Goal: Transaction & Acquisition: Purchase product/service

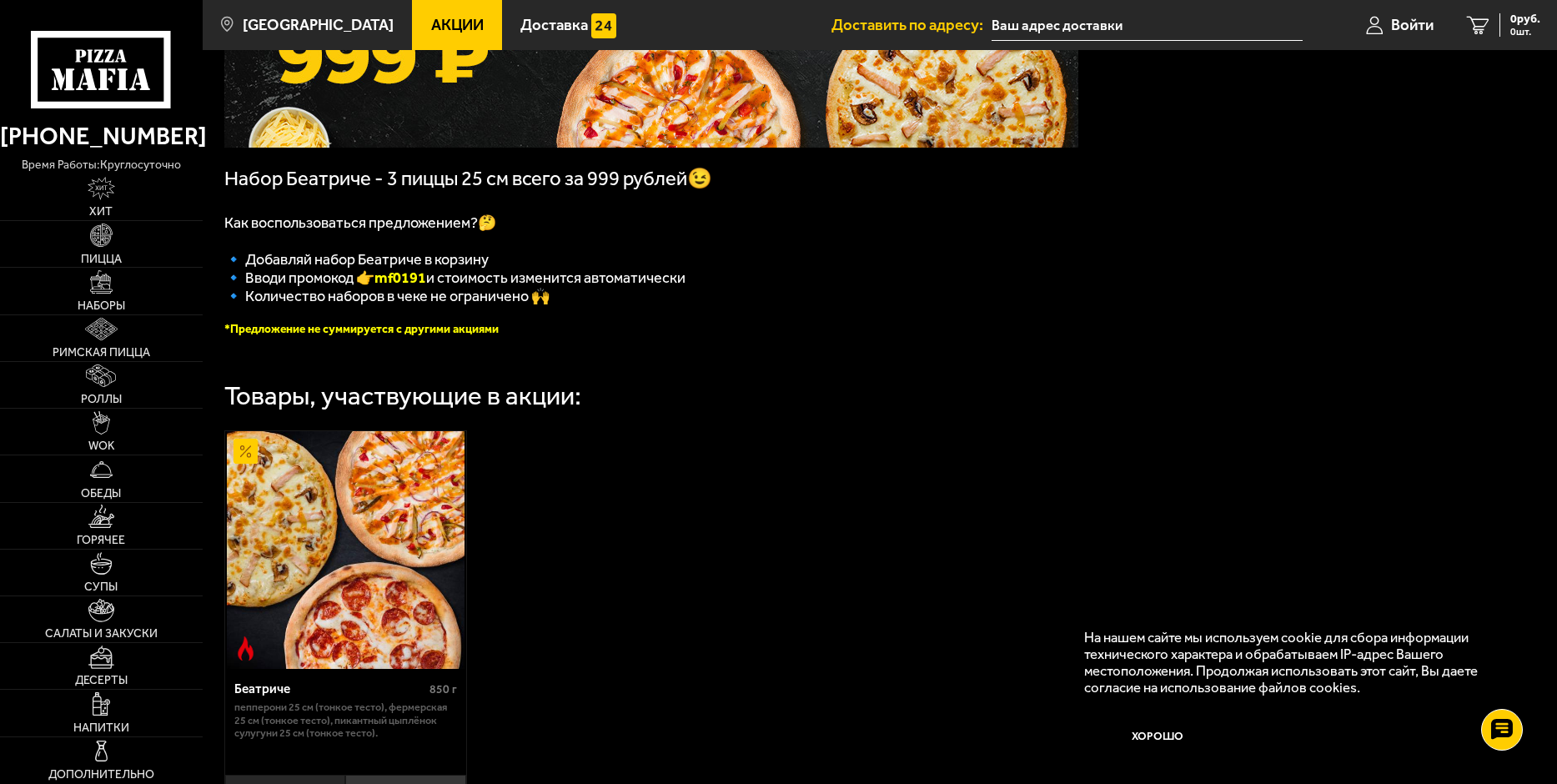
scroll to position [166, 0]
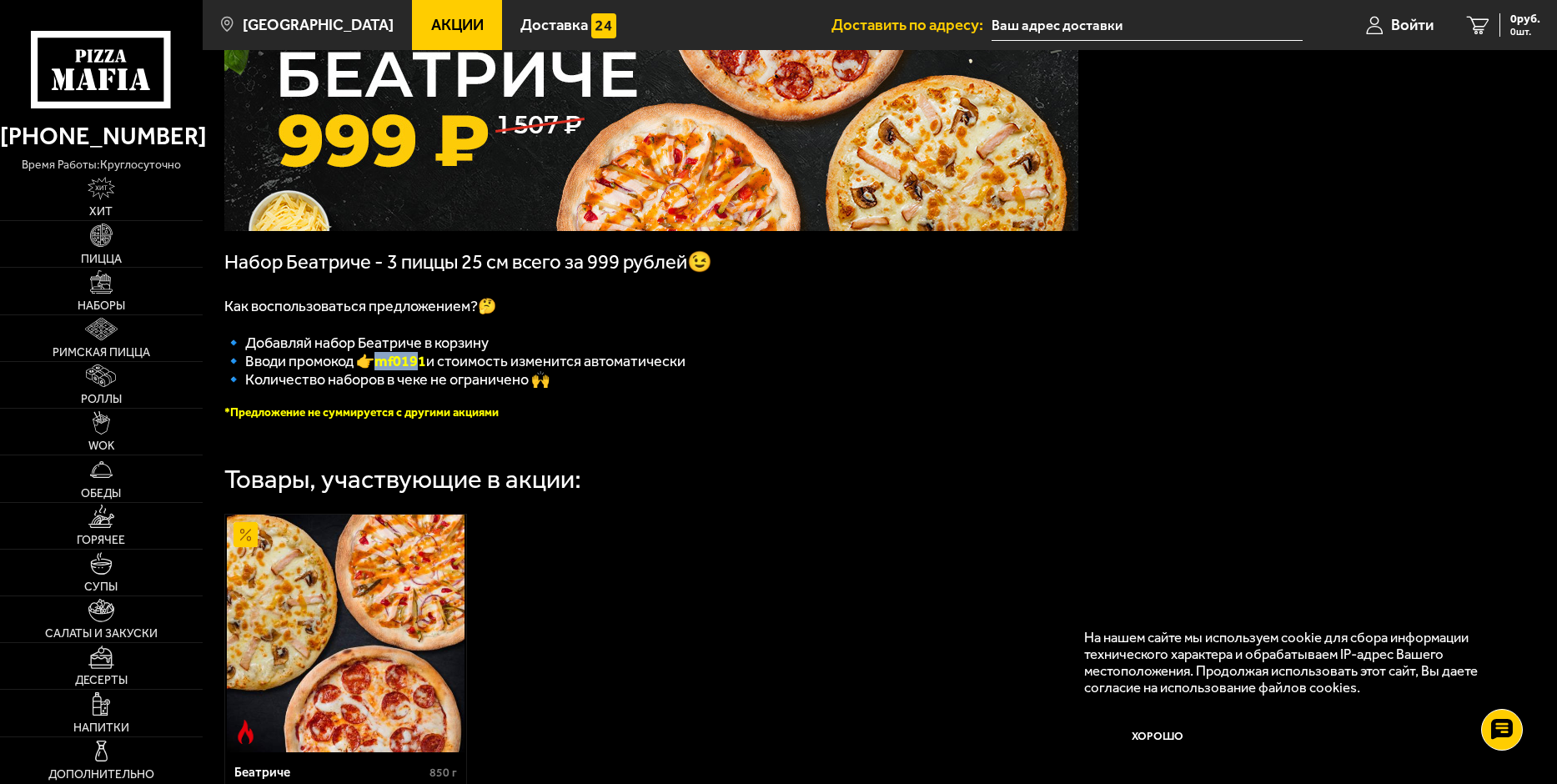
drag, startPoint x: 379, startPoint y: 369, endPoint x: 428, endPoint y: 371, distance: 49.0
click at [428, 370] on span "🔹 Вводи промокод 👉 mf0191 и стоимость изменится автоматически" at bounding box center [455, 360] width 461 height 18
click at [427, 370] on b "mf0191" at bounding box center [401, 360] width 52 height 18
drag, startPoint x: 433, startPoint y: 369, endPoint x: 390, endPoint y: 367, distance: 43.0
click at [382, 367] on b "mf0191" at bounding box center [401, 360] width 52 height 18
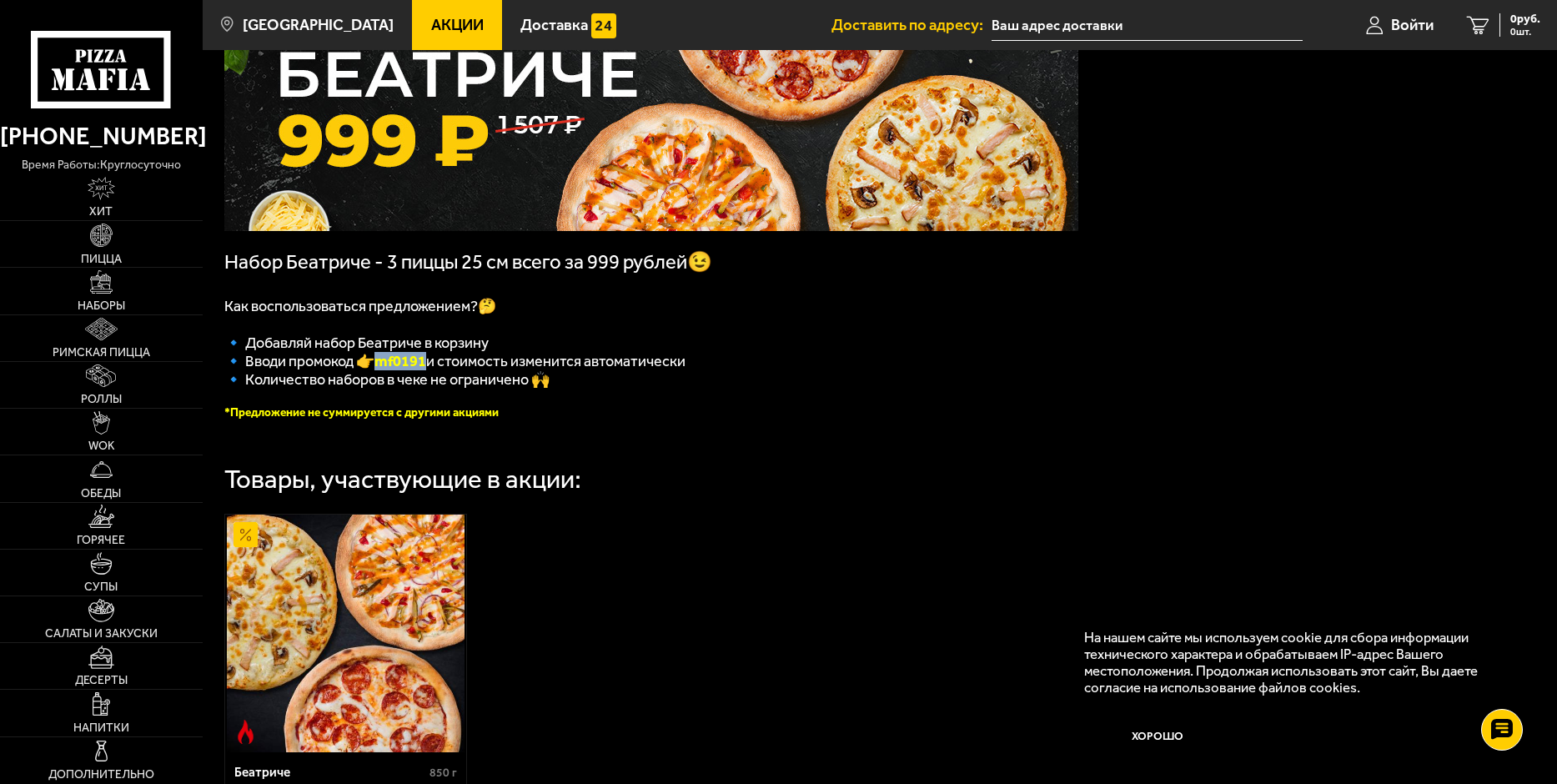
copy b "mf0191"
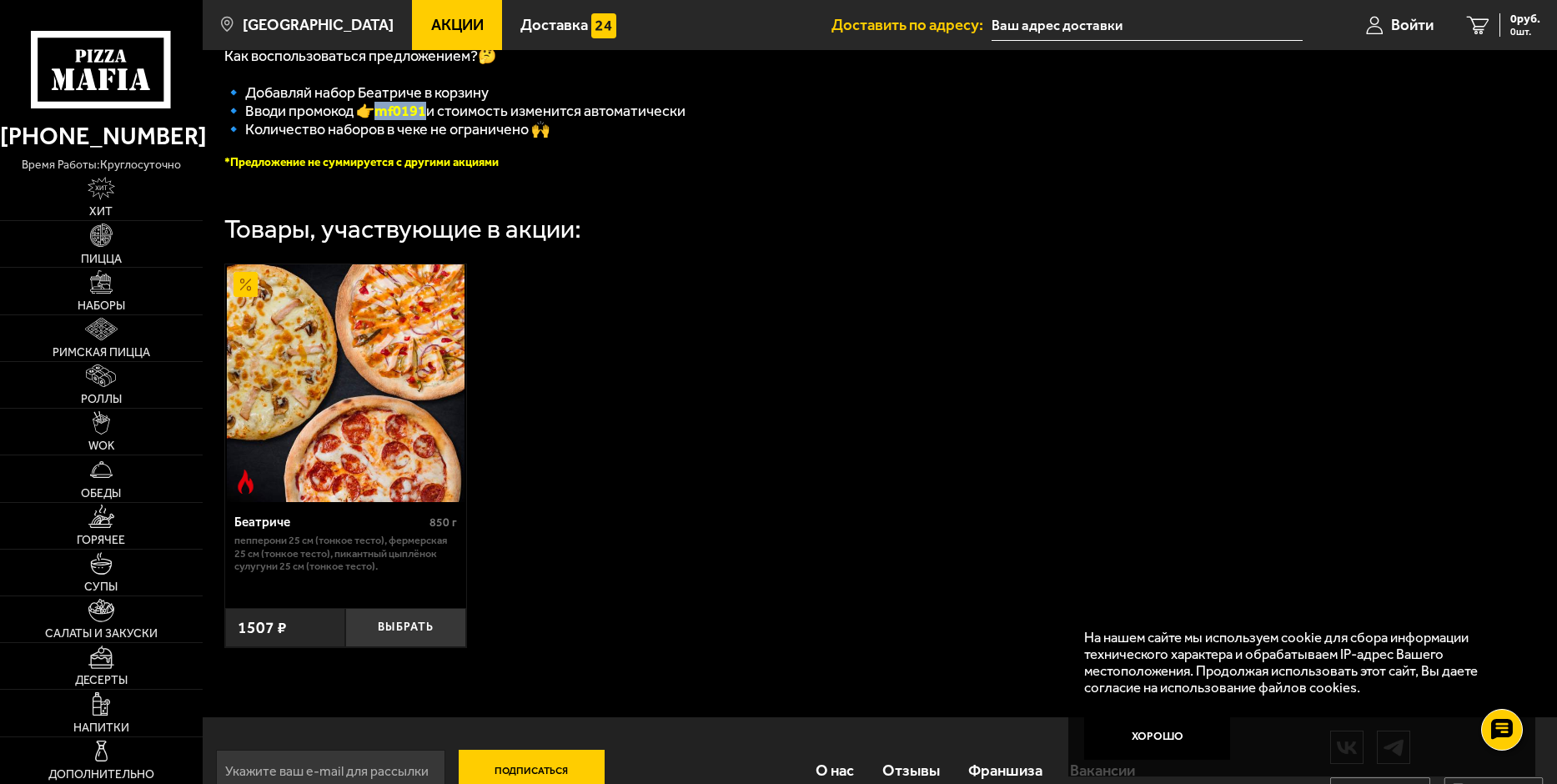
scroll to position [470, 0]
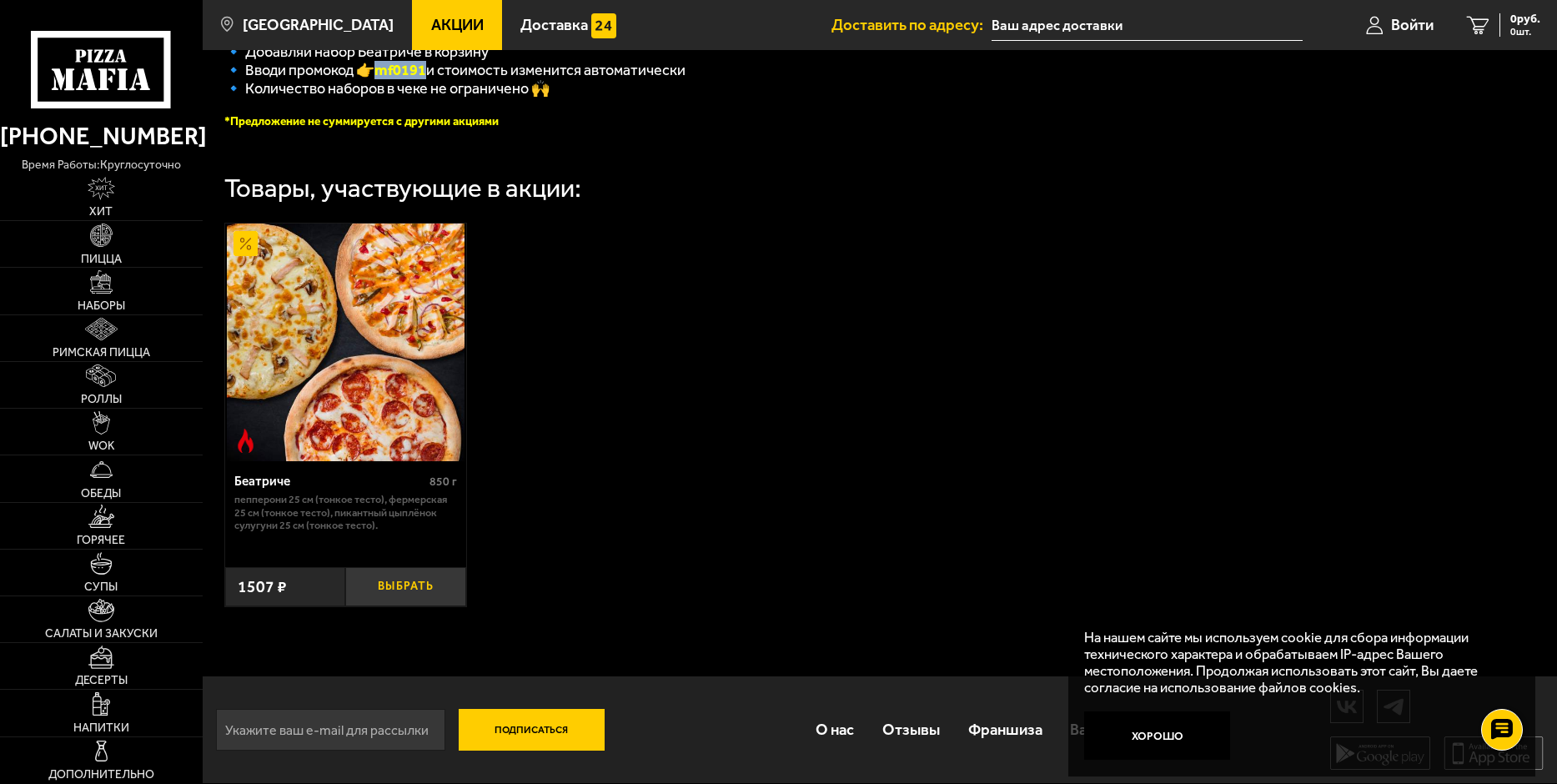
click at [389, 583] on button "Выбрать" at bounding box center [406, 587] width 121 height 40
click at [1460, 23] on icon "1" at bounding box center [1458, 25] width 23 height 18
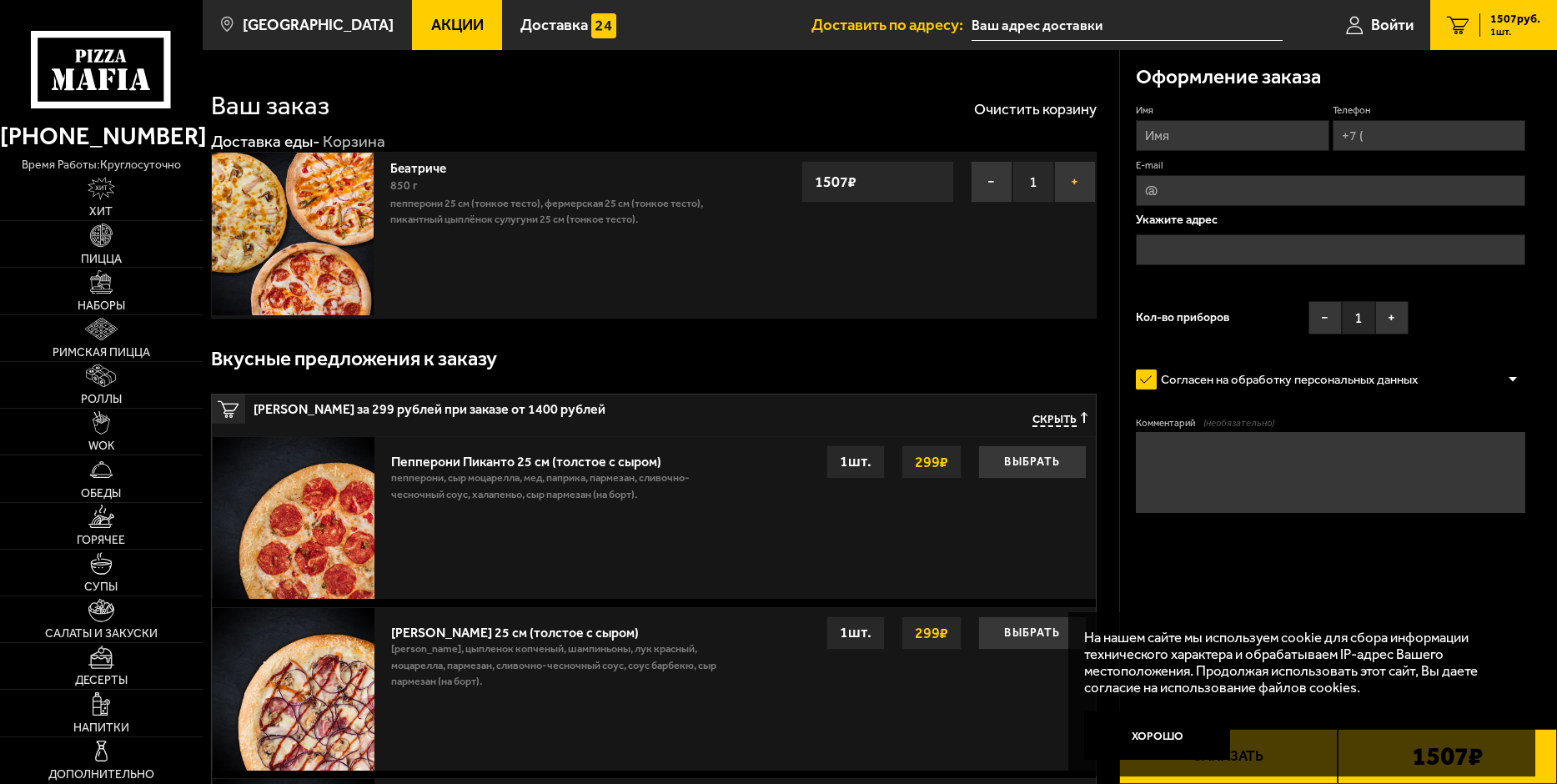
click at [1076, 183] on button "+" at bounding box center [1075, 182] width 42 height 42
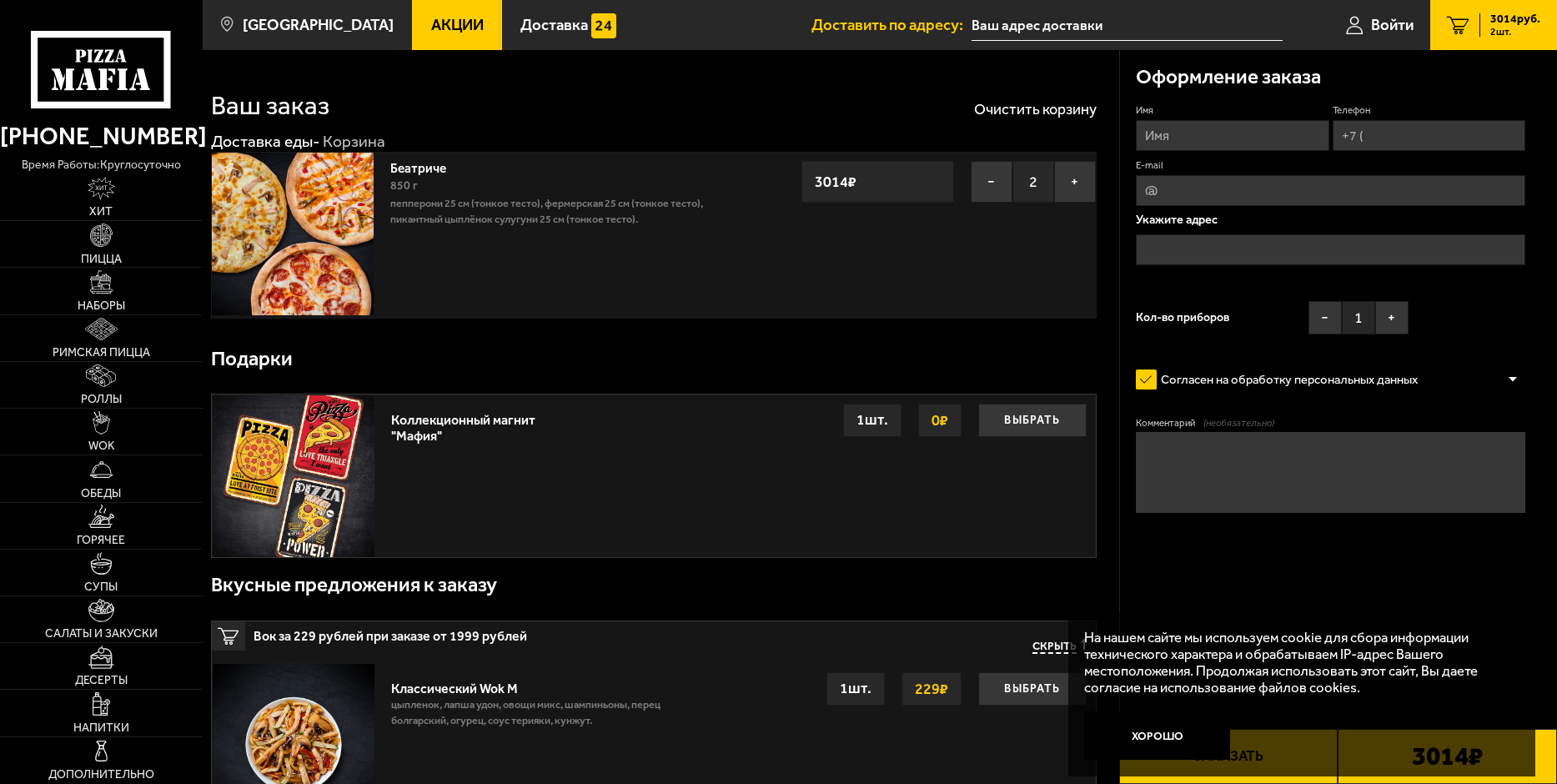
click at [1191, 141] on input "Имя" at bounding box center [1232, 136] width 192 height 31
type input "B"
type input "[PERSON_NAME]"
click at [1415, 134] on input "Телефон" at bounding box center [1429, 136] width 192 height 31
type input "[PHONE_NUMBER]"
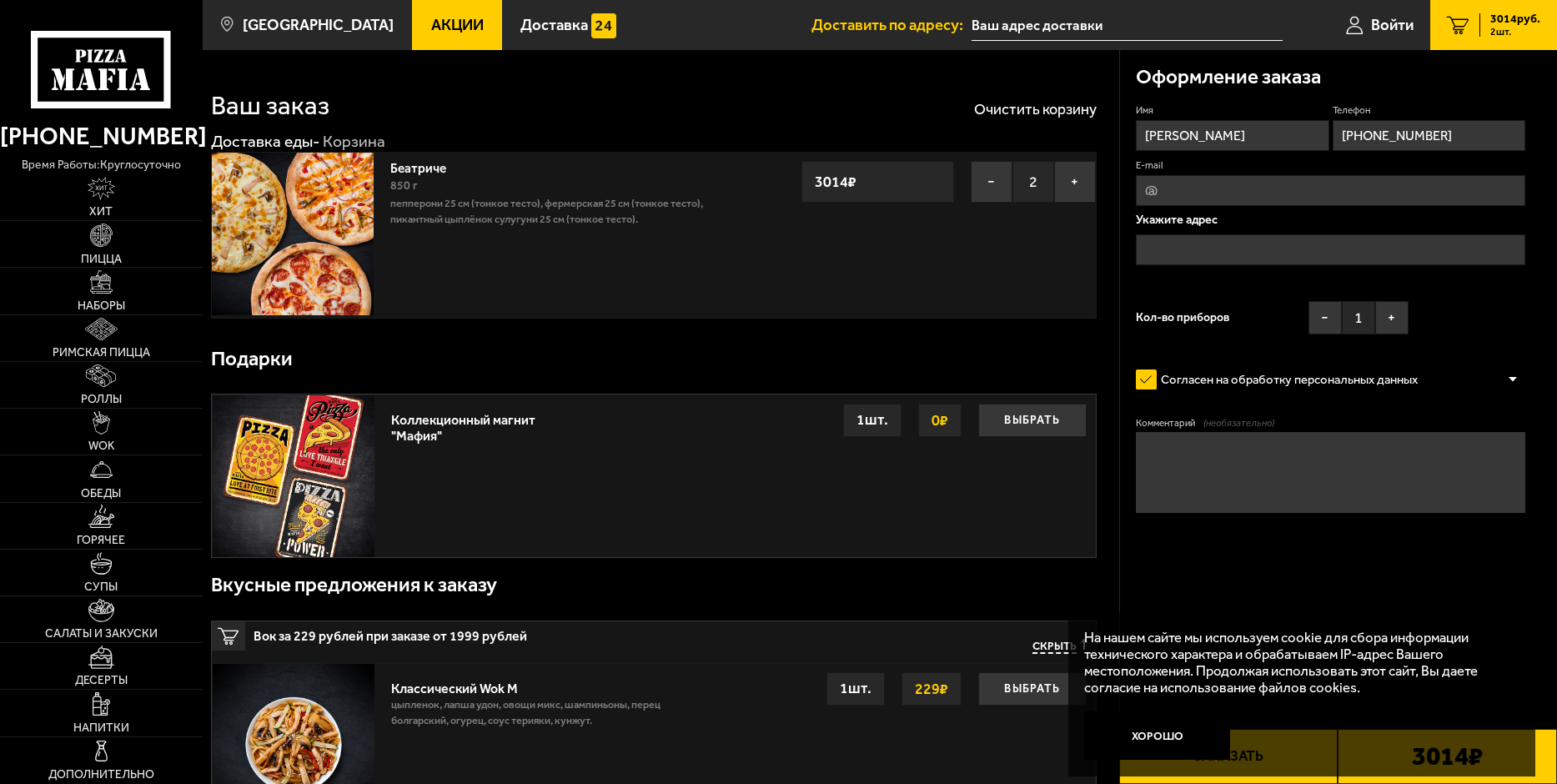
type input "[EMAIL_ADDRESS][DOMAIN_NAME]"
type input "[PHONE_NUMBER]"
click at [1202, 241] on input "text" at bounding box center [1330, 250] width 389 height 31
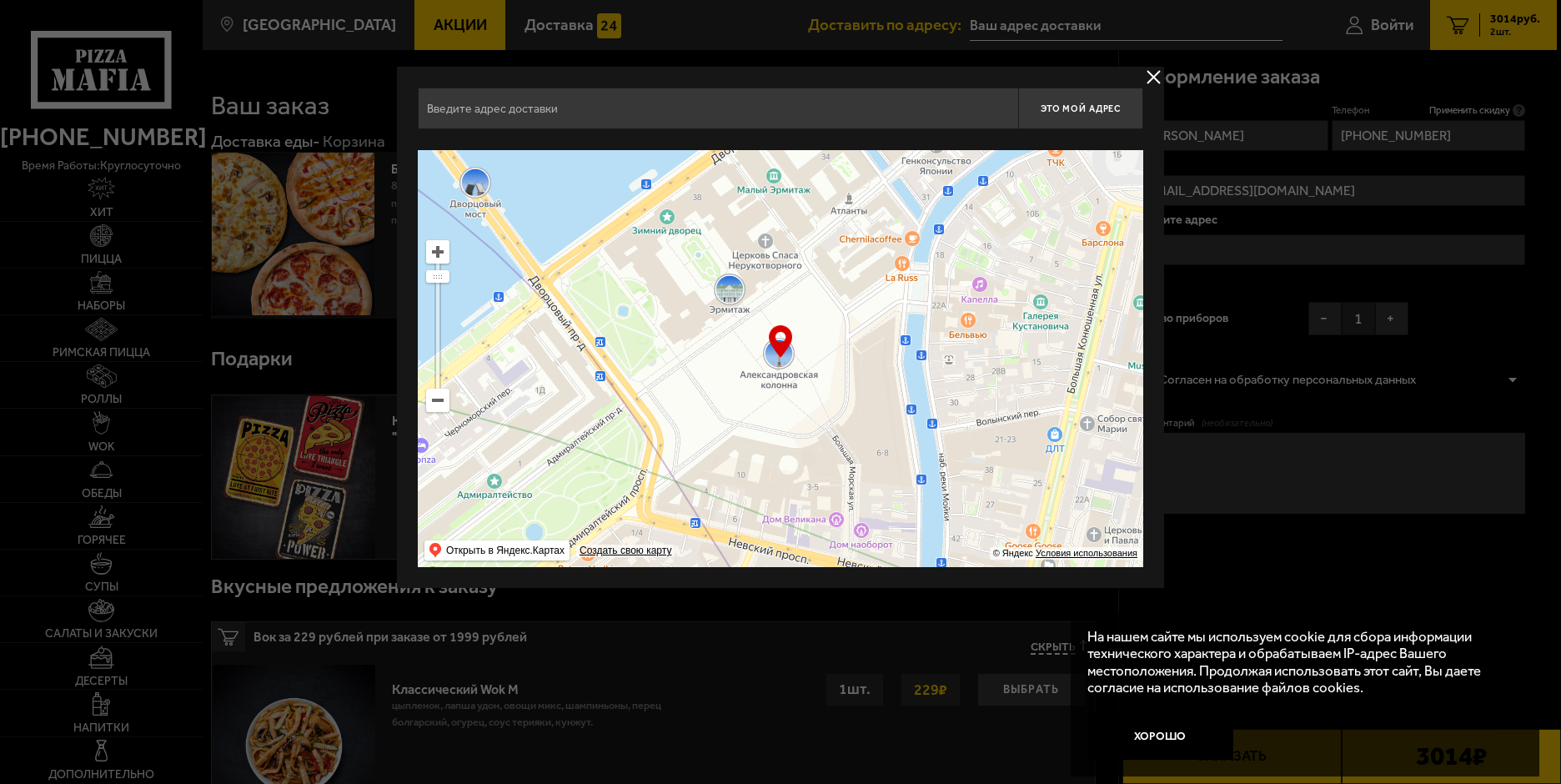
click at [451, 110] on input "text" at bounding box center [718, 109] width 601 height 42
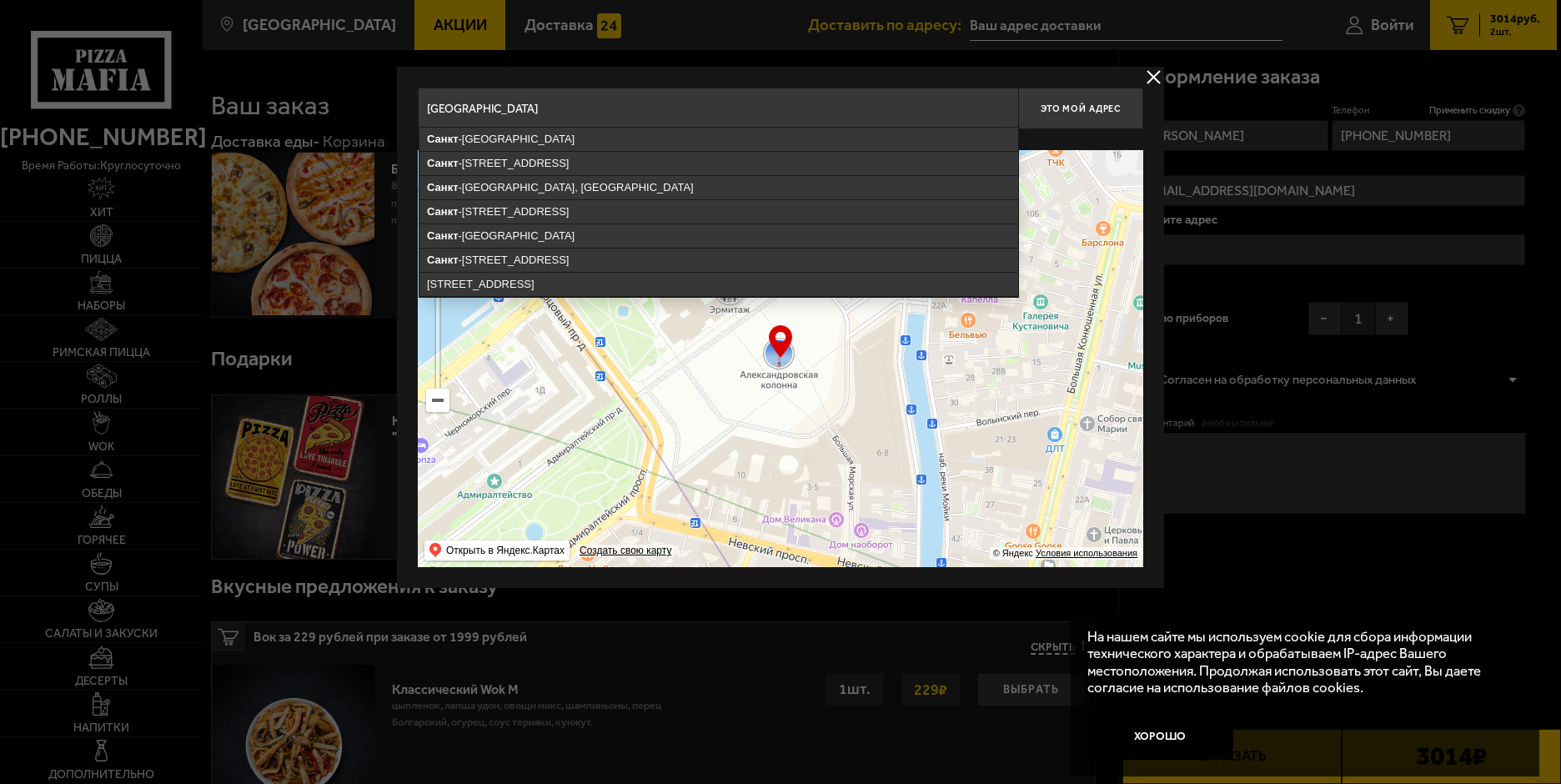
type input "[STREET_ADDRESS][PERSON_NAME]"
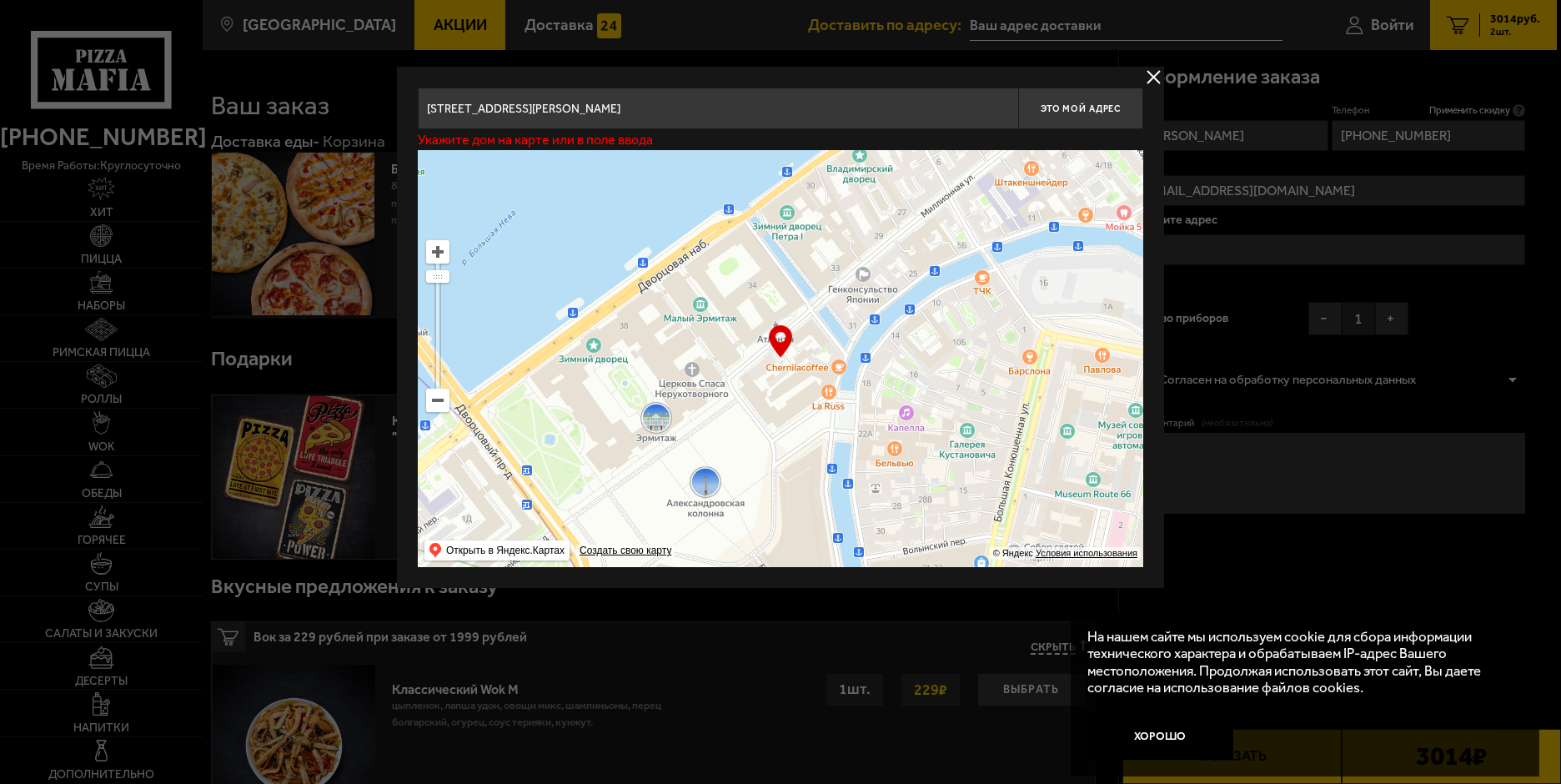
drag, startPoint x: 860, startPoint y: 271, endPoint x: 786, endPoint y: 400, distance: 148.7
click at [786, 400] on ymaps at bounding box center [780, 359] width 726 height 417
type input "[STREET_ADDRESS]"
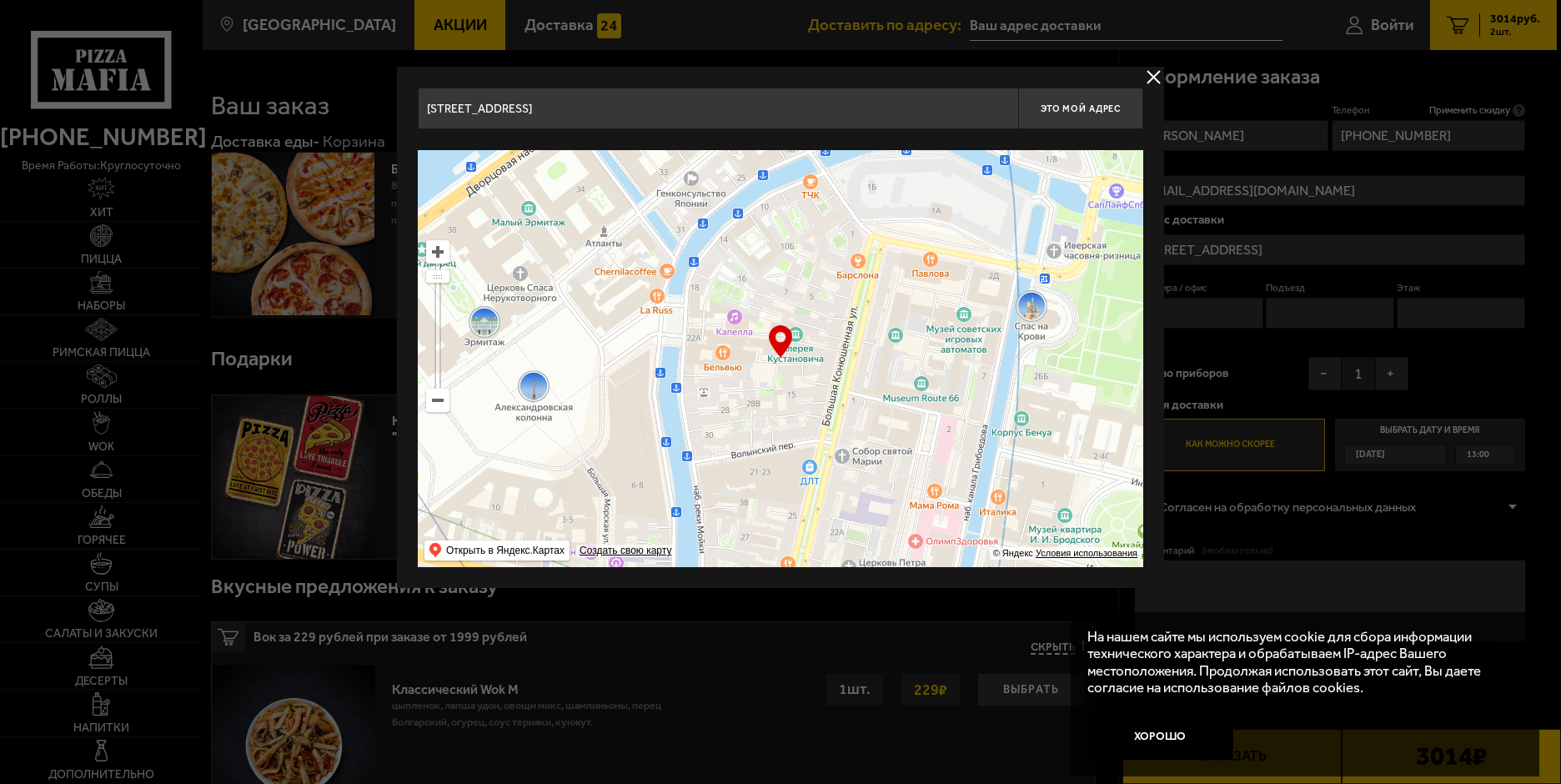
drag, startPoint x: 883, startPoint y: 476, endPoint x: 712, endPoint y: 381, distance: 195.6
click at [712, 381] on ymaps at bounding box center [780, 359] width 726 height 417
type input "[STREET_ADDRESS]"
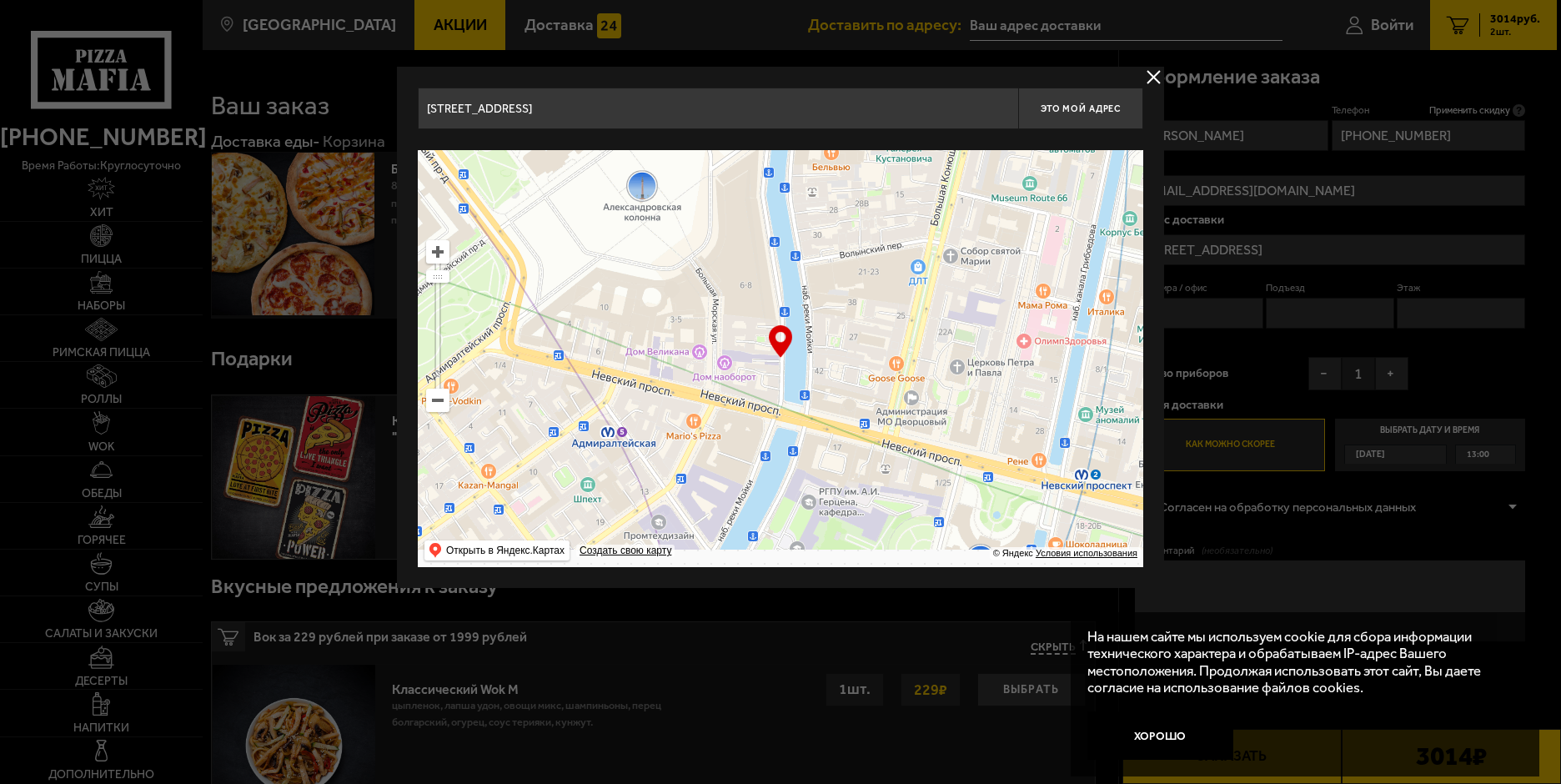
drag, startPoint x: 885, startPoint y: 456, endPoint x: 994, endPoint y: 244, distance: 238.4
click at [1001, 234] on ymaps at bounding box center [780, 359] width 726 height 417
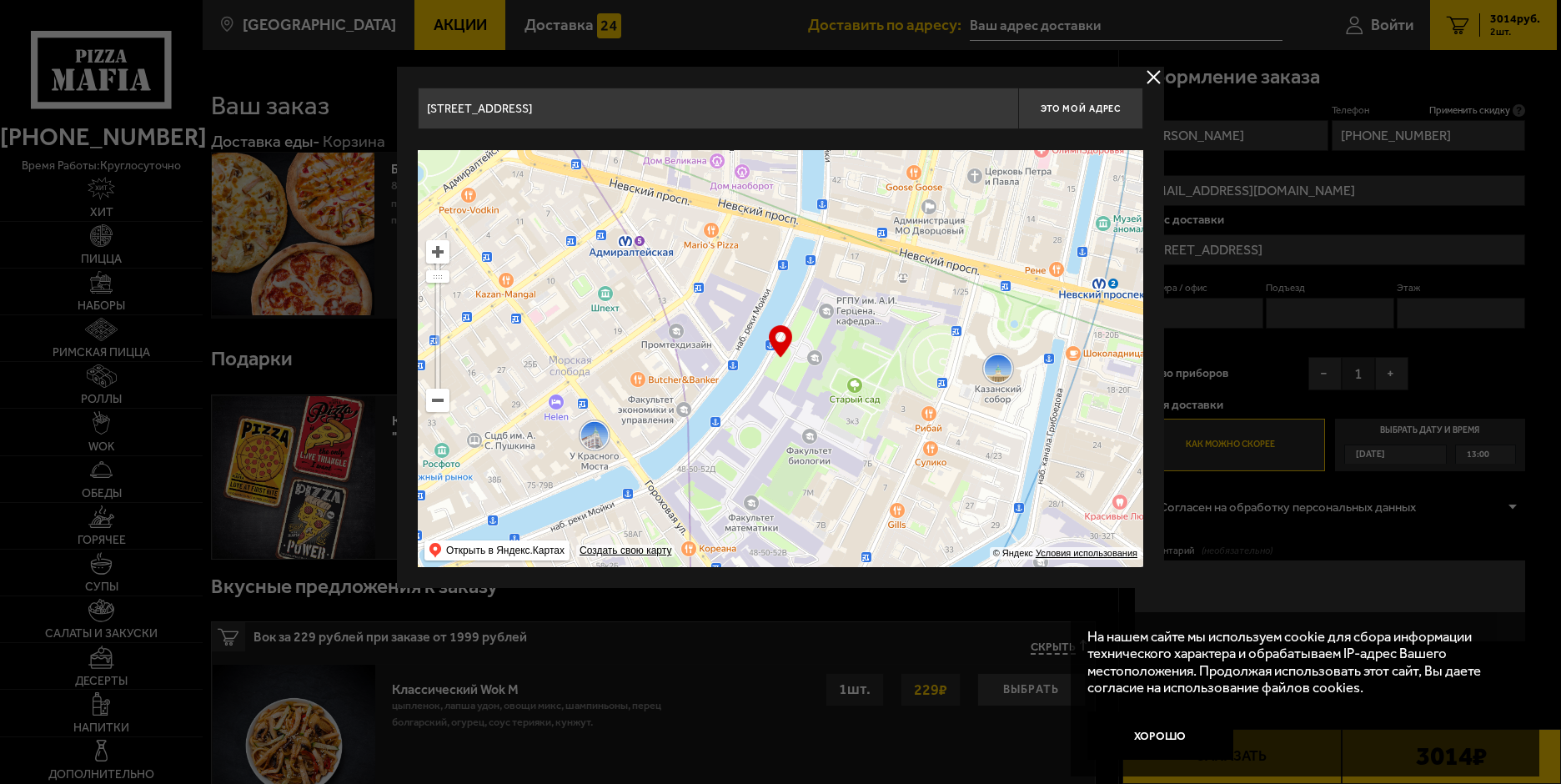
drag, startPoint x: 911, startPoint y: 405, endPoint x: 899, endPoint y: 314, distance: 91.8
click at [899, 314] on ymaps at bounding box center [780, 359] width 726 height 417
type input "[STREET_ADDRESS]"
click at [635, 117] on input "[STREET_ADDRESS]" at bounding box center [718, 109] width 601 height 42
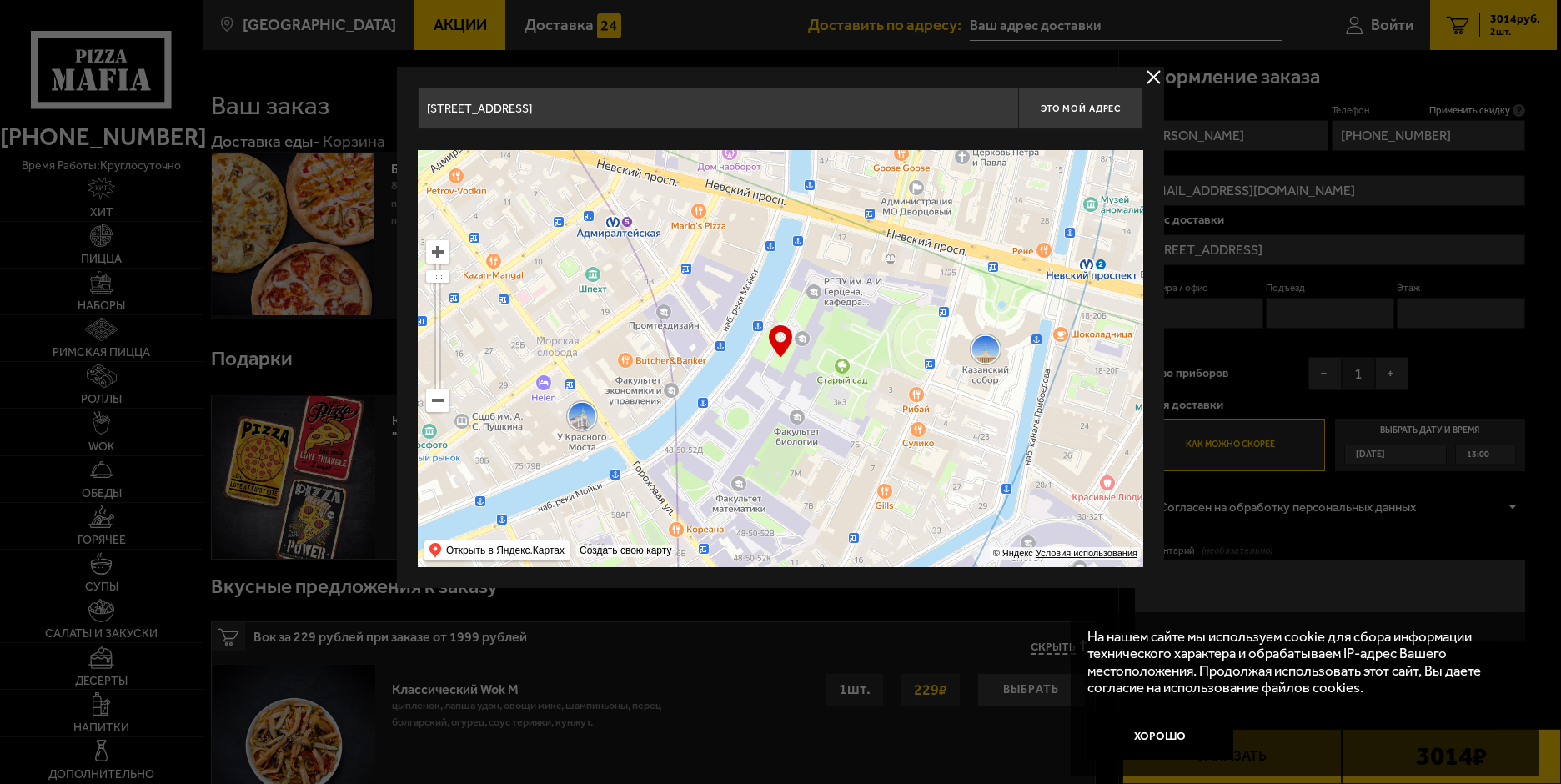
drag, startPoint x: 874, startPoint y: 466, endPoint x: 844, endPoint y: 342, distance: 127.6
click at [844, 342] on ymaps at bounding box center [780, 359] width 726 height 417
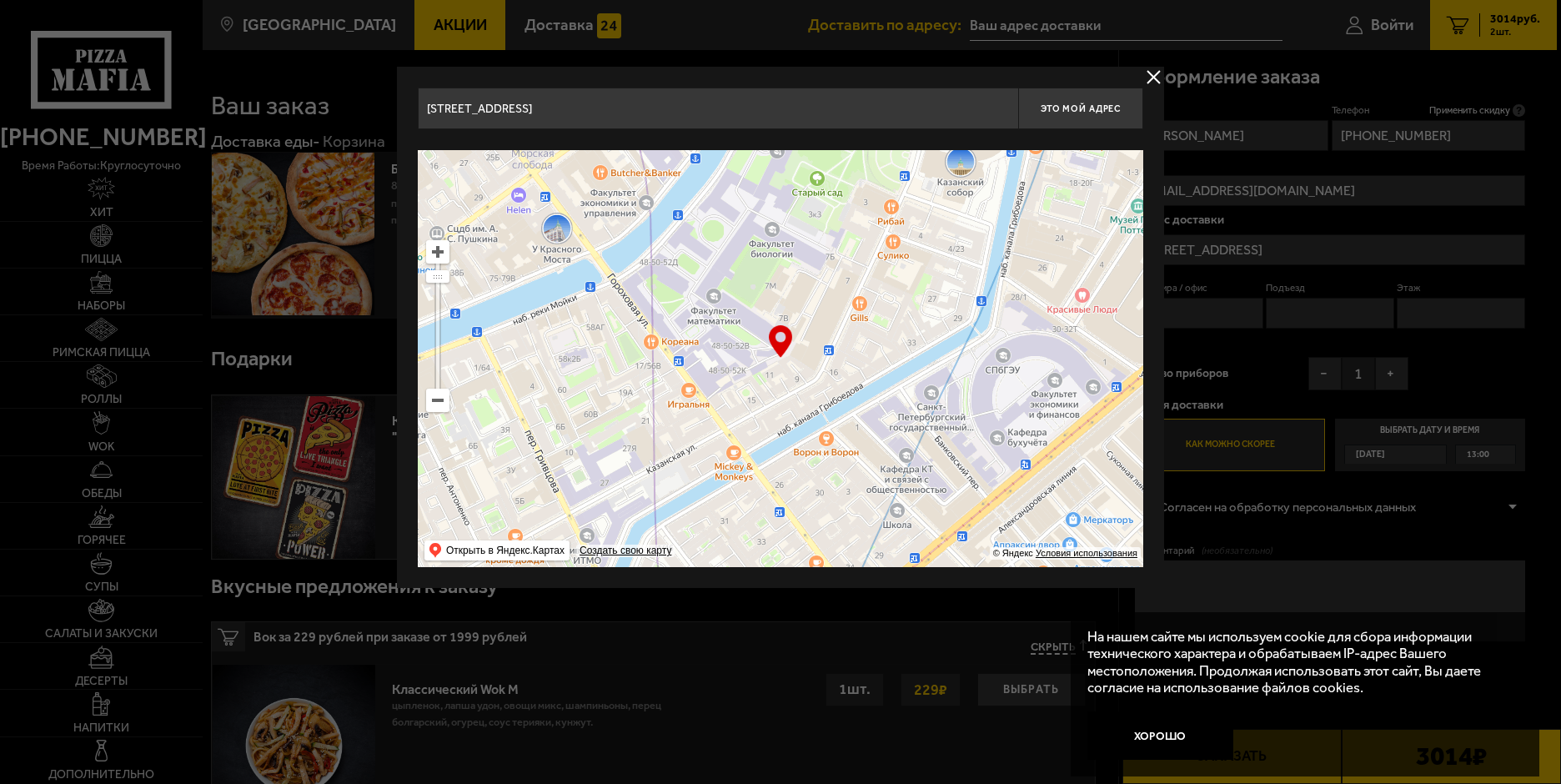
type input "[PERSON_NAME][STREET_ADDRESS]"
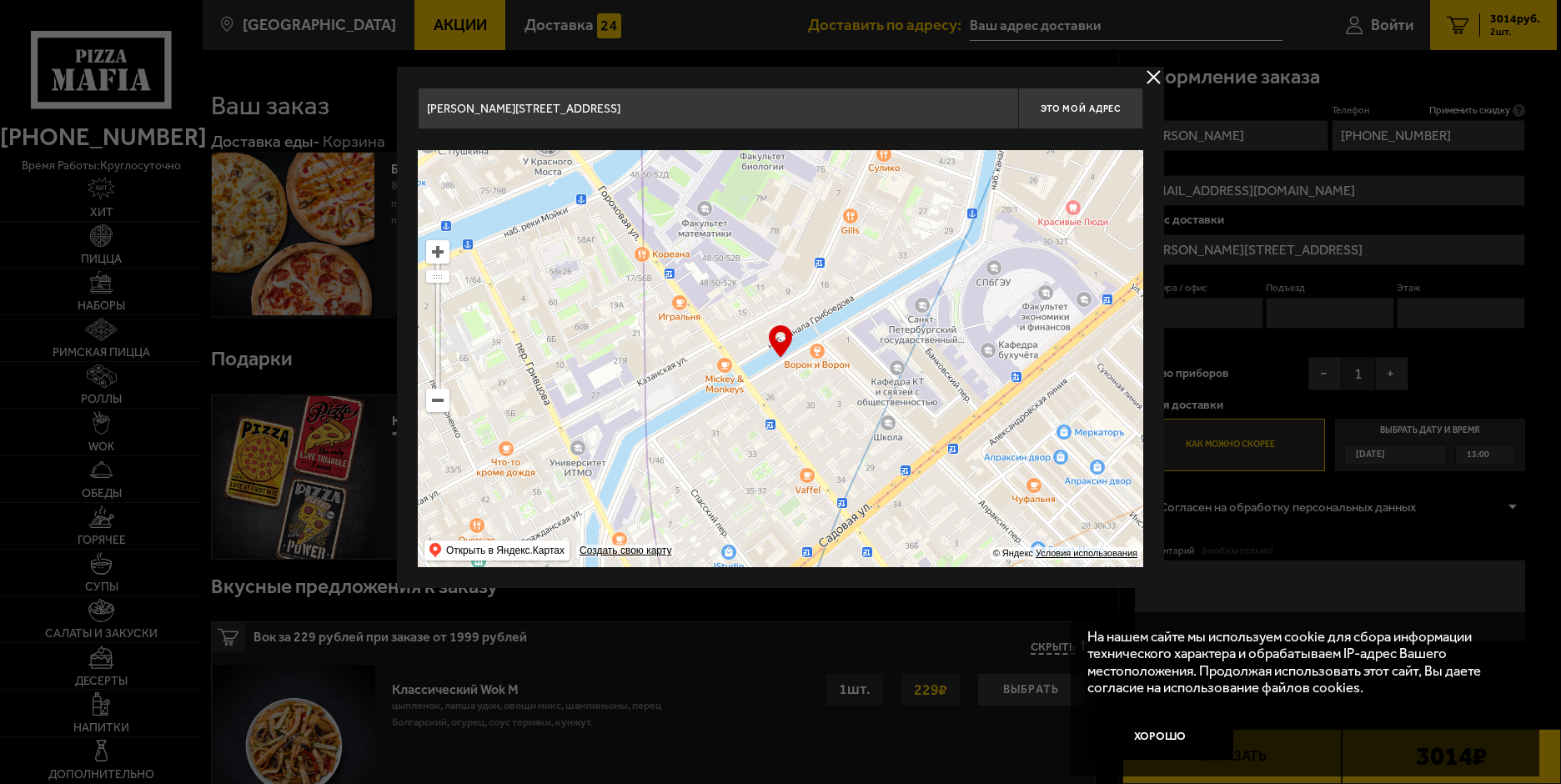
drag, startPoint x: 741, startPoint y: 480, endPoint x: 733, endPoint y: 393, distance: 87.4
click at [733, 393] on ymaps at bounding box center [780, 359] width 726 height 417
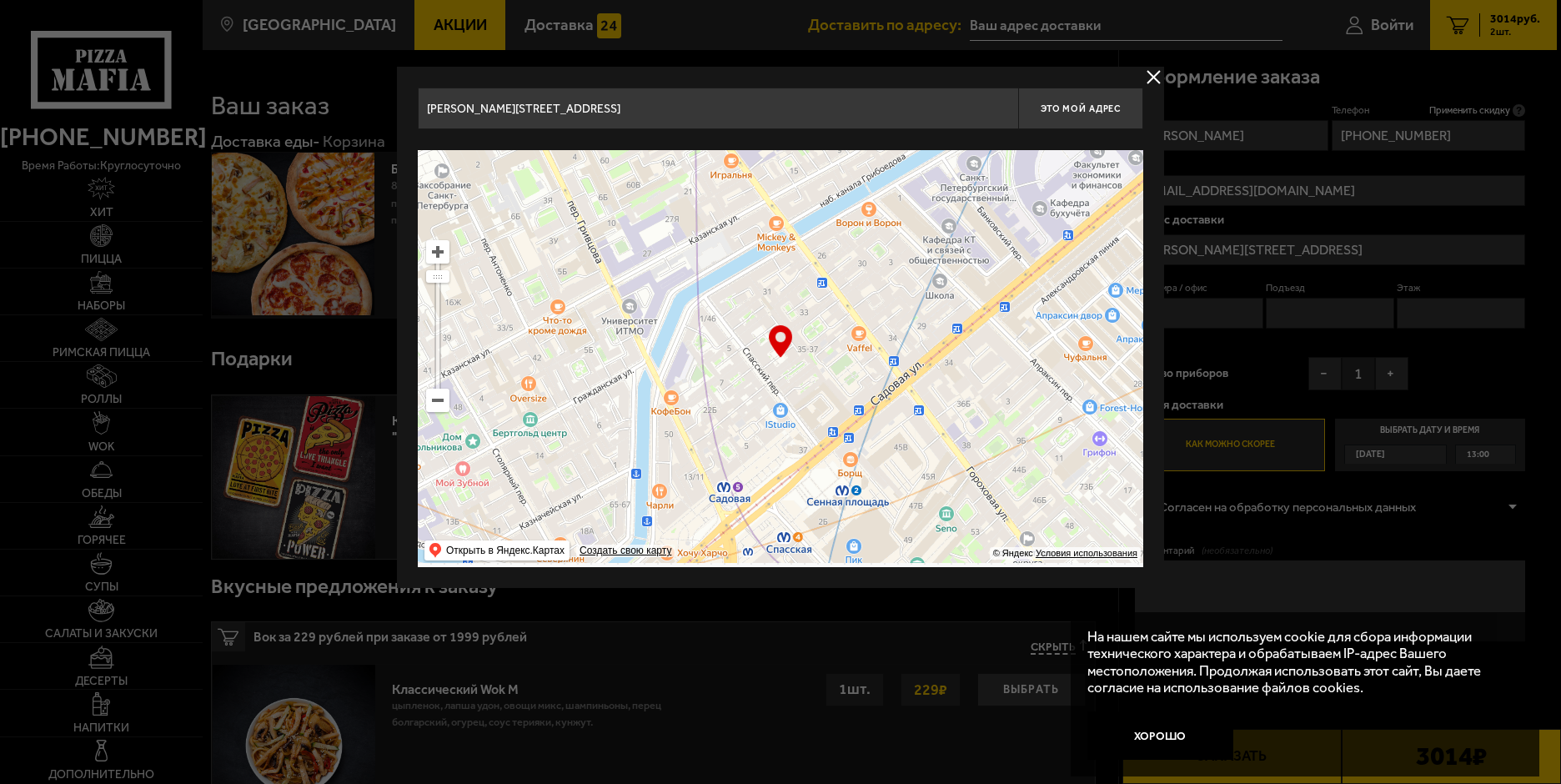
drag, startPoint x: 622, startPoint y: 438, endPoint x: 673, endPoint y: 296, distance: 150.9
click at [673, 296] on ymaps at bounding box center [780, 359] width 726 height 417
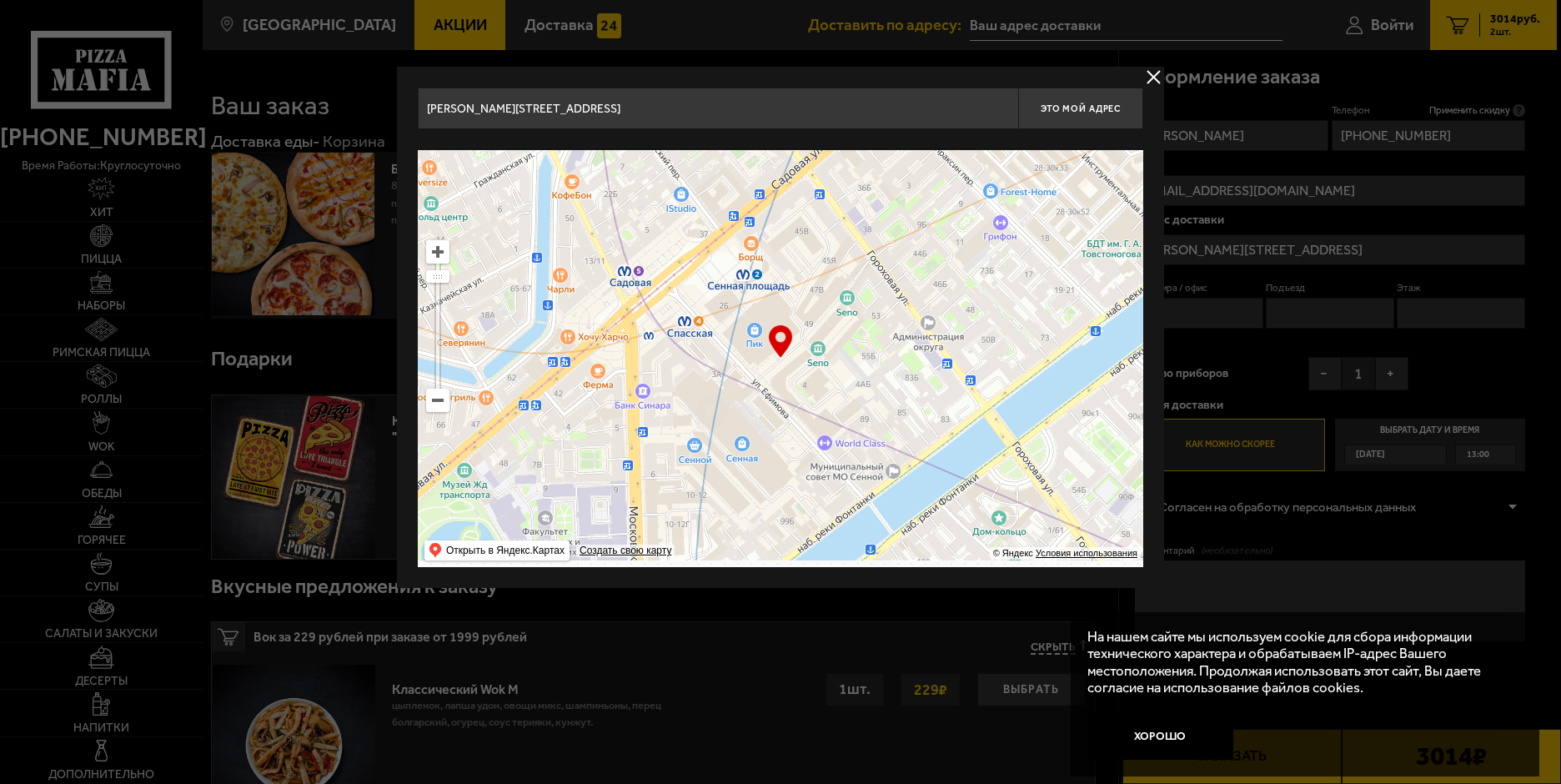
drag, startPoint x: 776, startPoint y: 469, endPoint x: 722, endPoint y: 347, distance: 133.4
click at [722, 347] on ymaps at bounding box center [780, 359] width 726 height 417
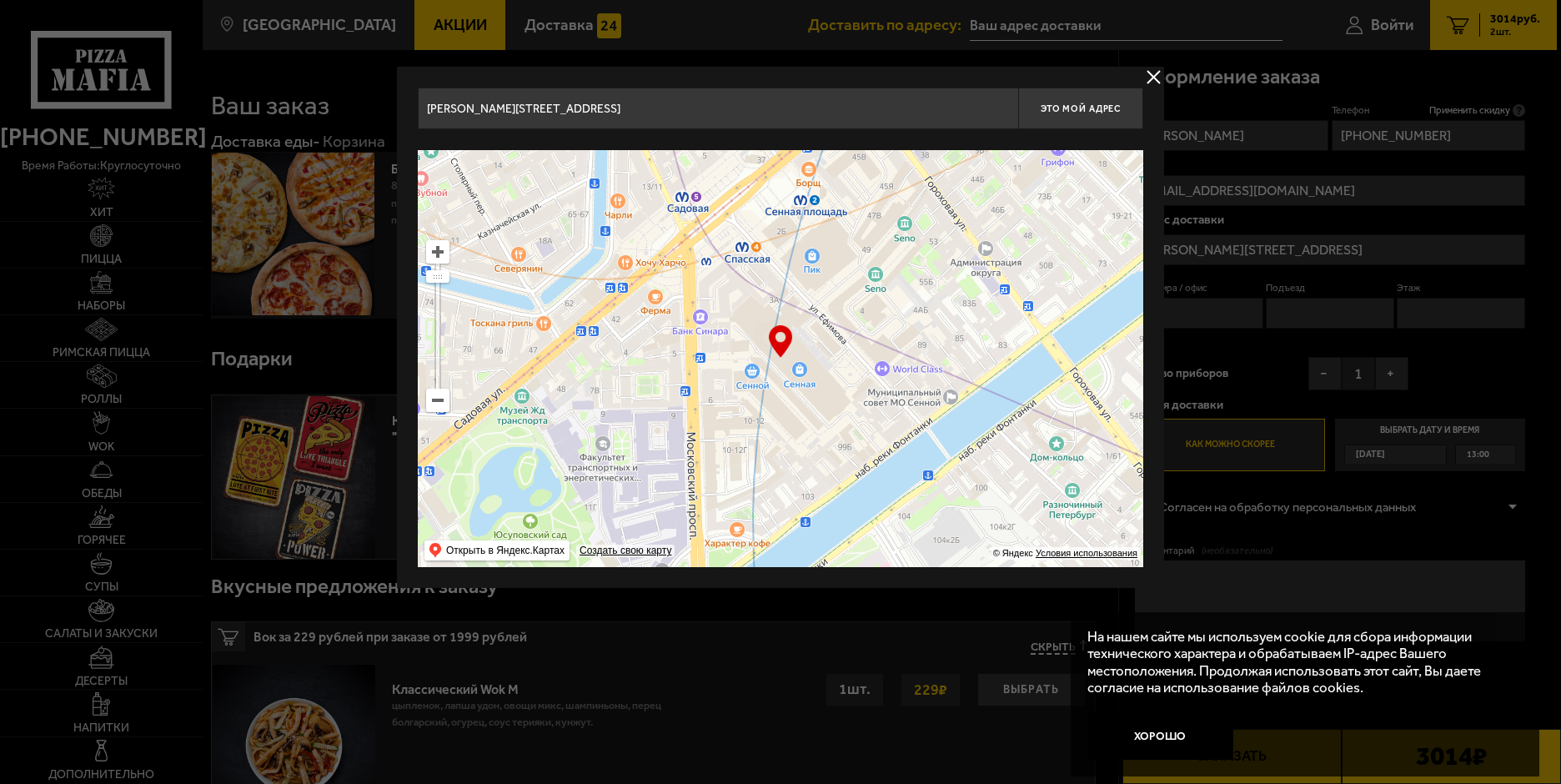
type input "[STREET_ADDRESS][PERSON_NAME]"
drag, startPoint x: 734, startPoint y: 465, endPoint x: 809, endPoint y: 393, distance: 104.0
click at [809, 393] on ymaps at bounding box center [780, 359] width 726 height 417
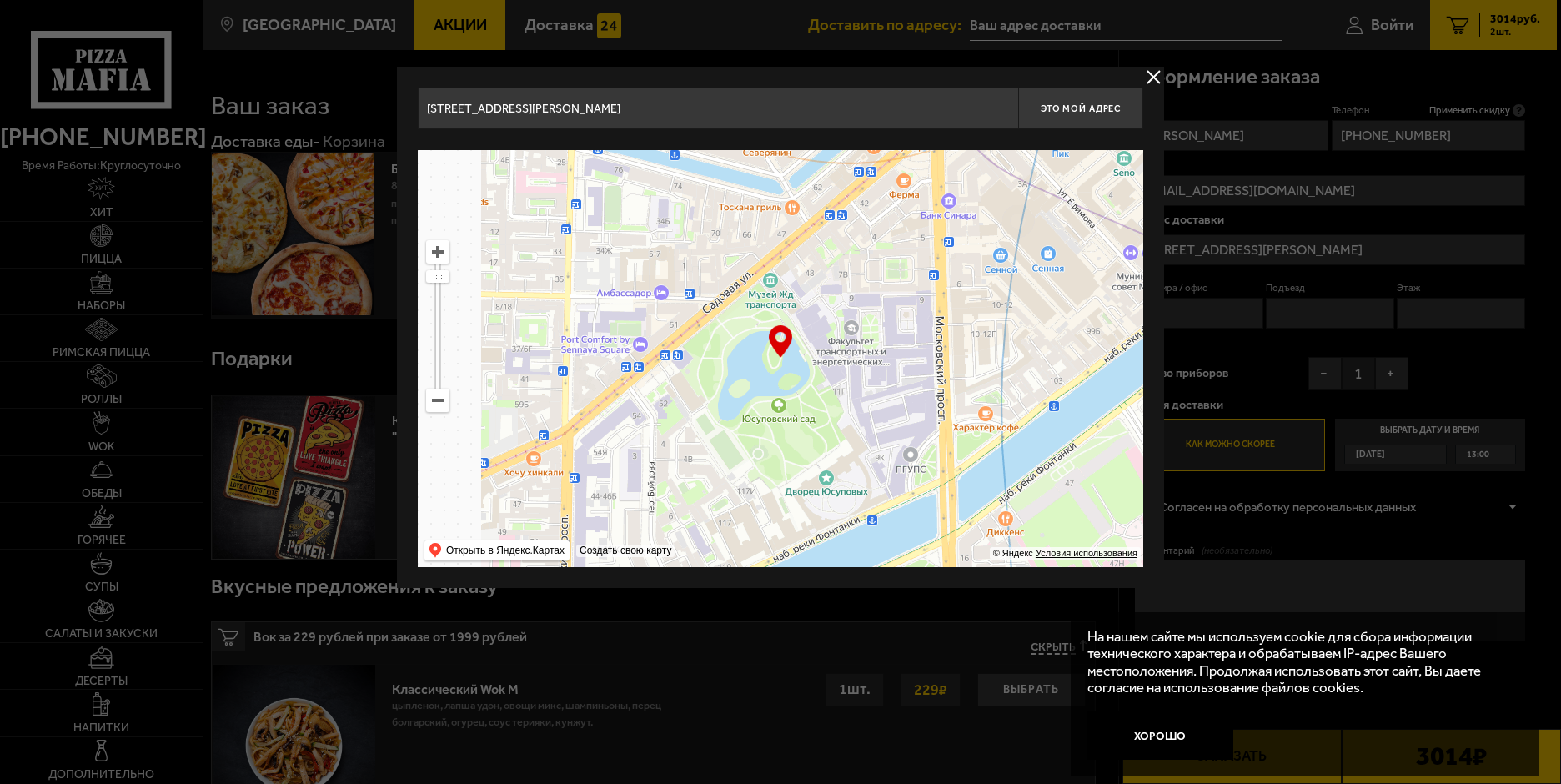
type input "[STREET_ADDRESS]"
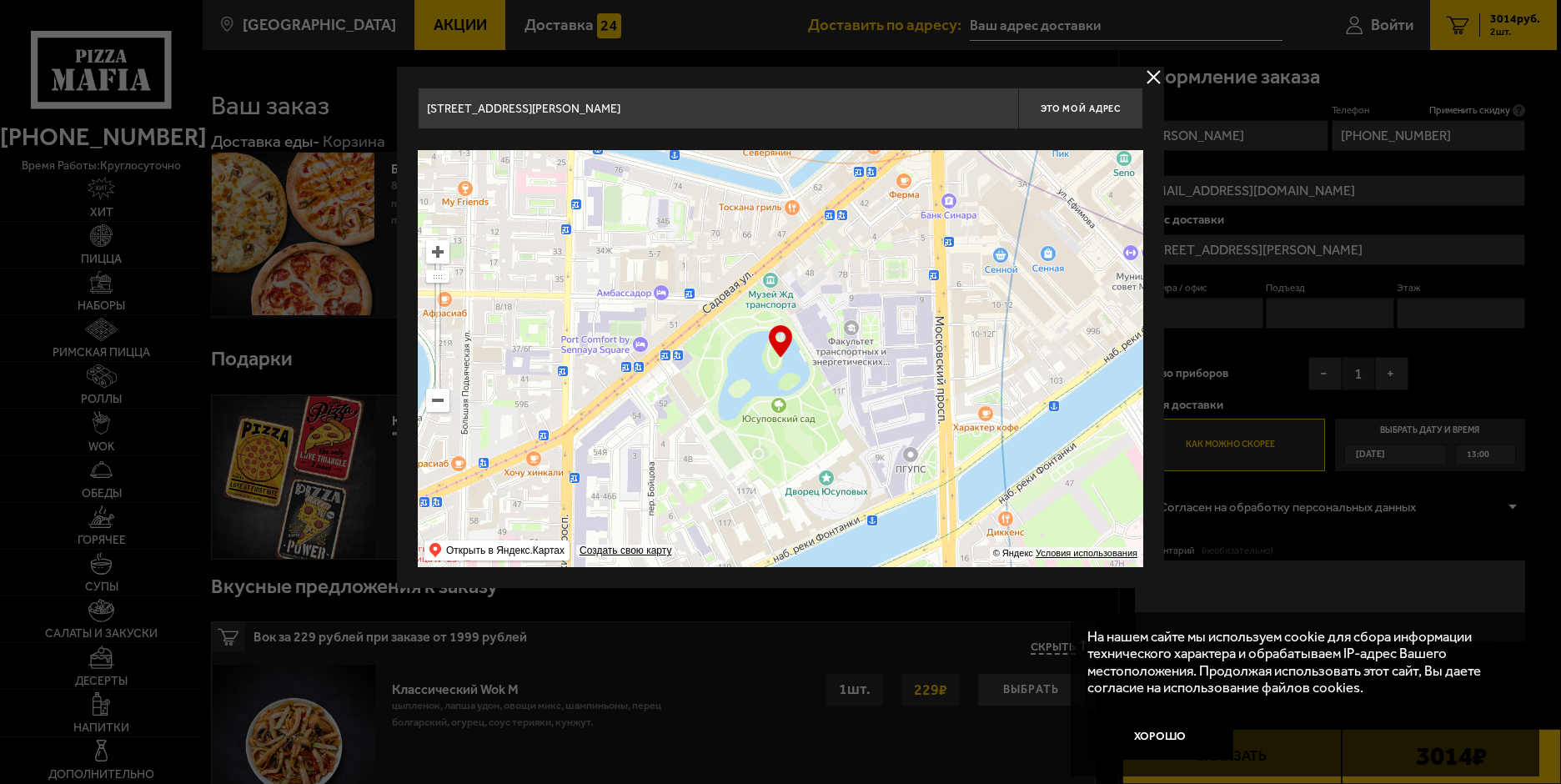
type input "[STREET_ADDRESS]"
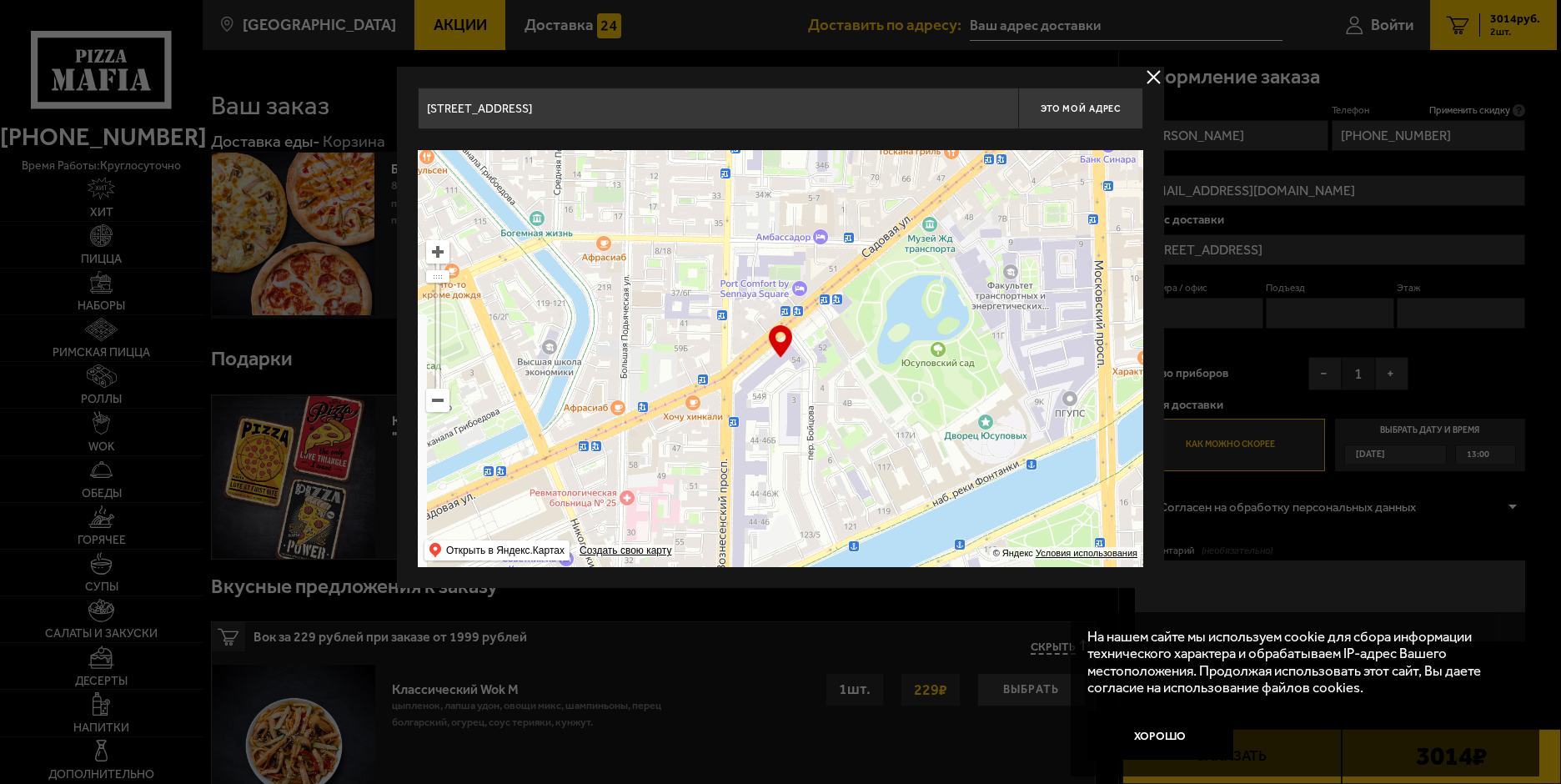
drag, startPoint x: 671, startPoint y: 437, endPoint x: 949, endPoint y: 368, distance: 286.4
click at [949, 368] on ymaps at bounding box center [780, 359] width 726 height 417
type input "[STREET_ADDRESS]"
click at [595, 109] on input "[STREET_ADDRESS]" at bounding box center [718, 109] width 601 height 42
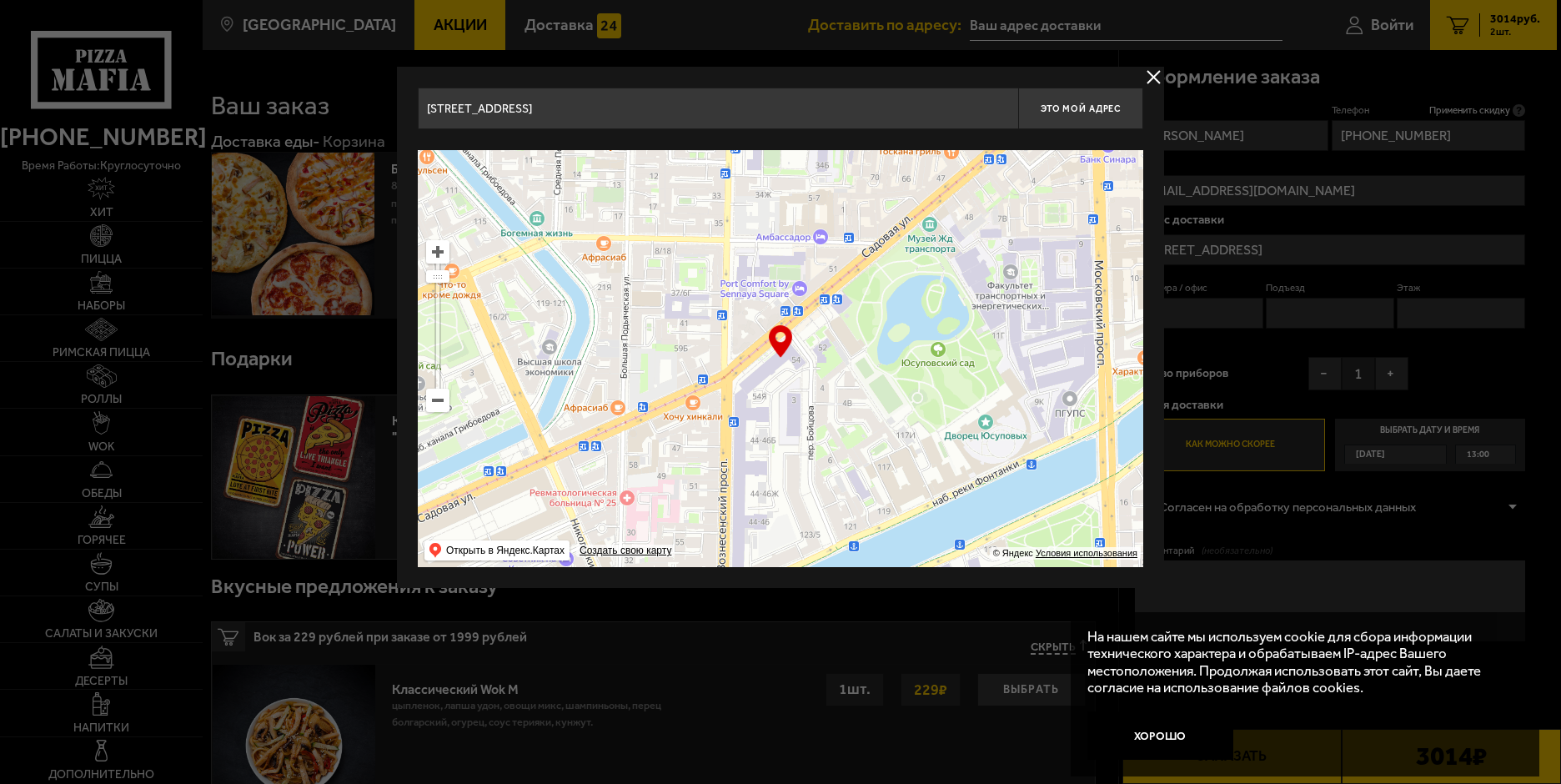
drag, startPoint x: 583, startPoint y: 107, endPoint x: 404, endPoint y: 96, distance: 179.3
click at [404, 96] on div "[STREET_ADDRESS] Это мой адрес Найдите адрес перетащив карту … © Яндекс Условия…" at bounding box center [780, 327] width 767 height 521
click at [542, 145] on p "Укажите дом на карте или в поле ввода" at bounding box center [536, 141] width 235 height 13
click at [520, 111] on input "text" at bounding box center [718, 109] width 601 height 42
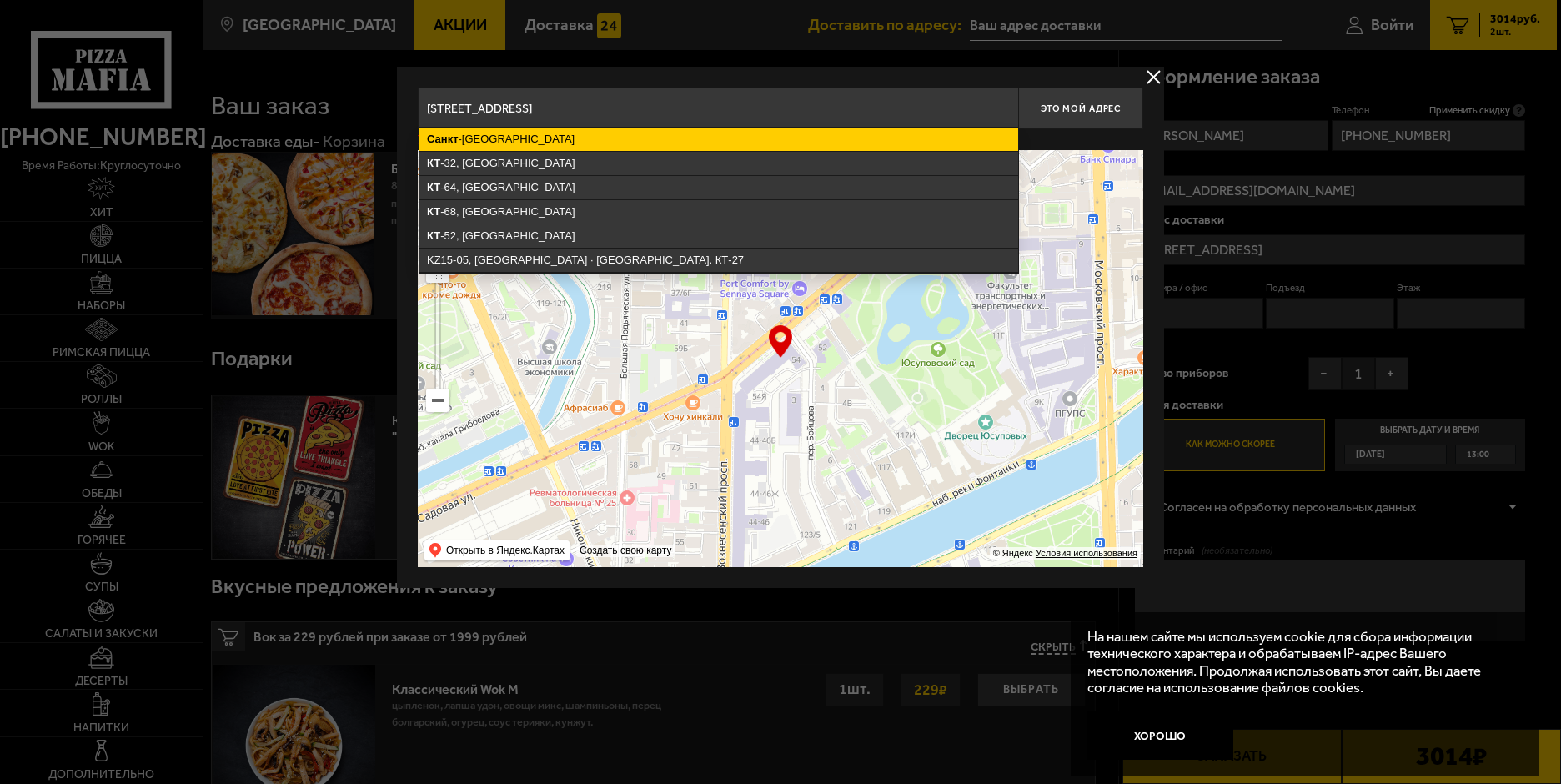
click at [525, 144] on ymaps "[GEOGRAPHIC_DATA]" at bounding box center [719, 139] width 599 height 23
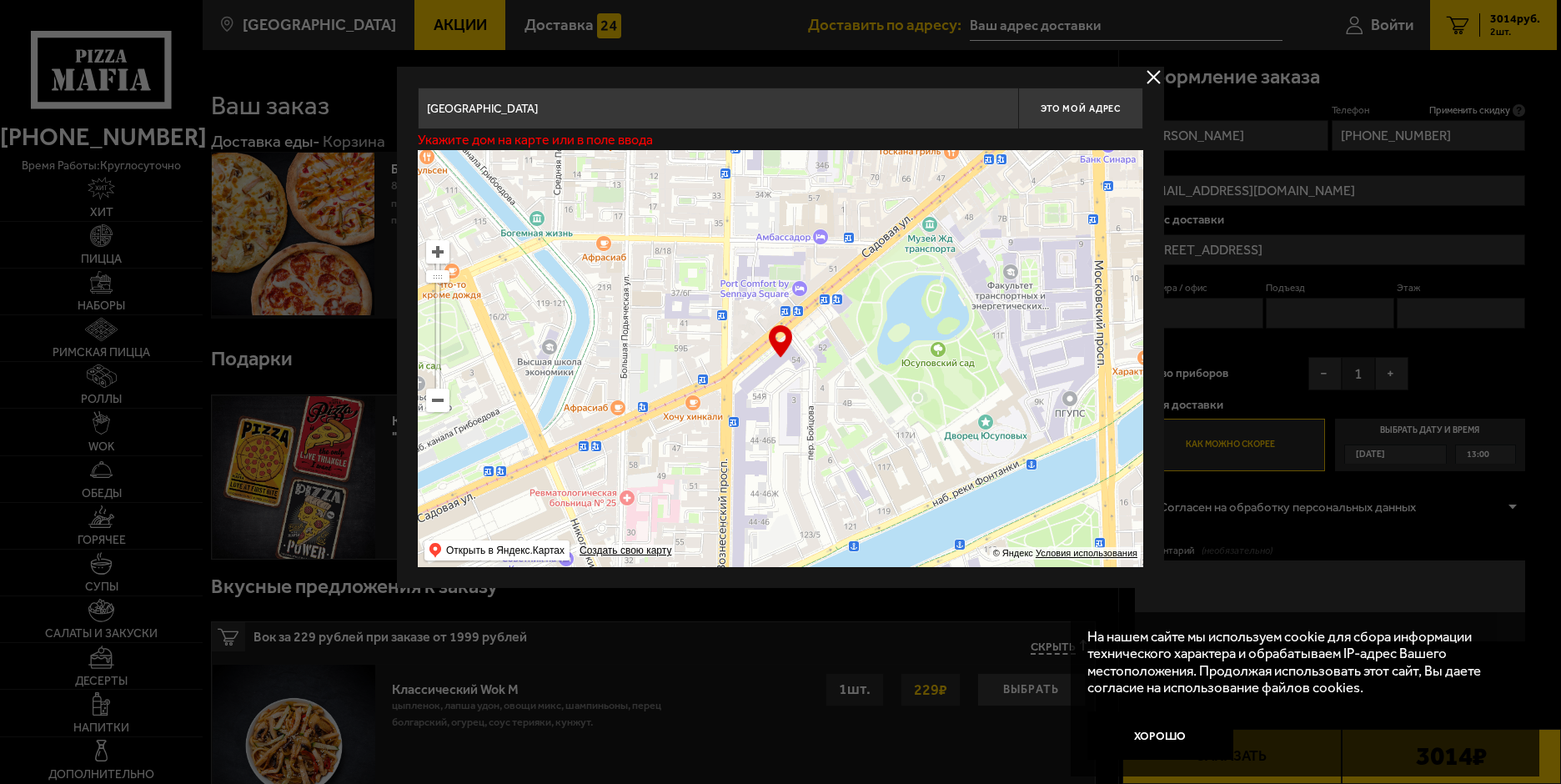
click at [702, 113] on input "[GEOGRAPHIC_DATA]" at bounding box center [718, 109] width 601 height 42
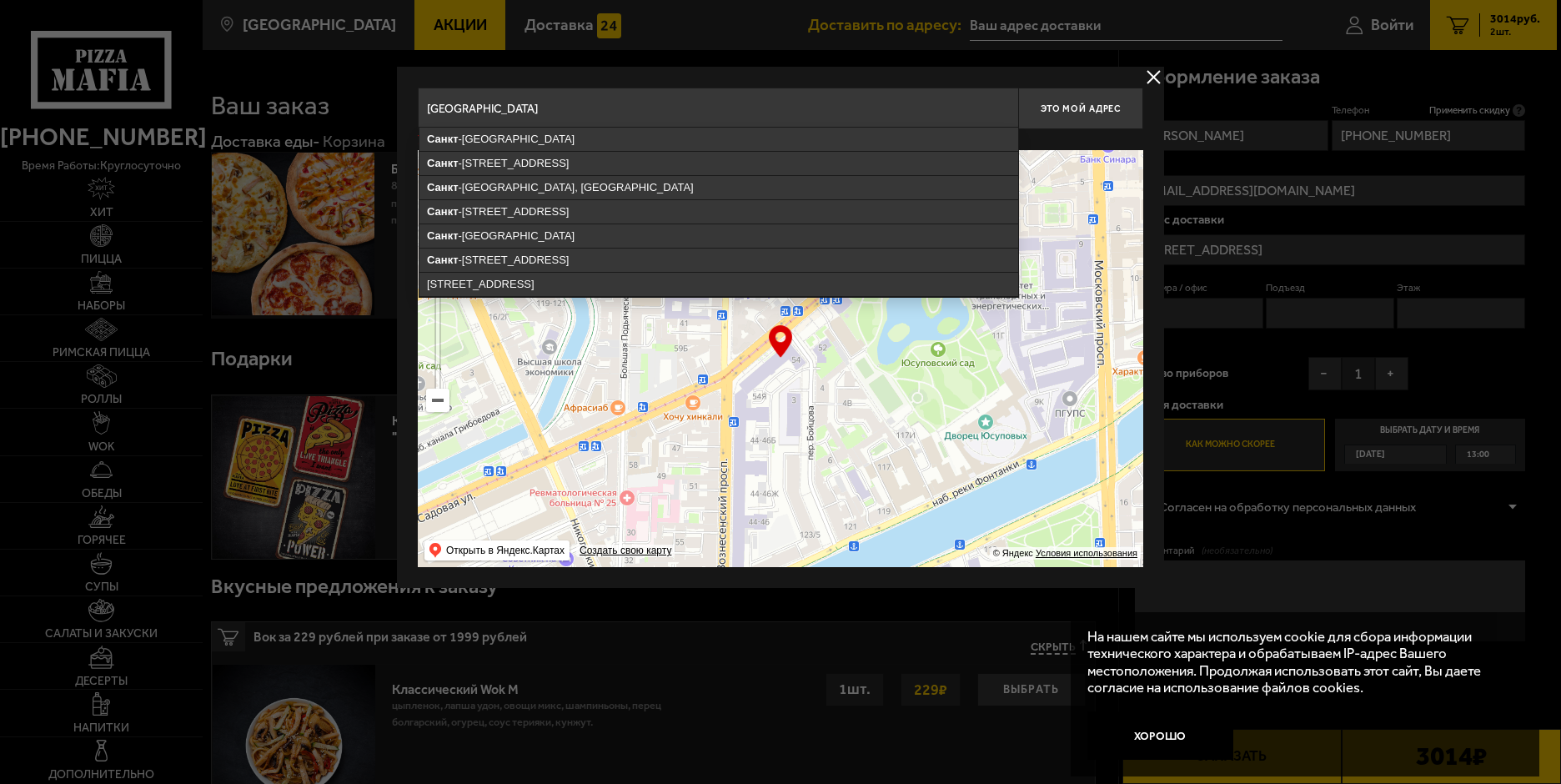
type input "[STREET_ADDRESS][PERSON_NAME]"
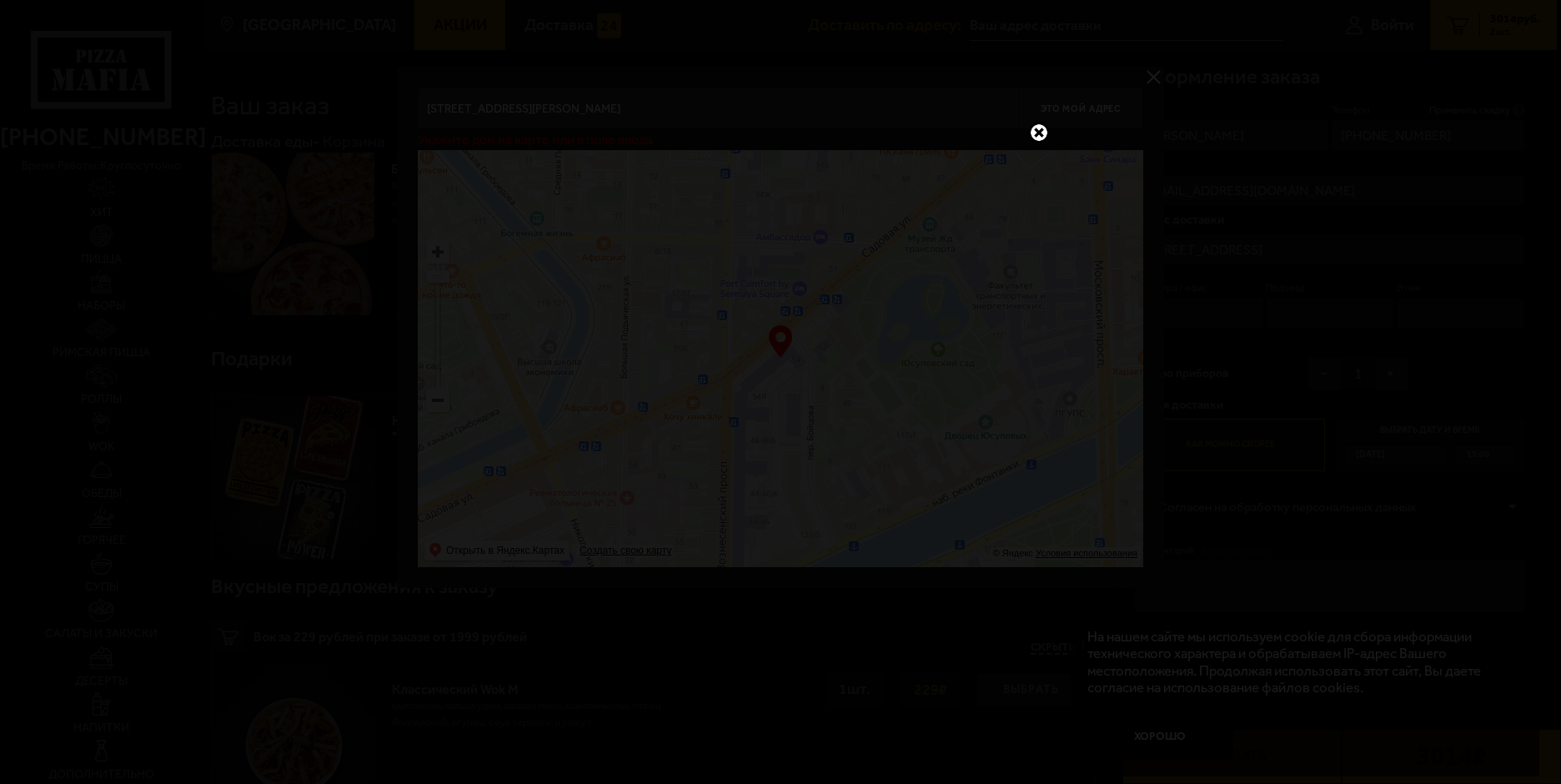
click at [1042, 126] on link at bounding box center [1039, 132] width 22 height 22
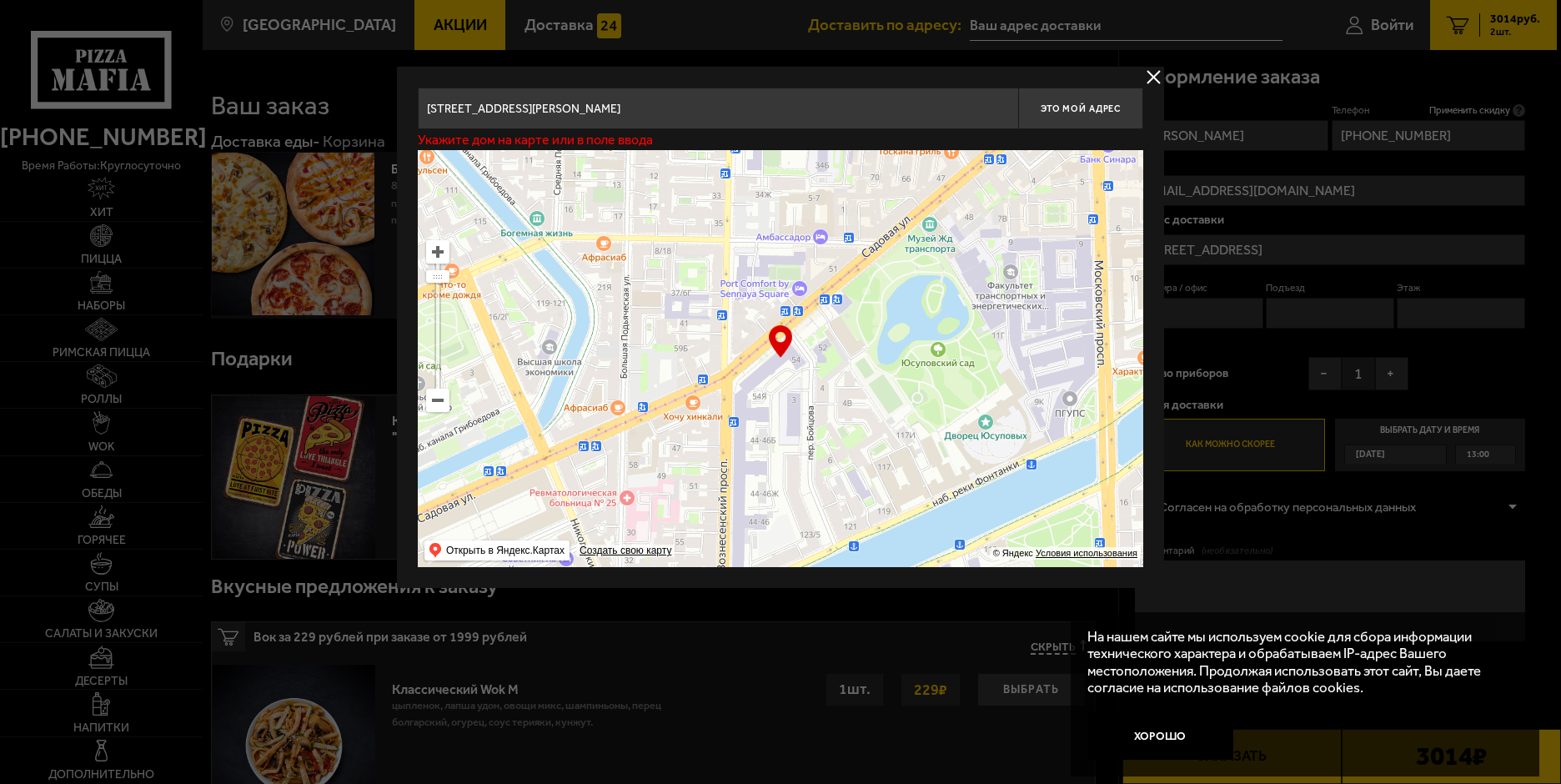
click at [434, 402] on ymaps at bounding box center [437, 400] width 22 height 22
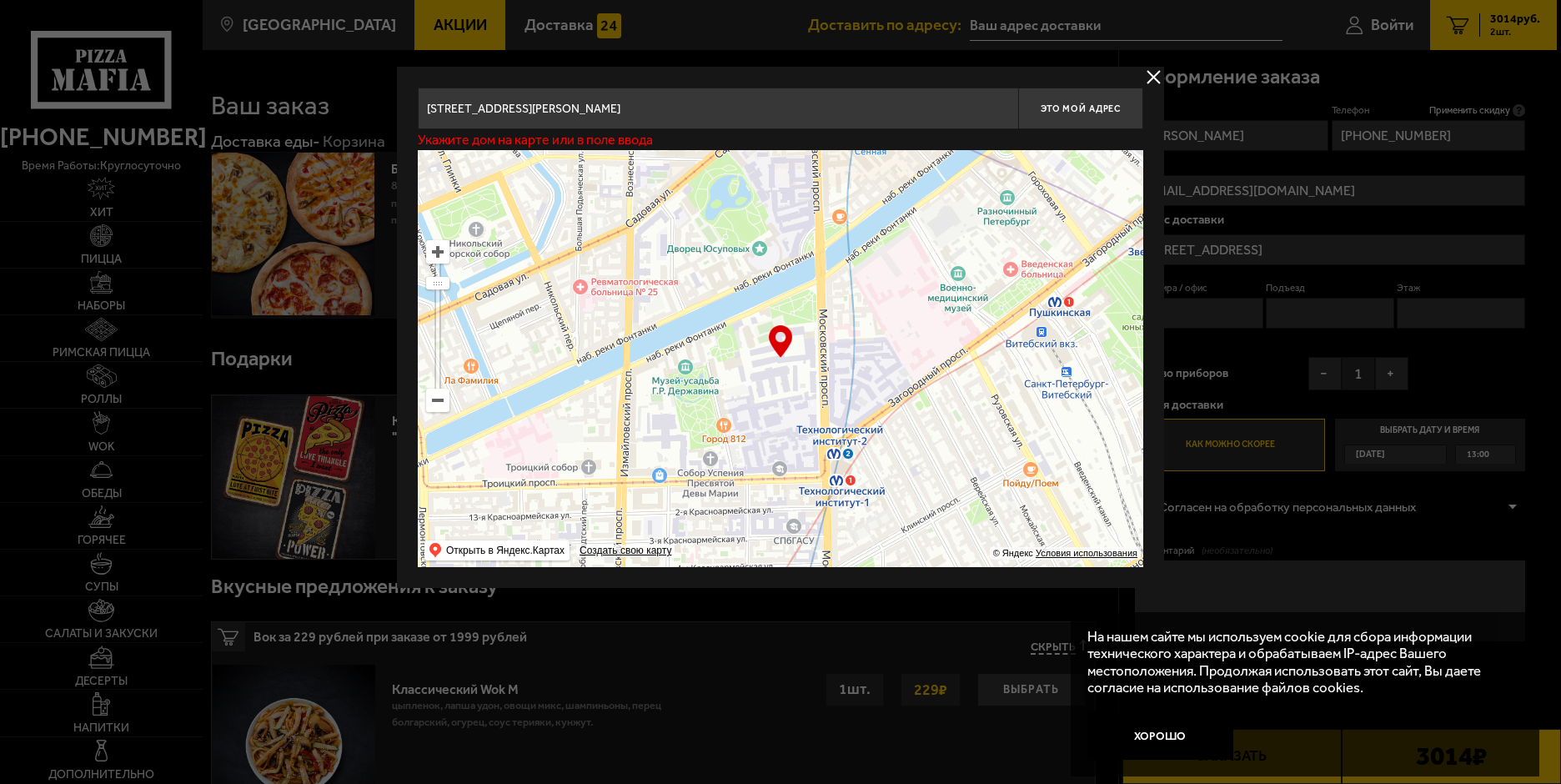
drag, startPoint x: 808, startPoint y: 444, endPoint x: 675, endPoint y: 301, distance: 195.3
click at [675, 301] on ymaps at bounding box center [780, 359] width 726 height 417
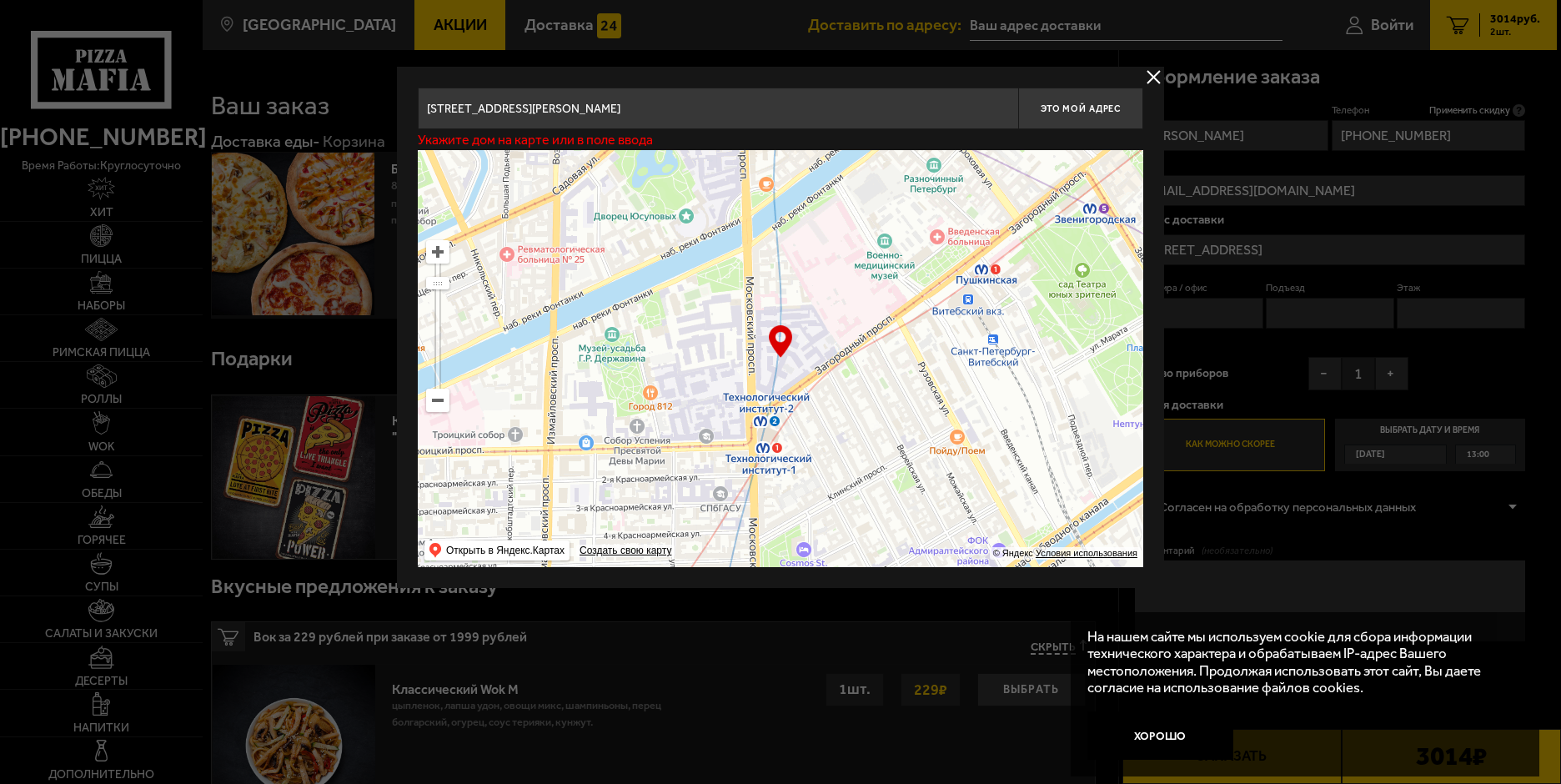
type input "[STREET_ADDRESS]"
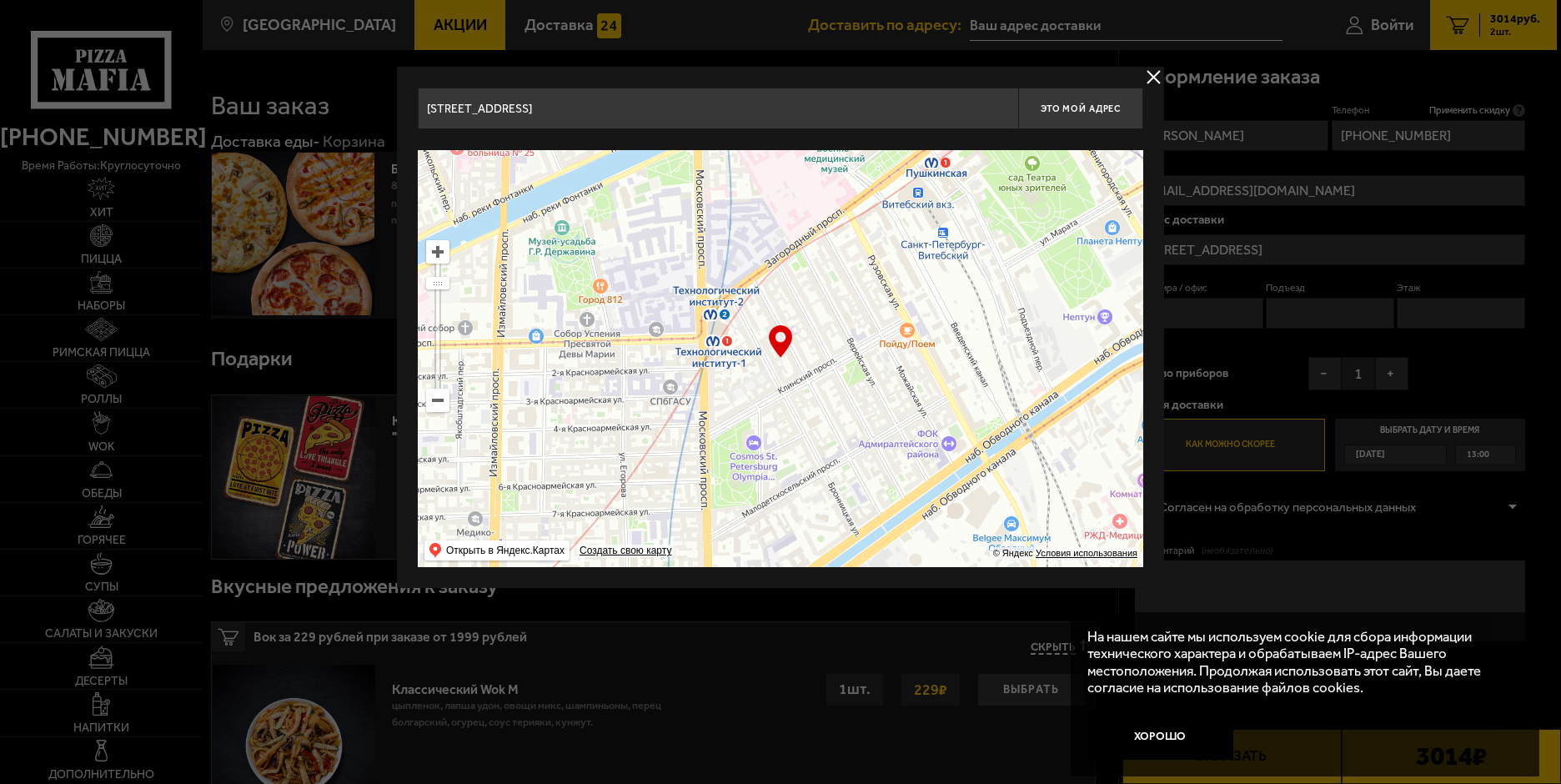
drag, startPoint x: 767, startPoint y: 453, endPoint x: 716, endPoint y: 344, distance: 120.3
click at [716, 344] on ymaps at bounding box center [780, 359] width 726 height 417
type input "[STREET_ADDRESS]"
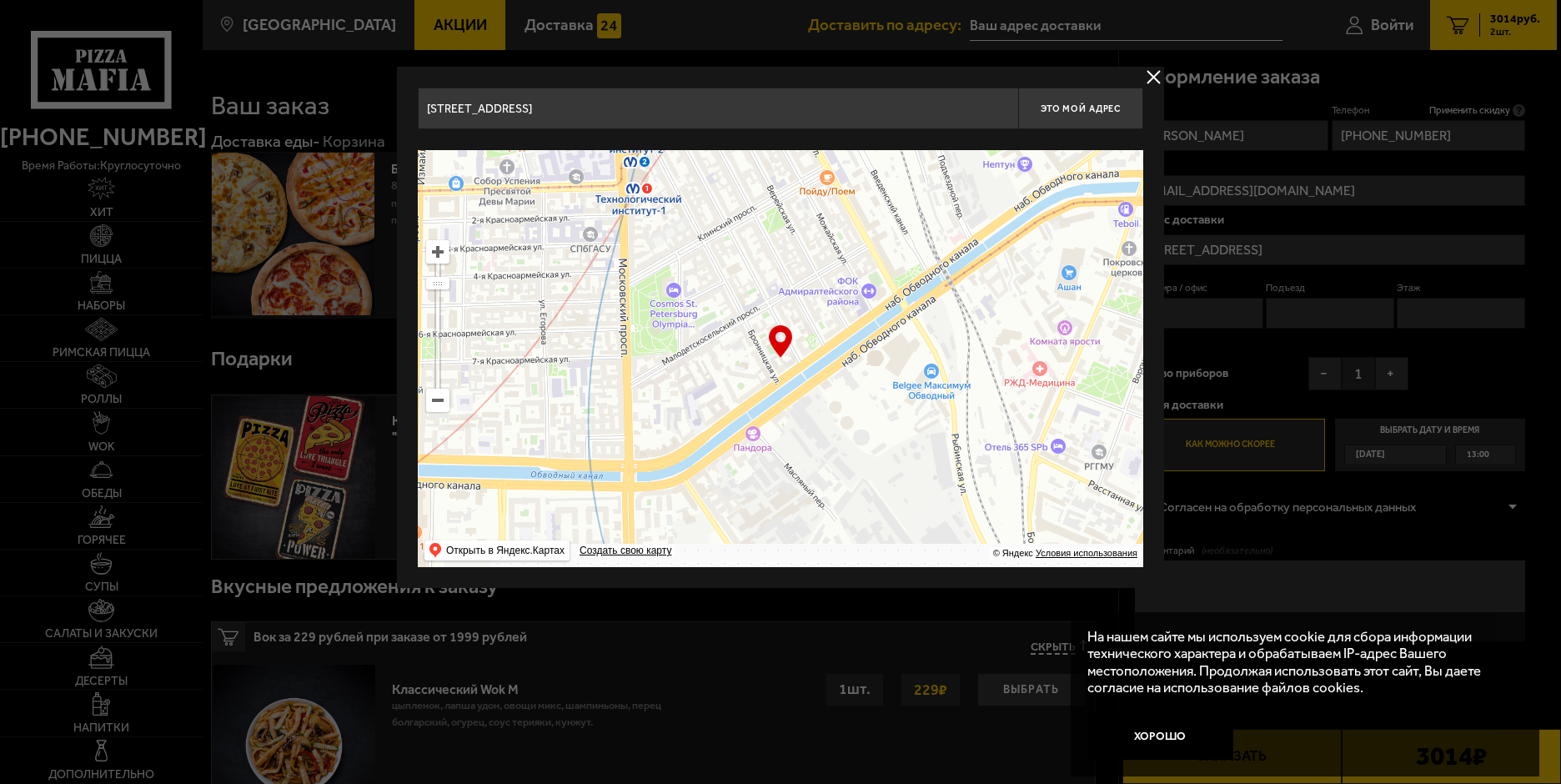
drag, startPoint x: 832, startPoint y: 436, endPoint x: 753, endPoint y: 285, distance: 170.4
click at [753, 285] on ymaps at bounding box center [780, 359] width 726 height 417
type input "[STREET_ADDRESS]"
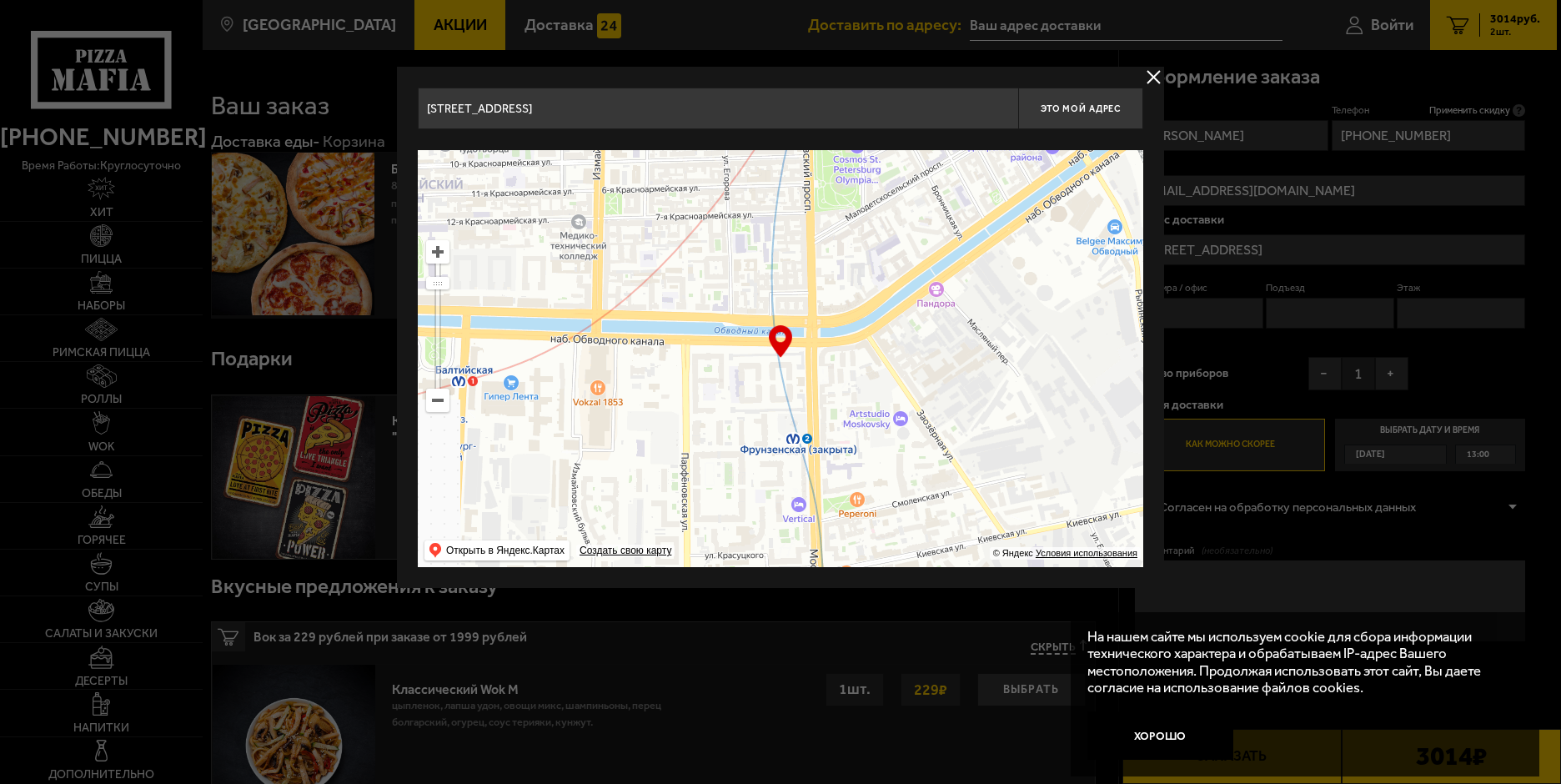
drag, startPoint x: 760, startPoint y: 409, endPoint x: 929, endPoint y: 247, distance: 234.1
click at [929, 247] on ymaps at bounding box center [780, 359] width 726 height 417
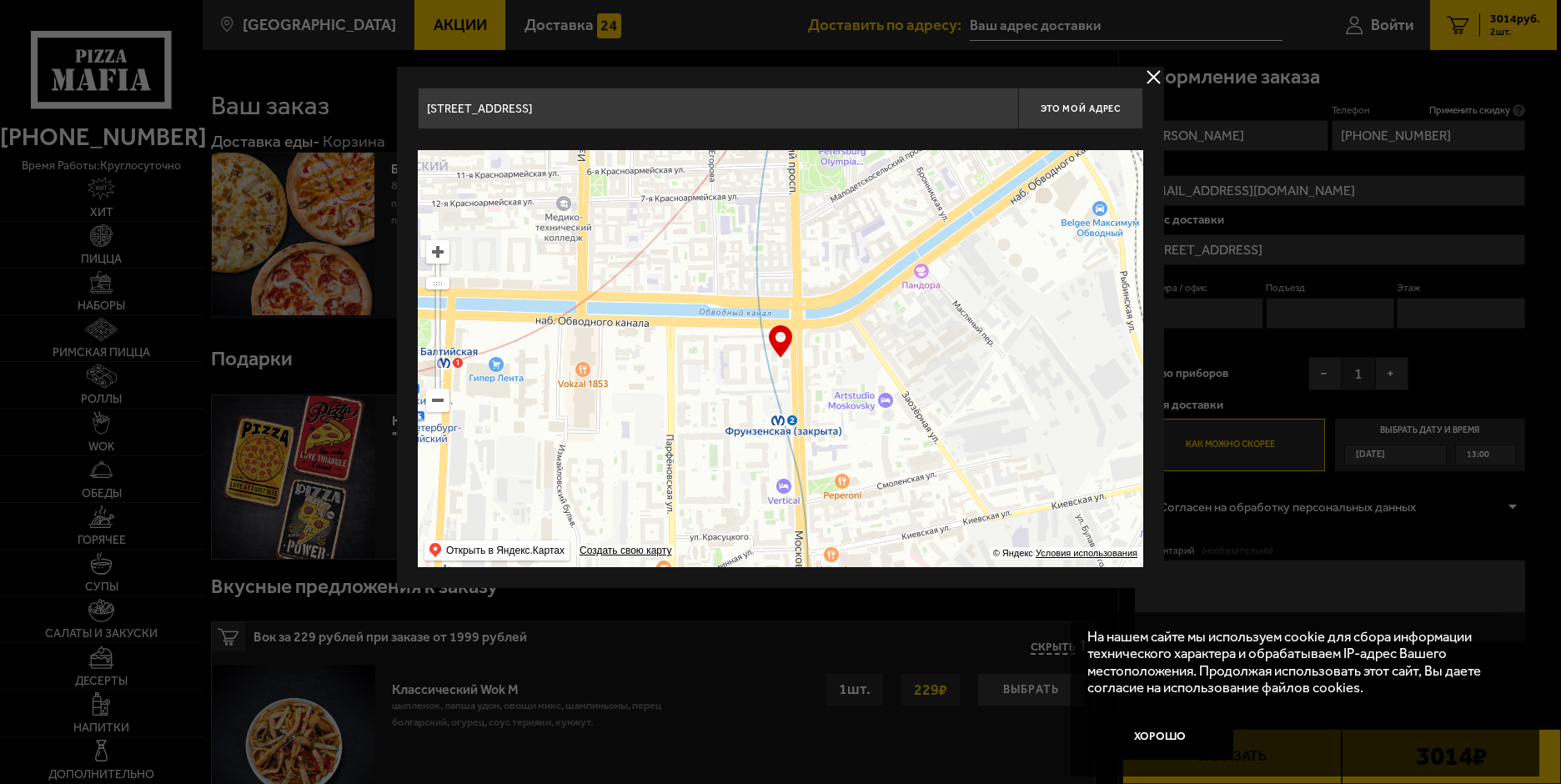
type input "[STREET_ADDRESS]"
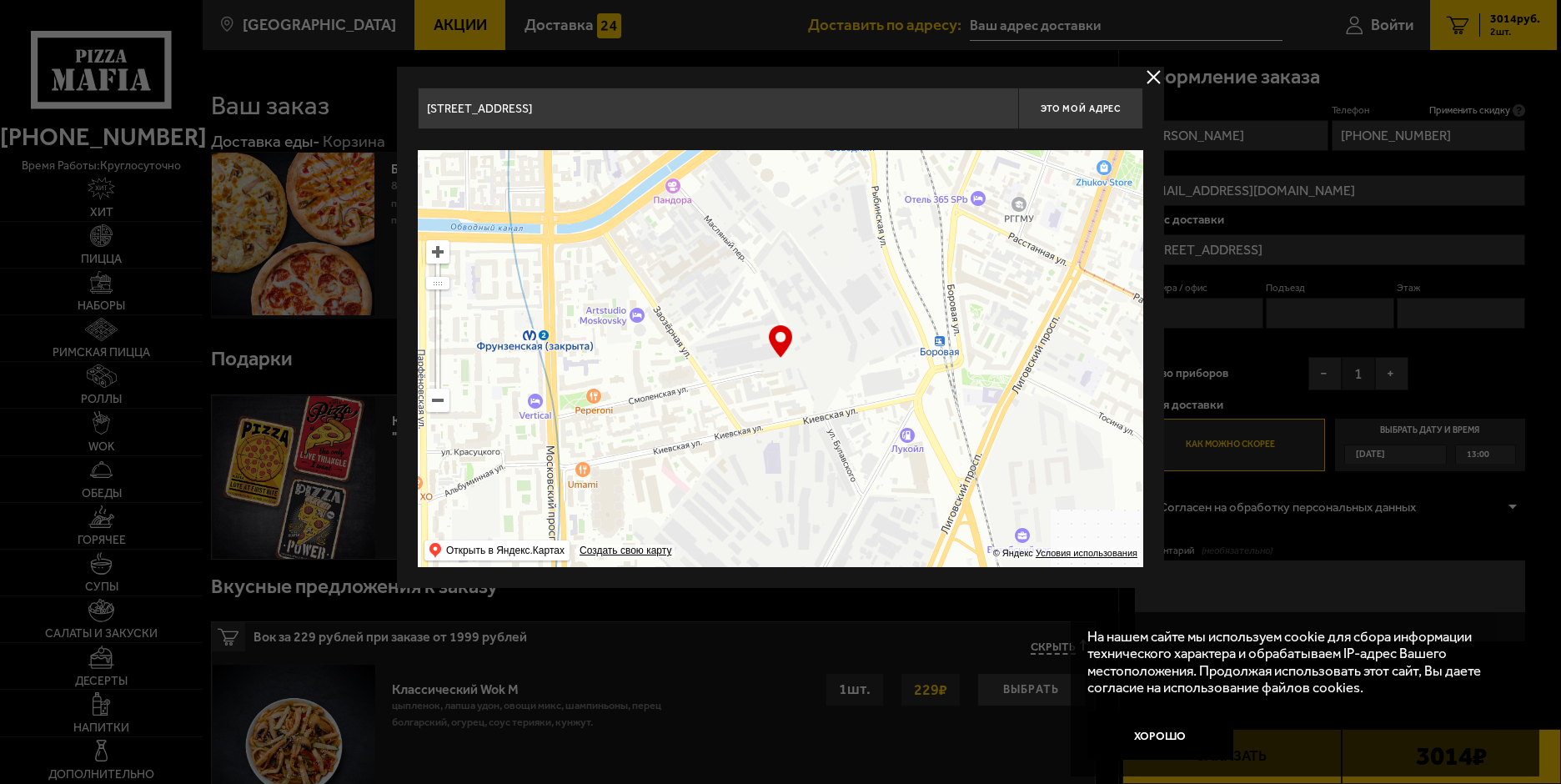
drag, startPoint x: 1004, startPoint y: 385, endPoint x: 811, endPoint y: 272, distance: 223.6
click at [767, 284] on ymaps at bounding box center [780, 359] width 726 height 417
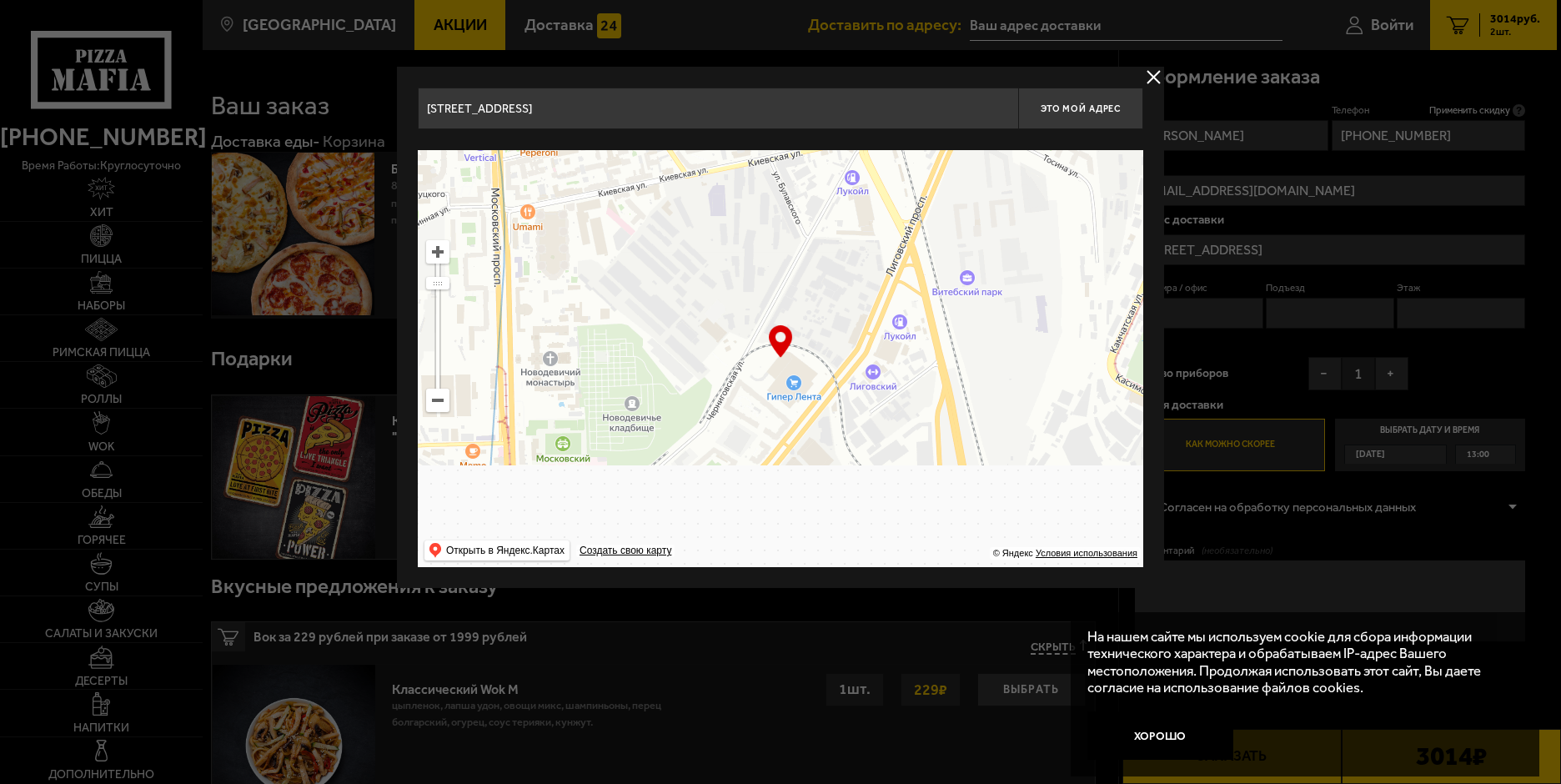
type input "[STREET_ADDRESS]"
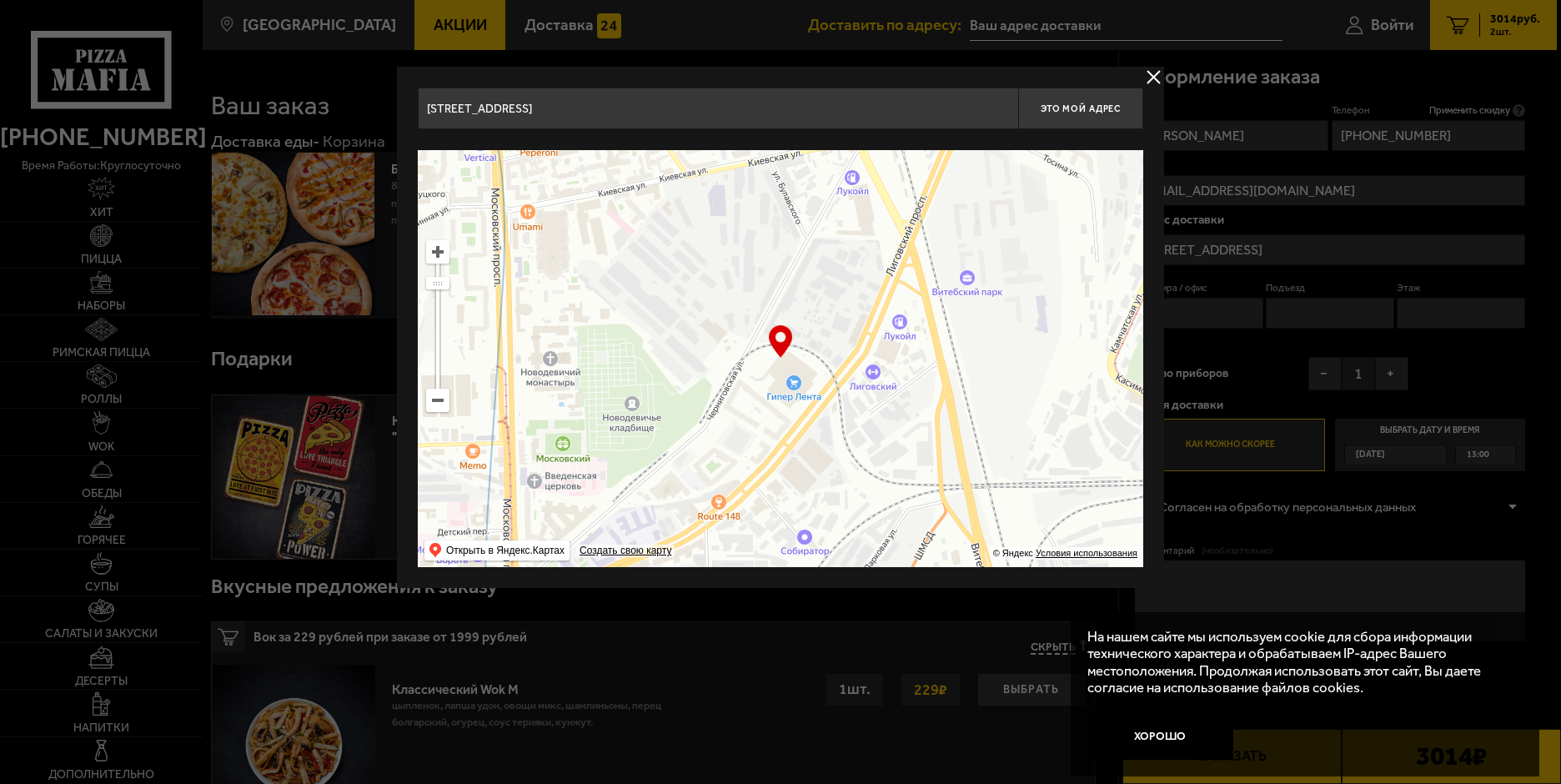
type input "[STREET_ADDRESS]"
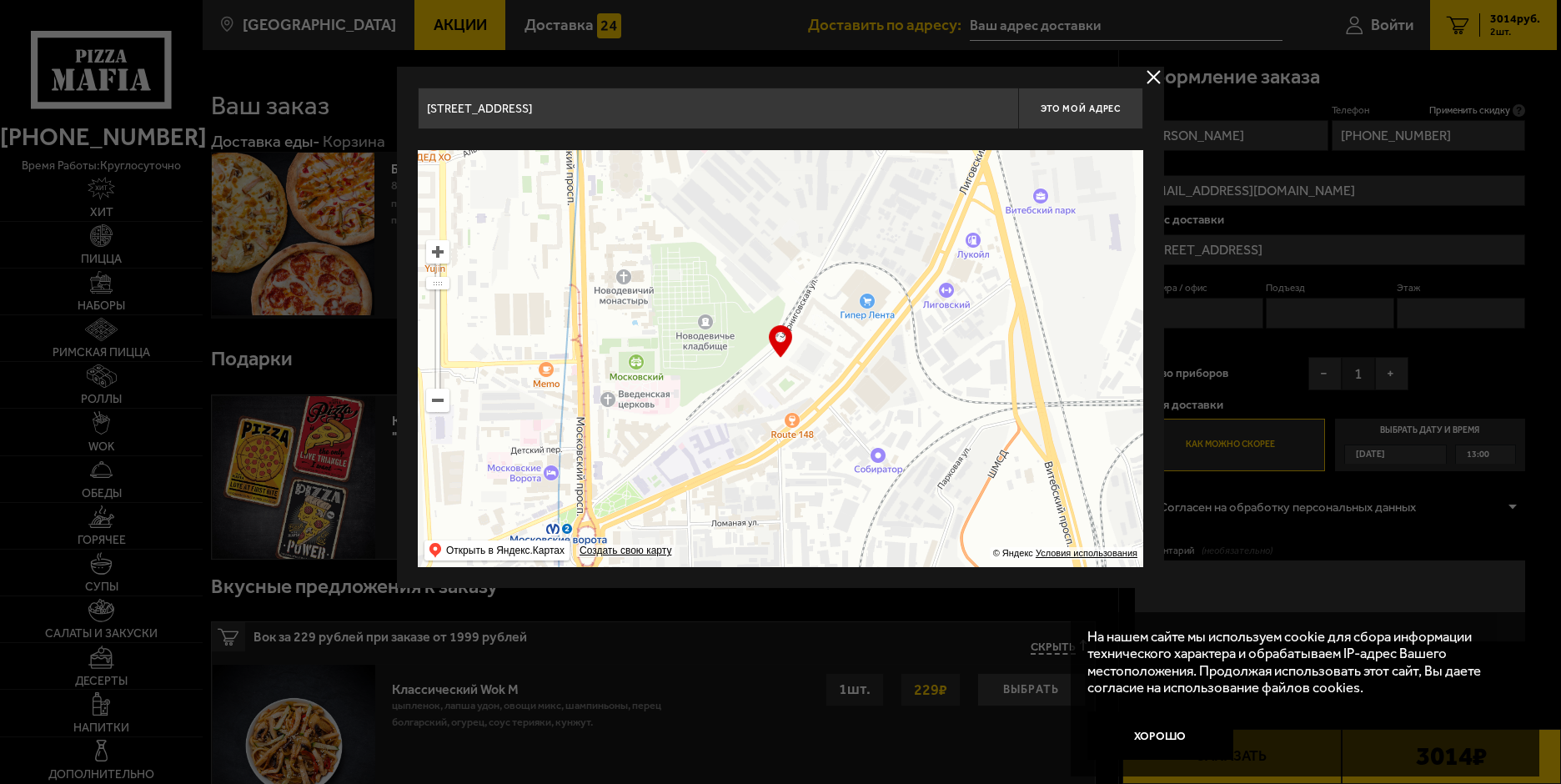
drag, startPoint x: 996, startPoint y: 478, endPoint x: 1128, endPoint y: 218, distance: 291.6
click at [1128, 218] on ymaps at bounding box center [780, 359] width 726 height 417
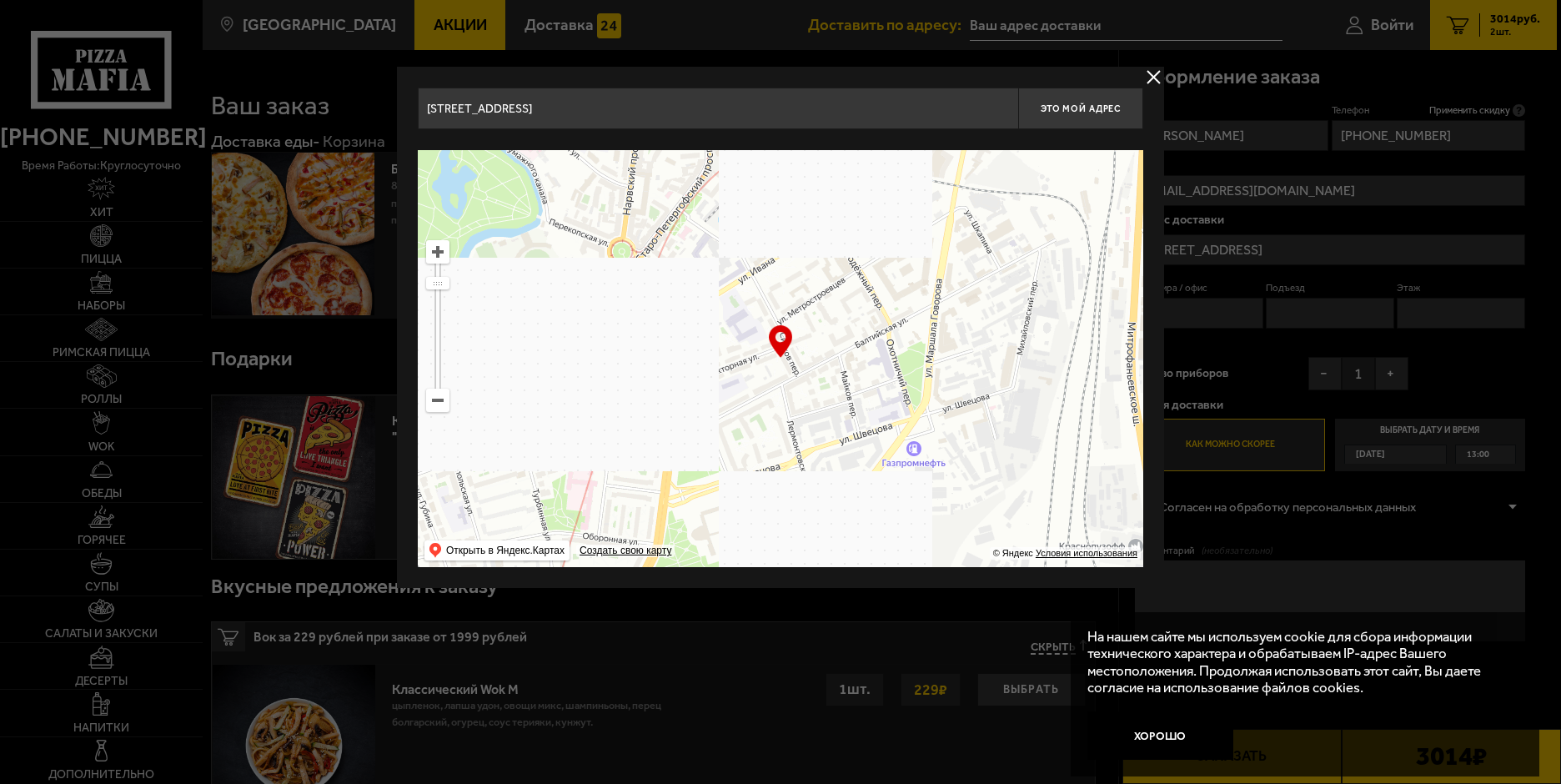
drag, startPoint x: 672, startPoint y: 420, endPoint x: 1310, endPoint y: 472, distance: 640.1
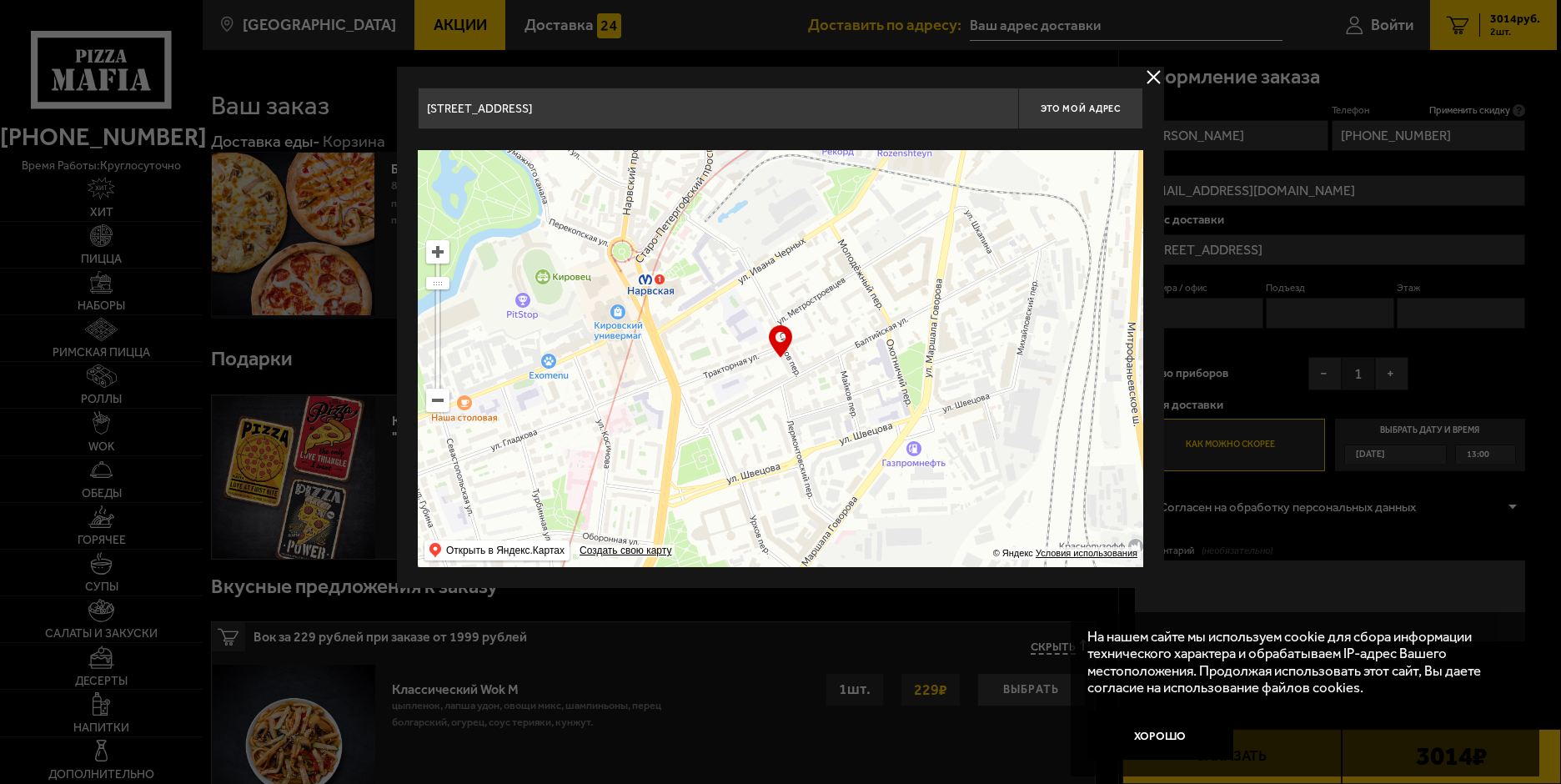
type input "[STREET_ADDRESS]"
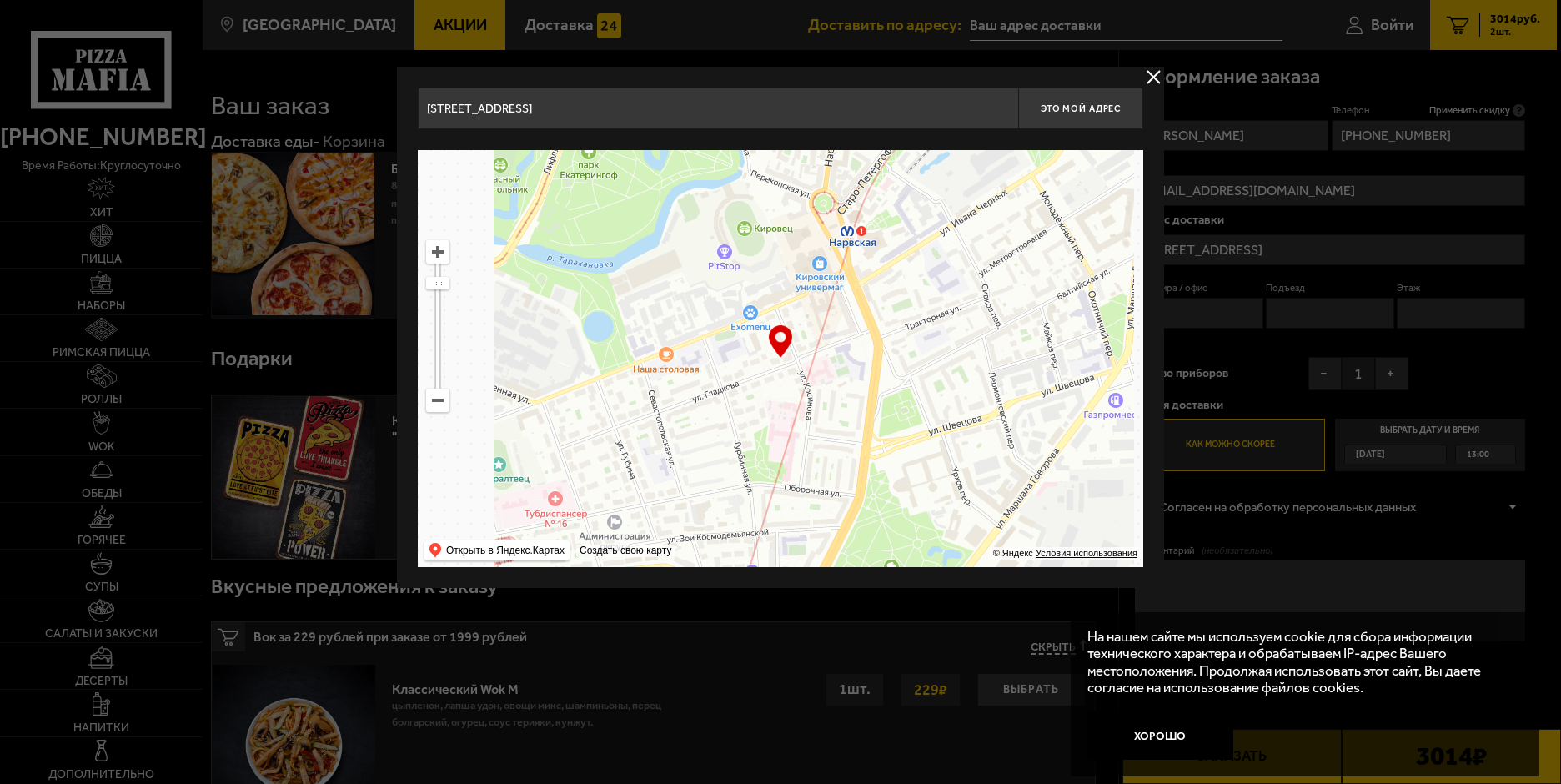
drag, startPoint x: 635, startPoint y: 361, endPoint x: 831, endPoint y: 309, distance: 202.8
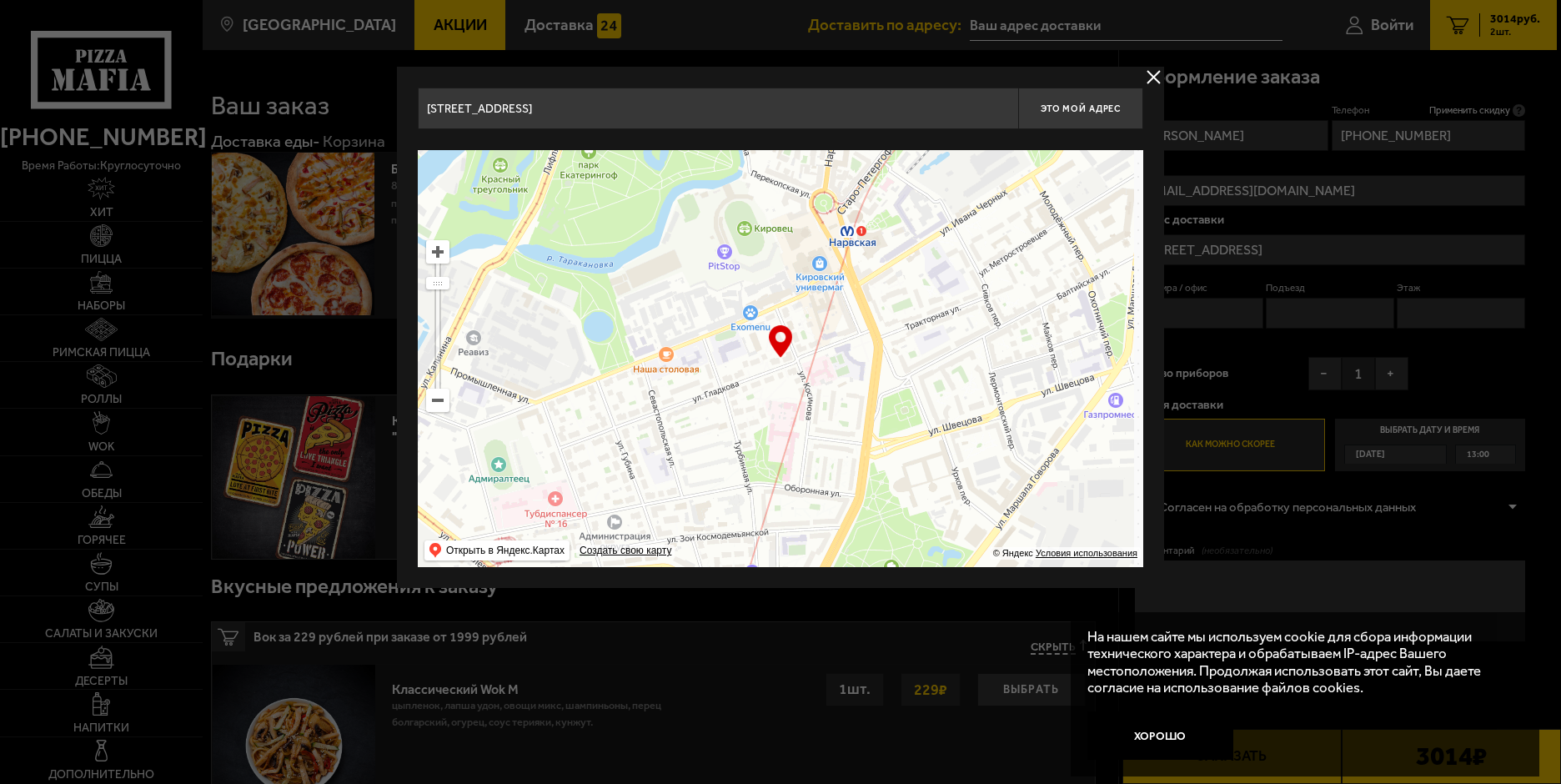
click at [831, 309] on ymaps at bounding box center [780, 359] width 726 height 417
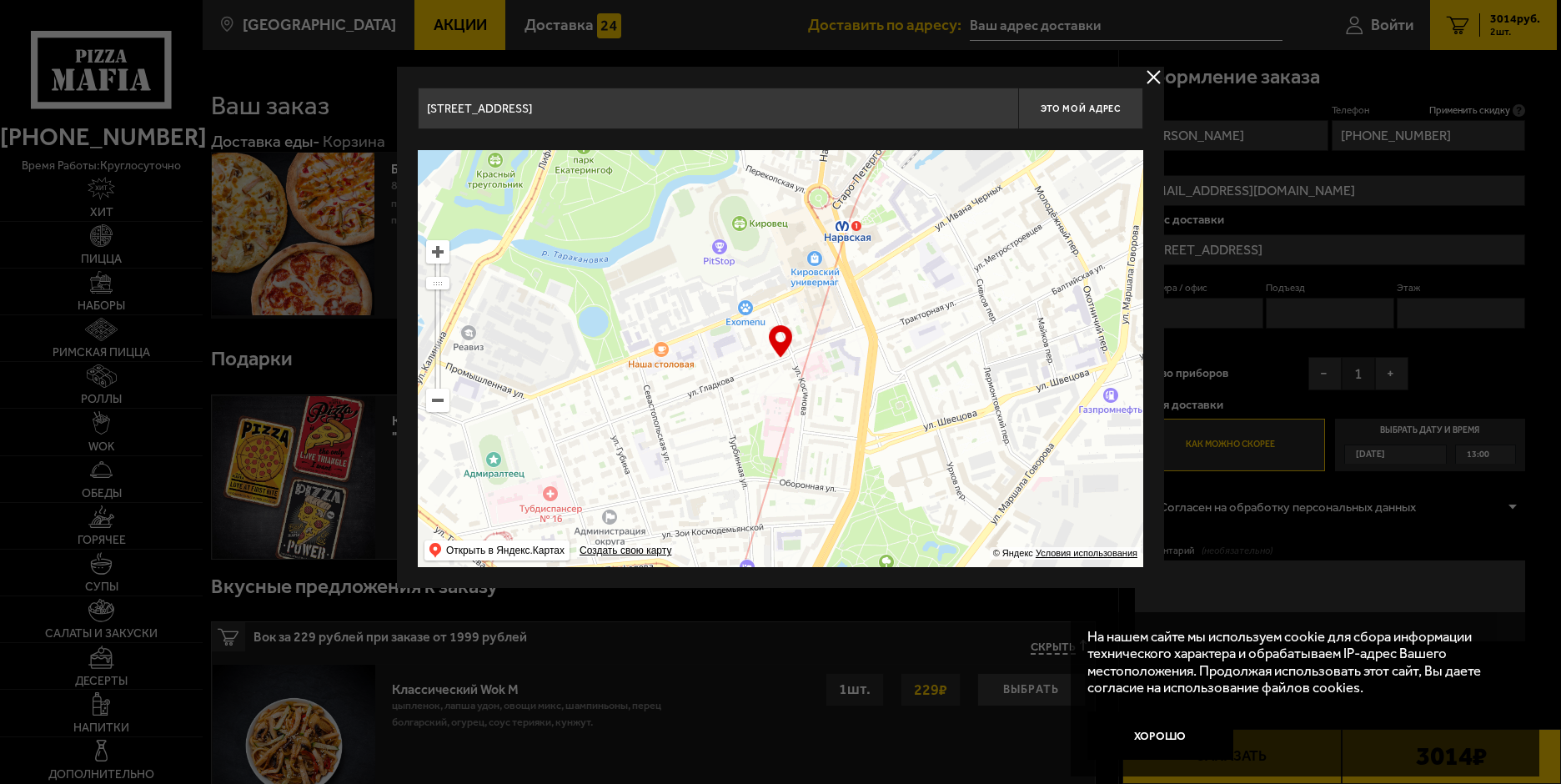
type input "[STREET_ADDRESS][PERSON_NAME]"
click at [442, 412] on ymaps at bounding box center [780, 359] width 726 height 417
click at [436, 404] on ymaps at bounding box center [437, 400] width 22 height 22
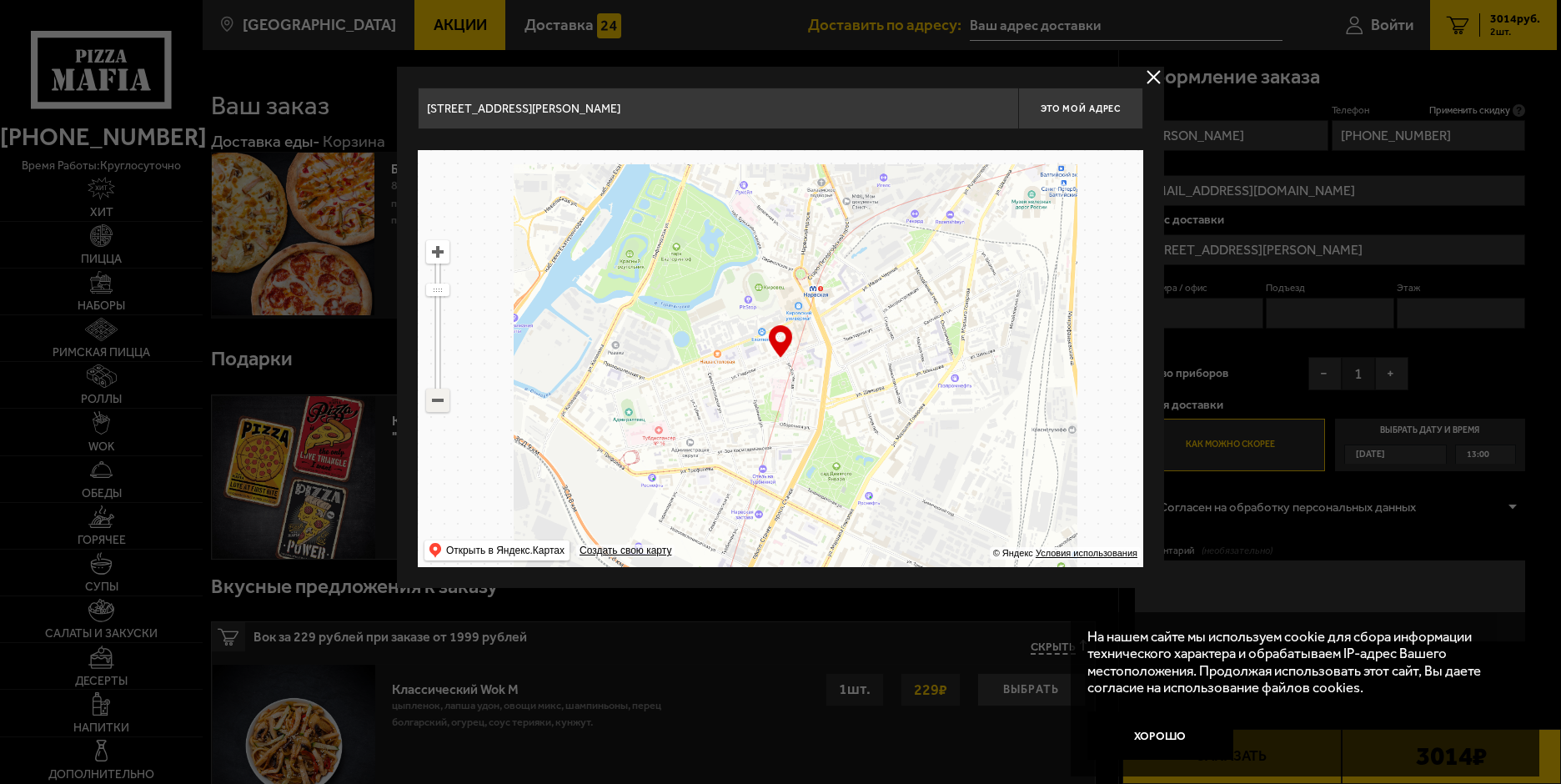
click at [436, 404] on ymaps at bounding box center [437, 400] width 22 height 22
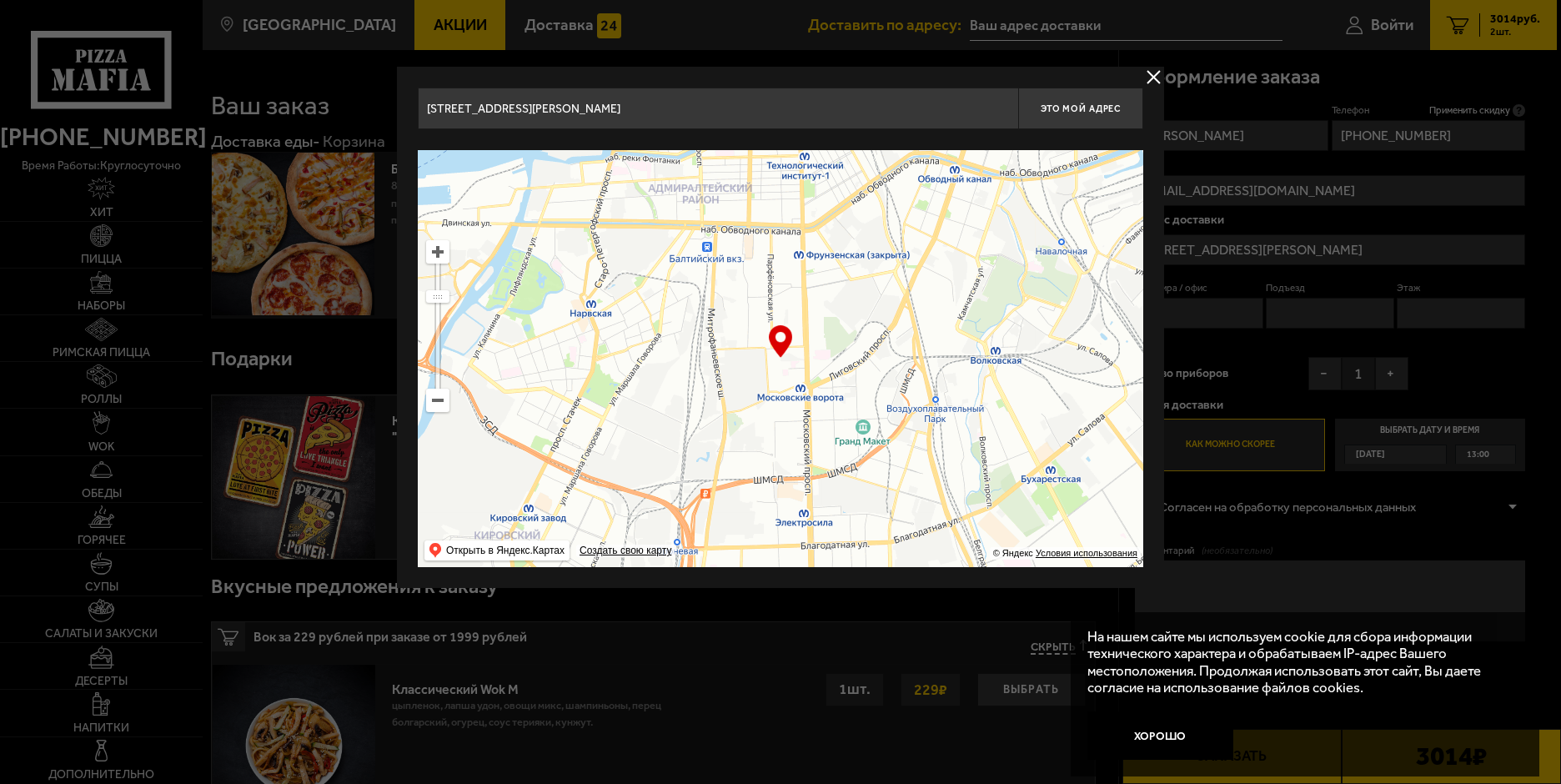
drag, startPoint x: 1007, startPoint y: 378, endPoint x: 801, endPoint y: 356, distance: 207.2
click at [801, 356] on ymaps at bounding box center [780, 359] width 726 height 417
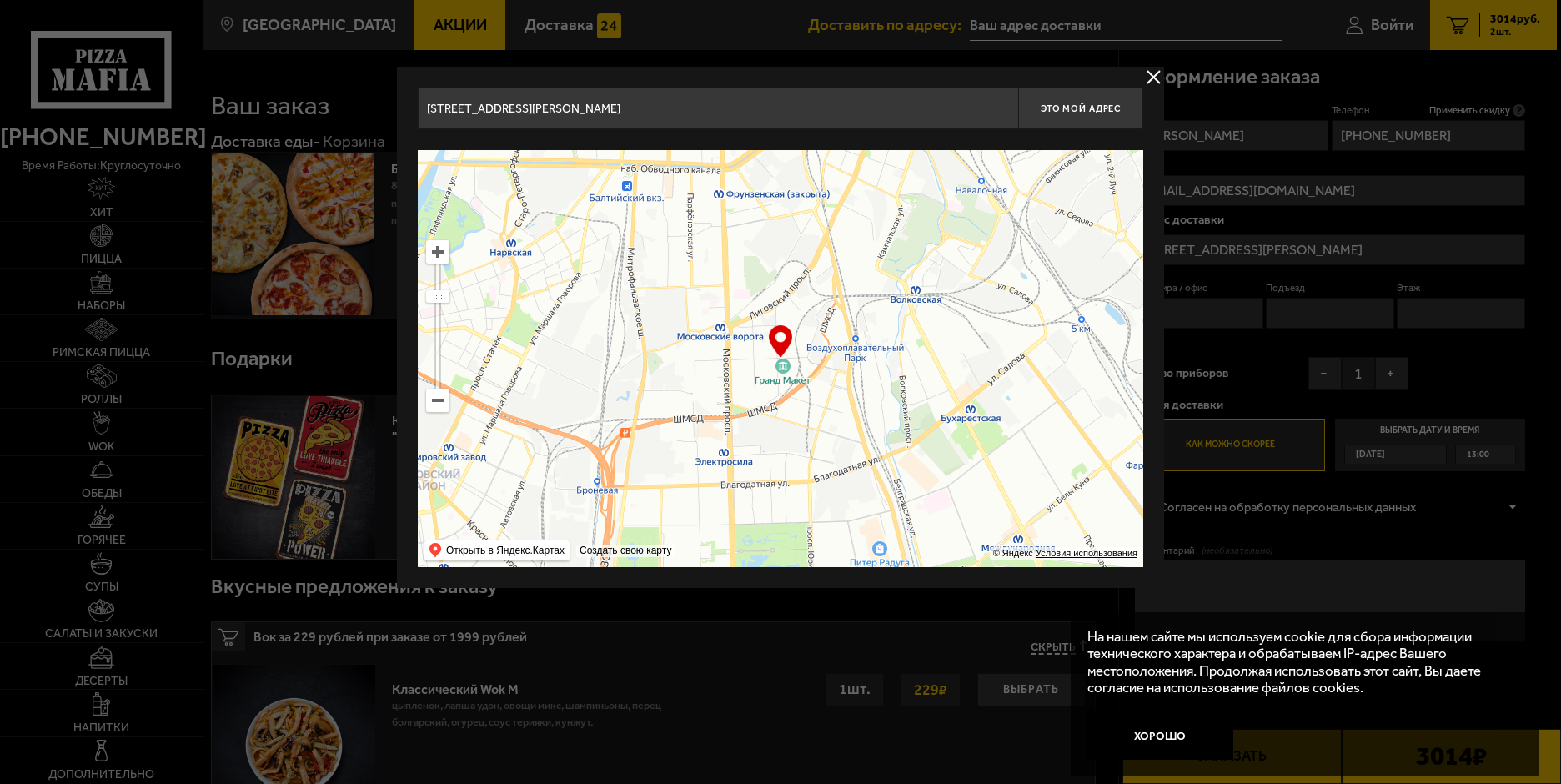
type input "[STREET_ADDRESS]"
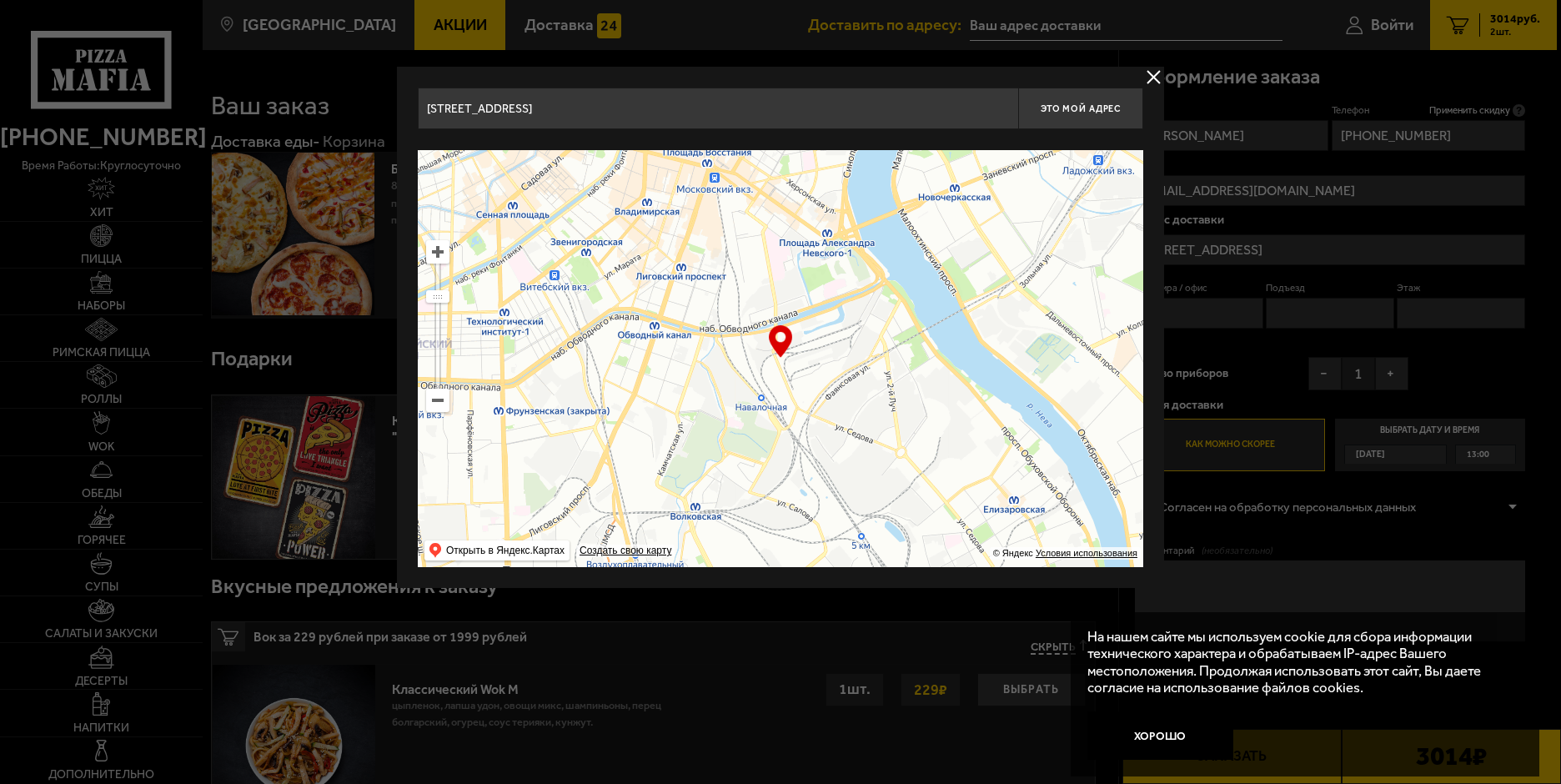
drag, startPoint x: 836, startPoint y: 442, endPoint x: 565, endPoint y: 619, distance: 323.7
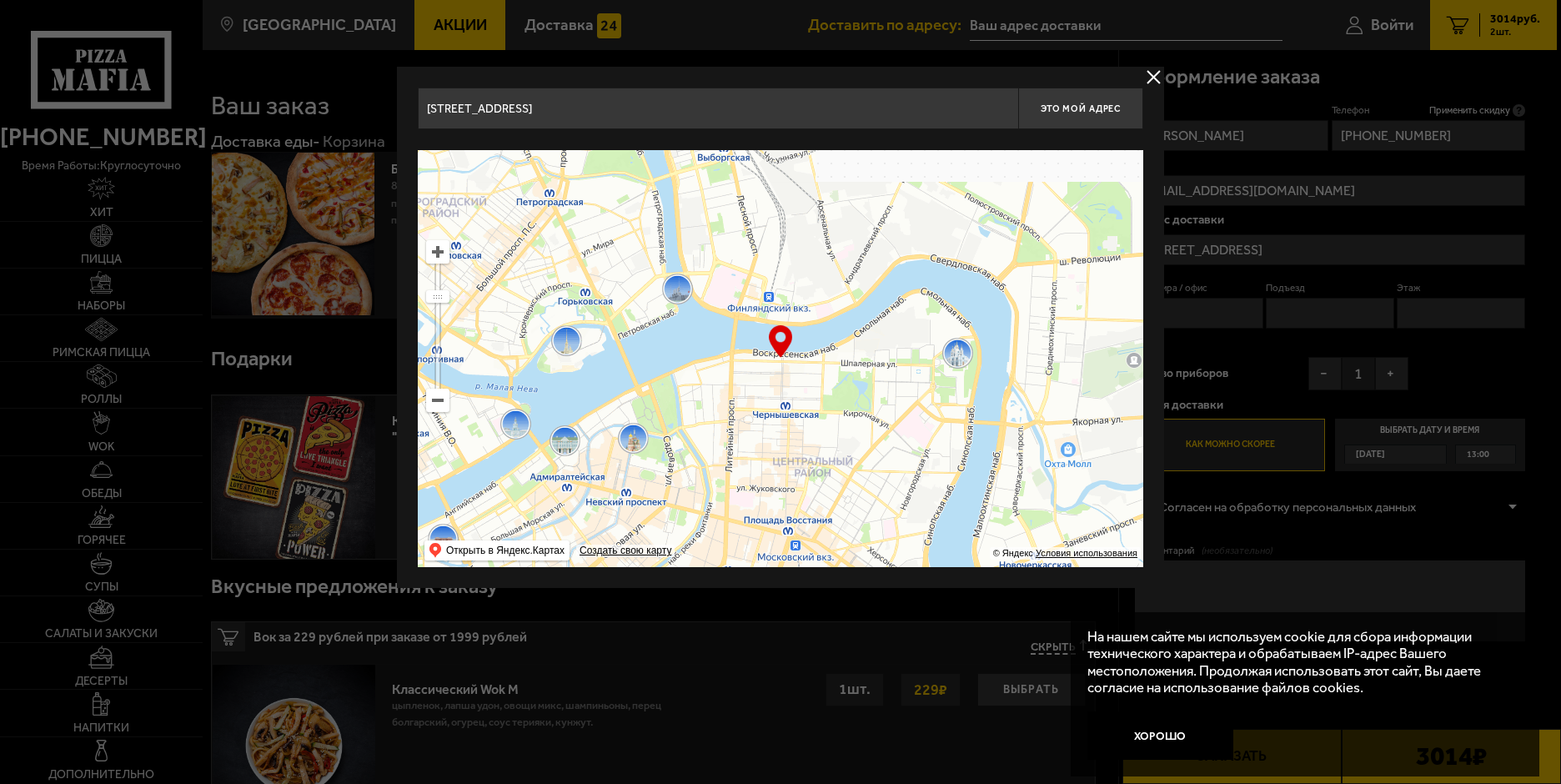
drag, startPoint x: 988, startPoint y: 290, endPoint x: 1059, endPoint y: 624, distance: 341.5
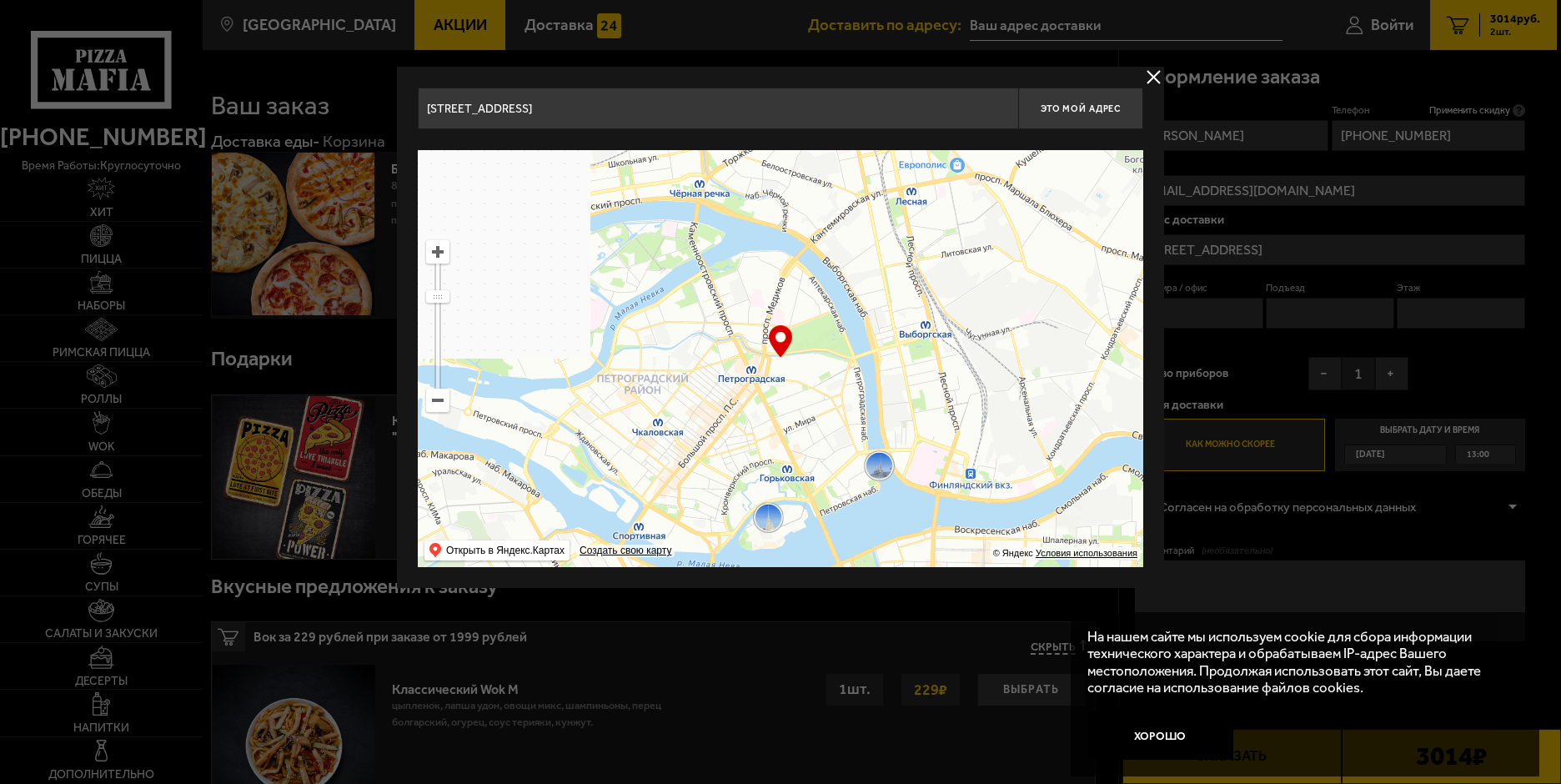
drag, startPoint x: 890, startPoint y: 366, endPoint x: 1021, endPoint y: 530, distance: 209.9
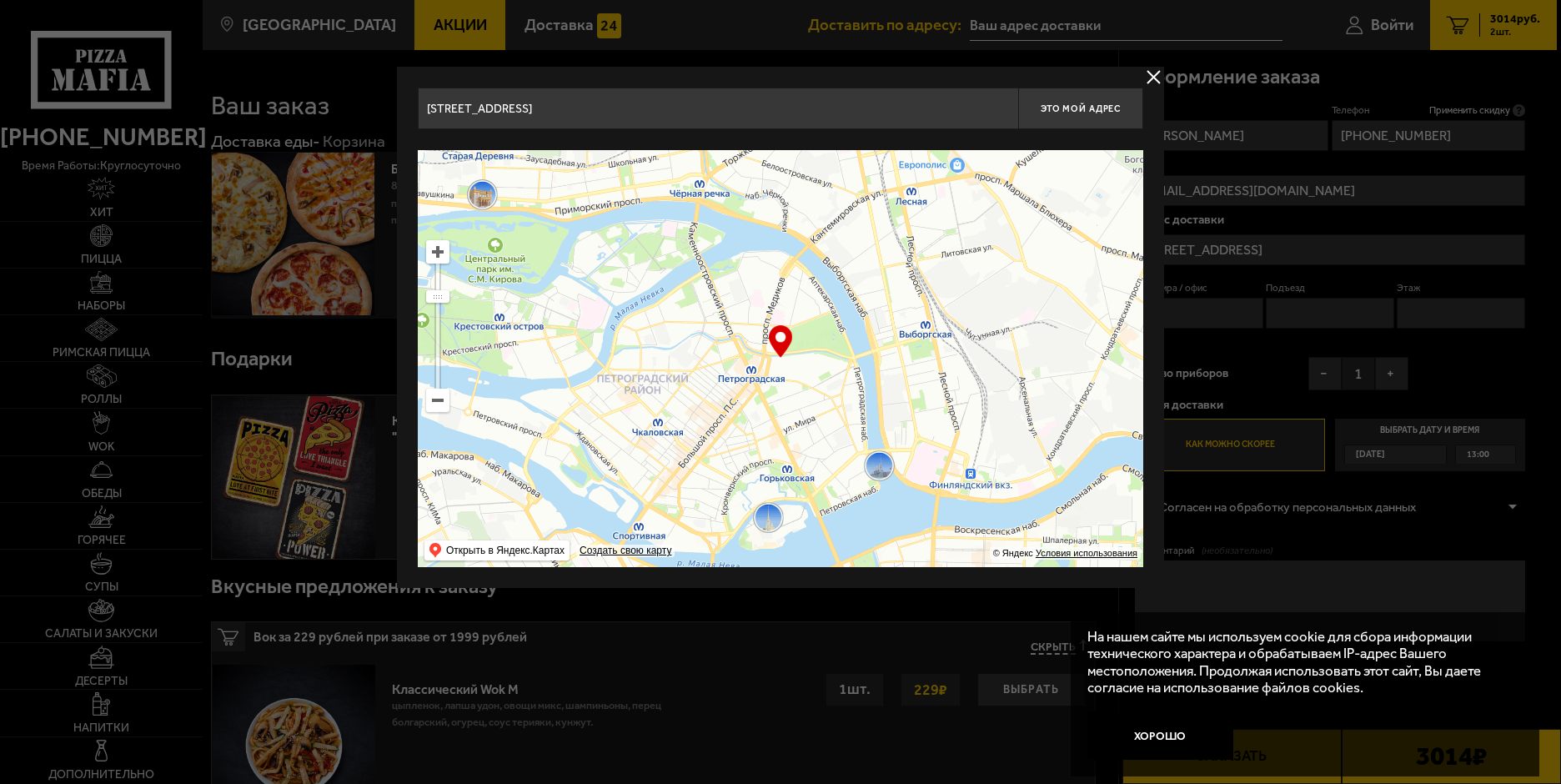
click at [1025, 537] on ymaps at bounding box center [780, 359] width 726 height 417
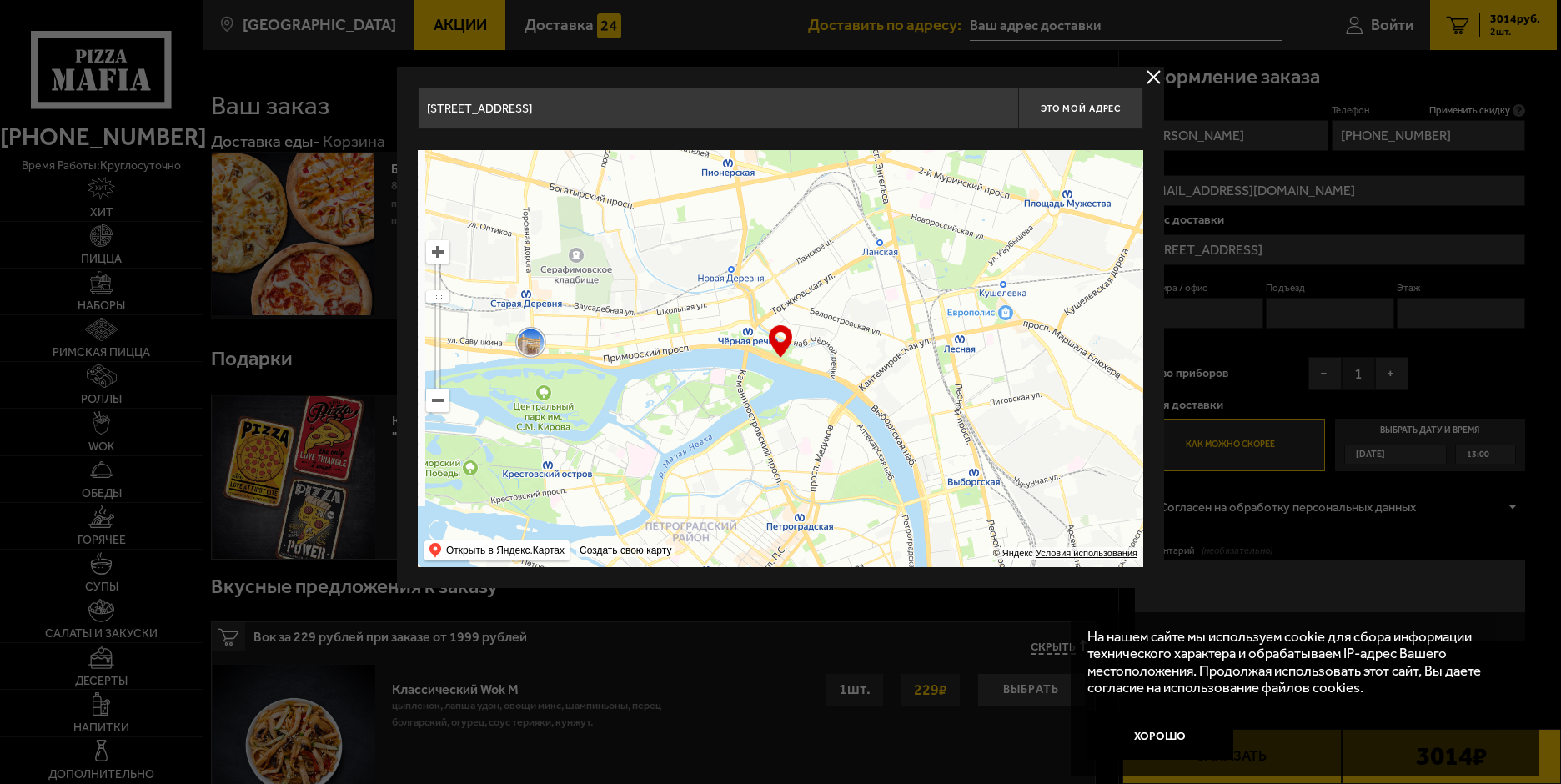
drag, startPoint x: 1037, startPoint y: 376, endPoint x: 1037, endPoint y: 438, distance: 62.0
click at [1037, 438] on ymaps at bounding box center [780, 359] width 726 height 417
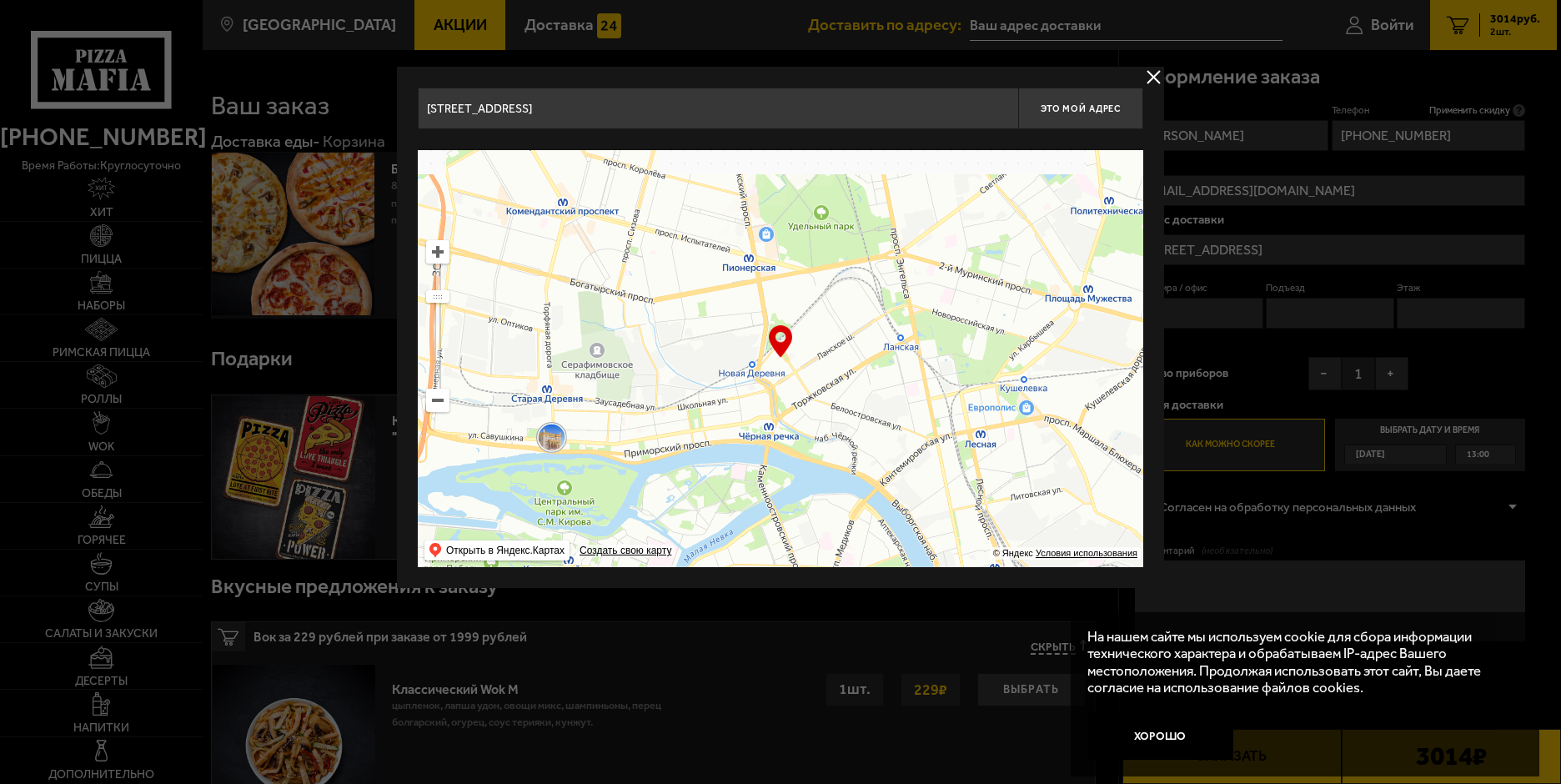
type input "[STREET_ADDRESS]"
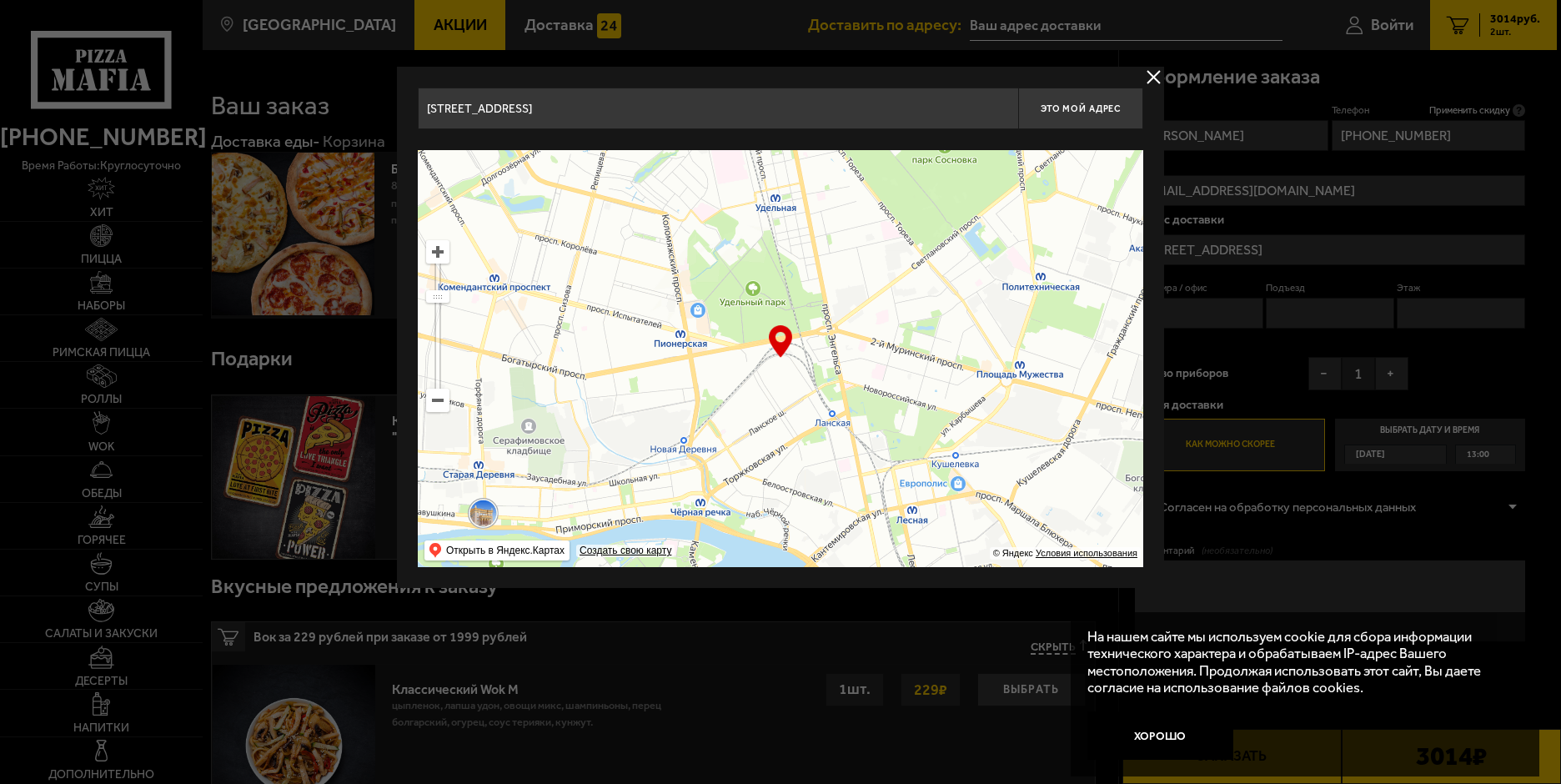
drag, startPoint x: 832, startPoint y: 402, endPoint x: 780, endPoint y: 573, distance: 178.7
click at [780, 573] on div "[STREET_ADDRESS] Это мой адрес Найдите адрес перетащив карту … © Яндекс Условия…" at bounding box center [780, 327] width 767 height 521
type input "[STREET_ADDRESS][PERSON_NAME]"
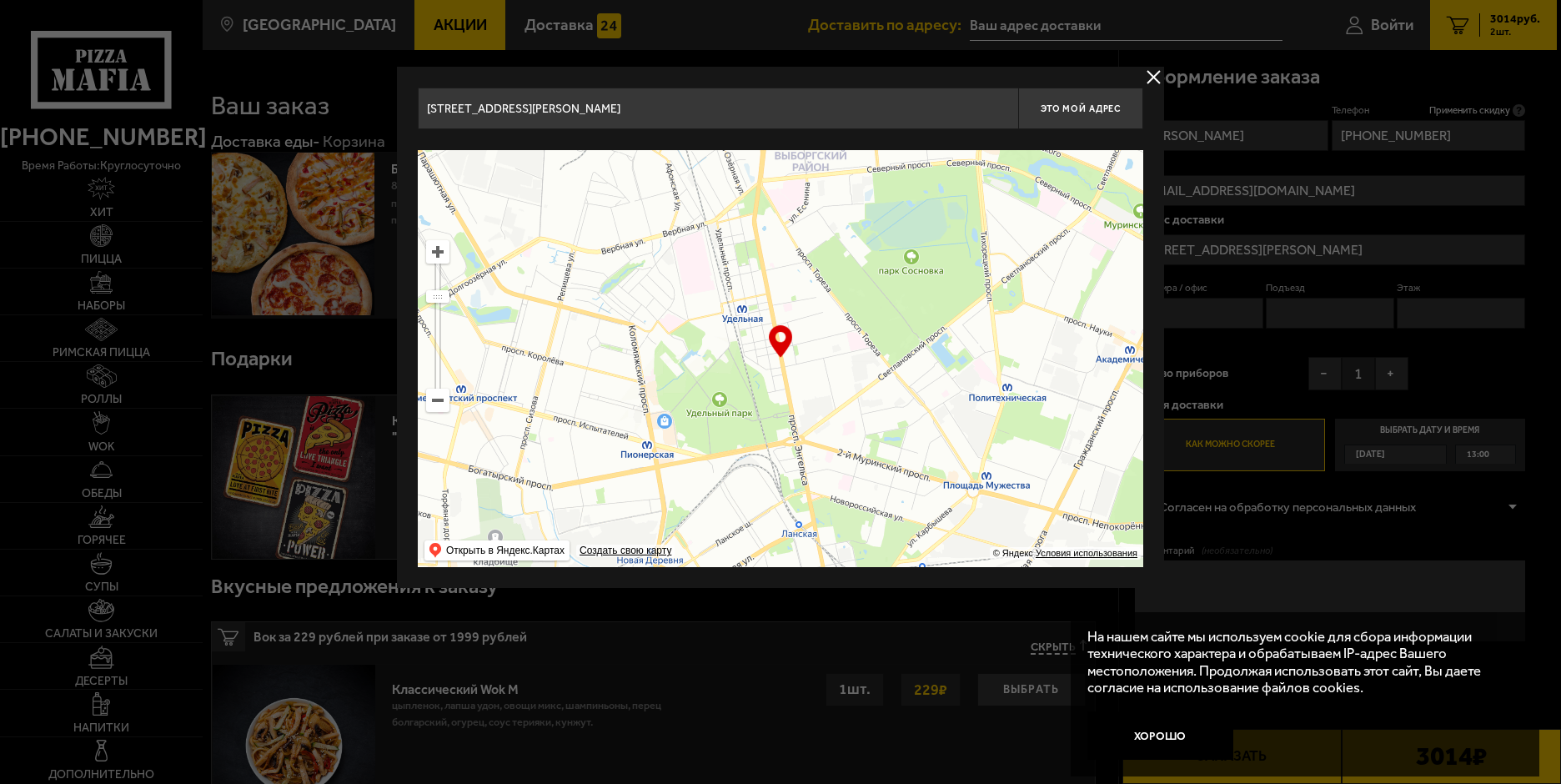
drag, startPoint x: 859, startPoint y: 279, endPoint x: 831, endPoint y: 390, distance: 114.5
click at [831, 390] on ymaps at bounding box center [780, 359] width 726 height 417
click at [437, 251] on ymaps at bounding box center [437, 251] width 22 height 22
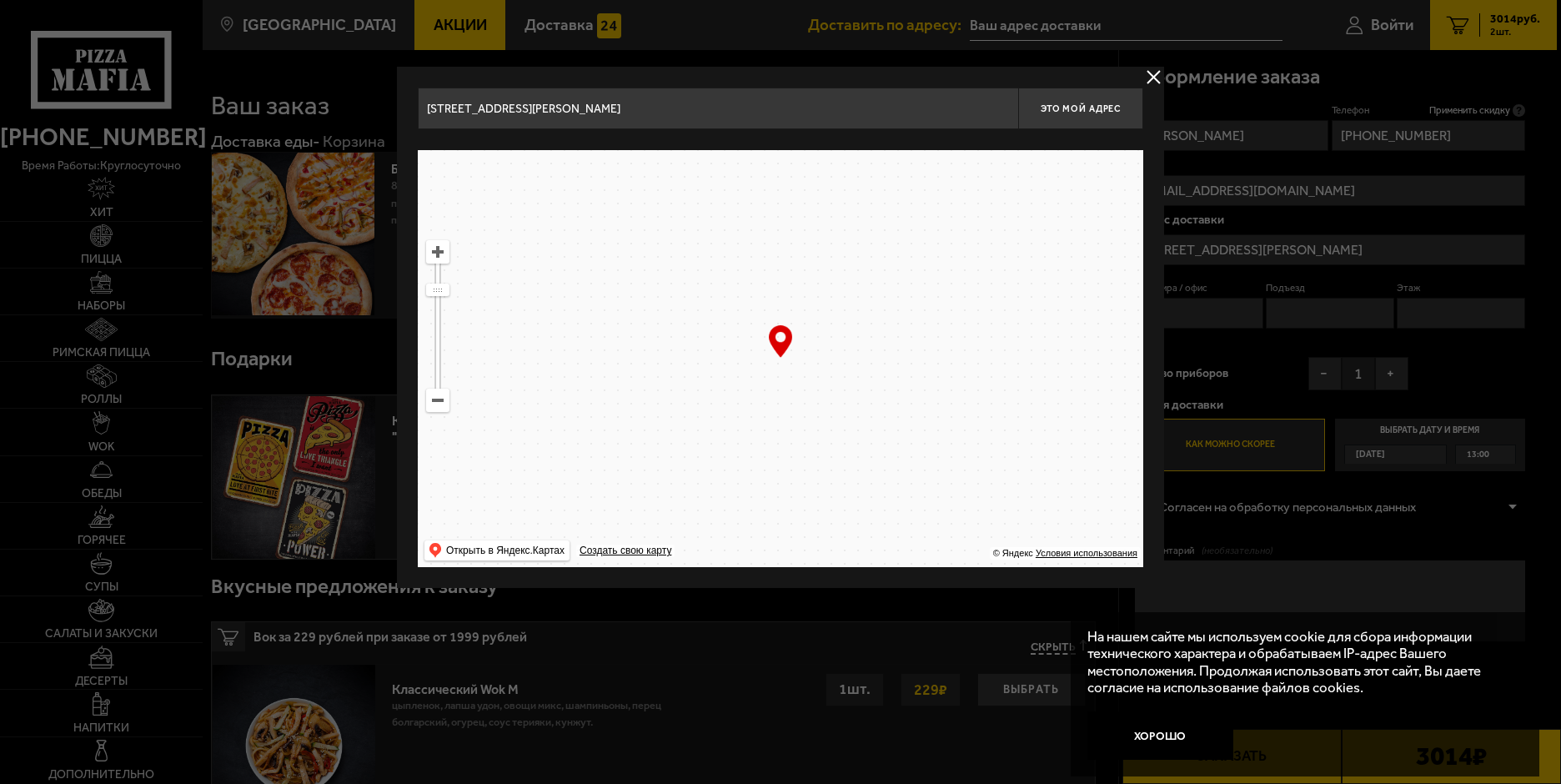
click at [437, 251] on ymaps at bounding box center [437, 251] width 22 height 22
click at [440, 251] on ymaps at bounding box center [437, 251] width 22 height 22
drag, startPoint x: 617, startPoint y: 425, endPoint x: 617, endPoint y: 396, distance: 29.0
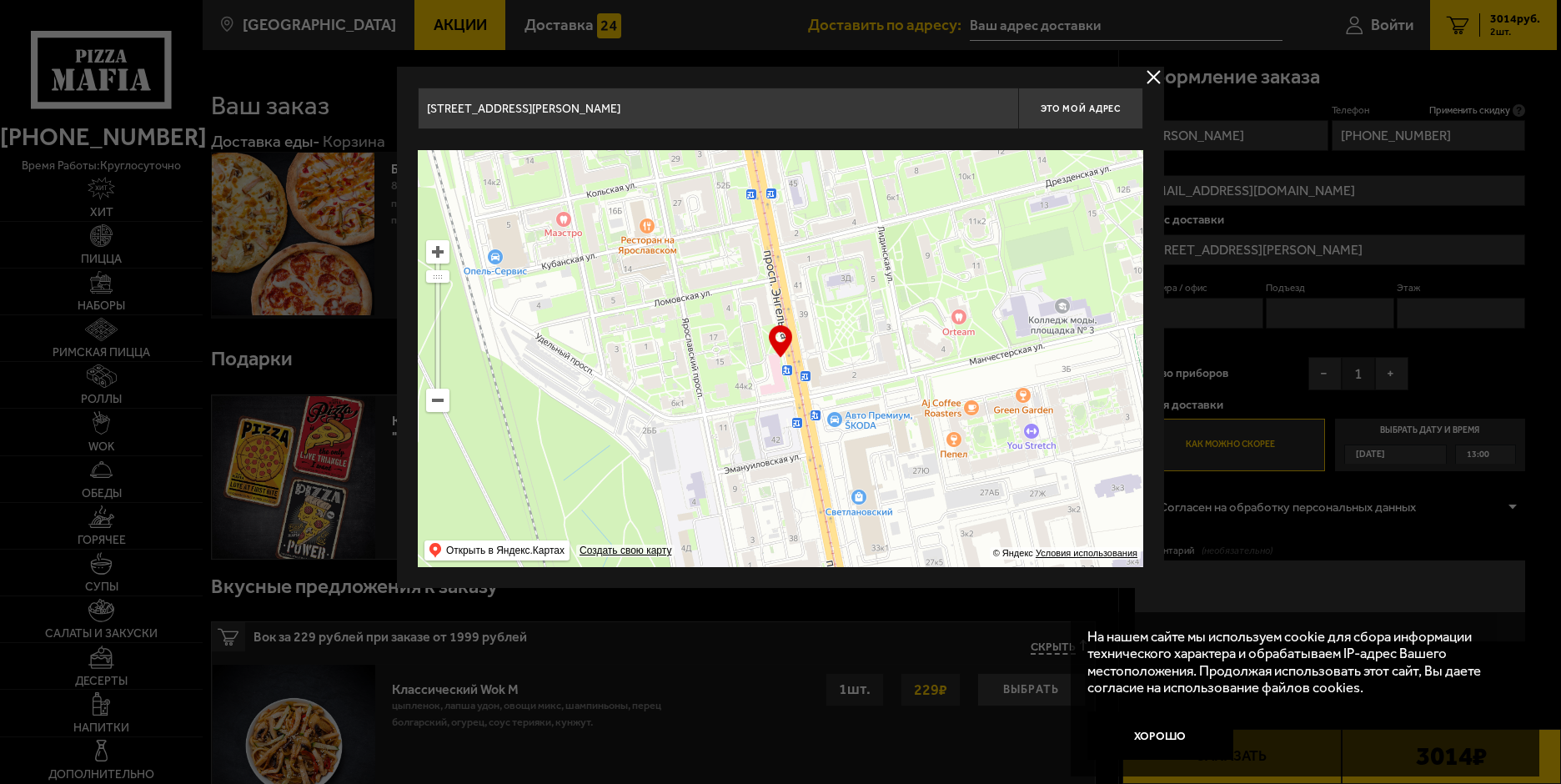
click at [617, 396] on ymaps at bounding box center [780, 359] width 726 height 417
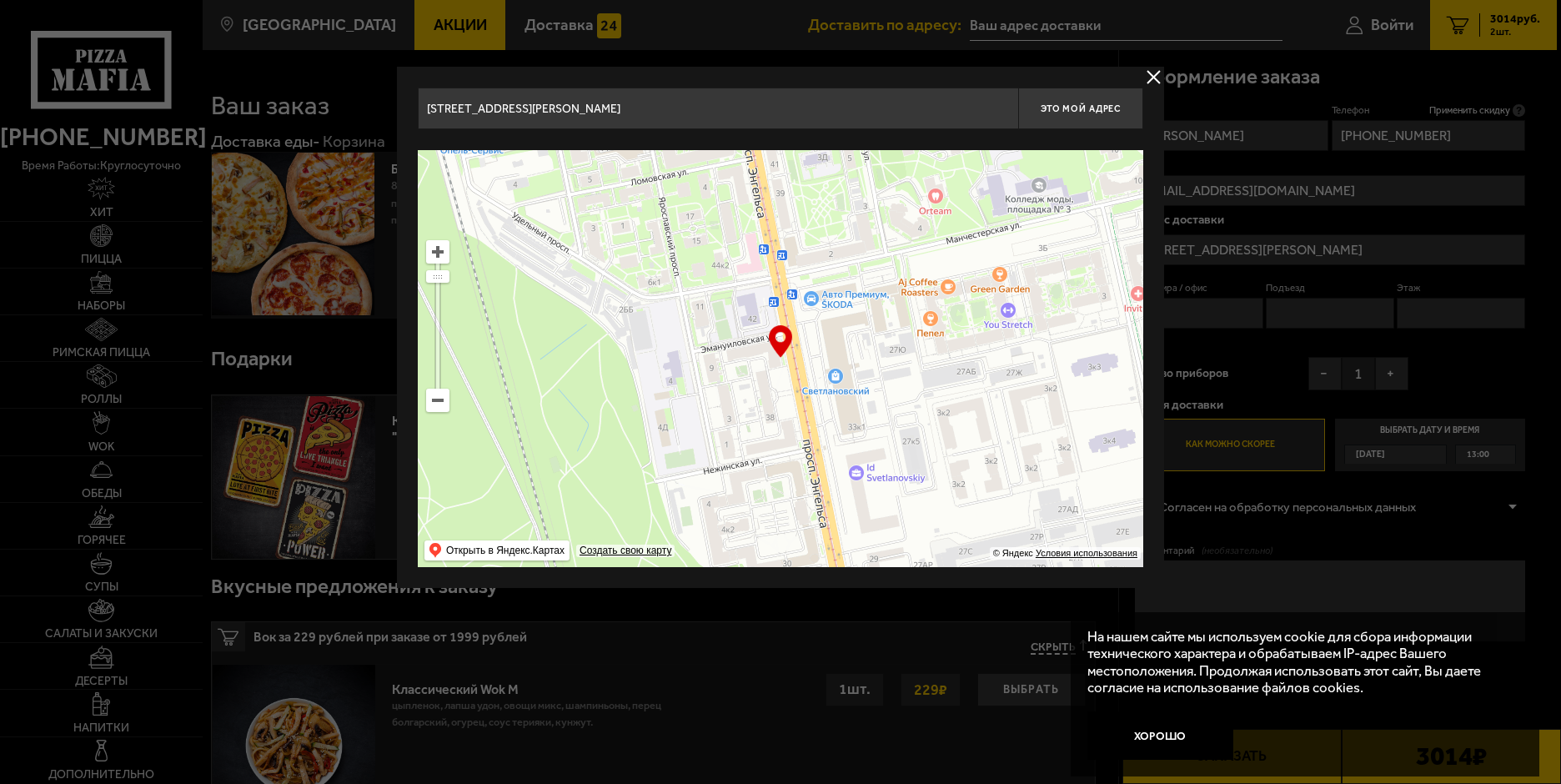
type input "[STREET_ADDRESS]"
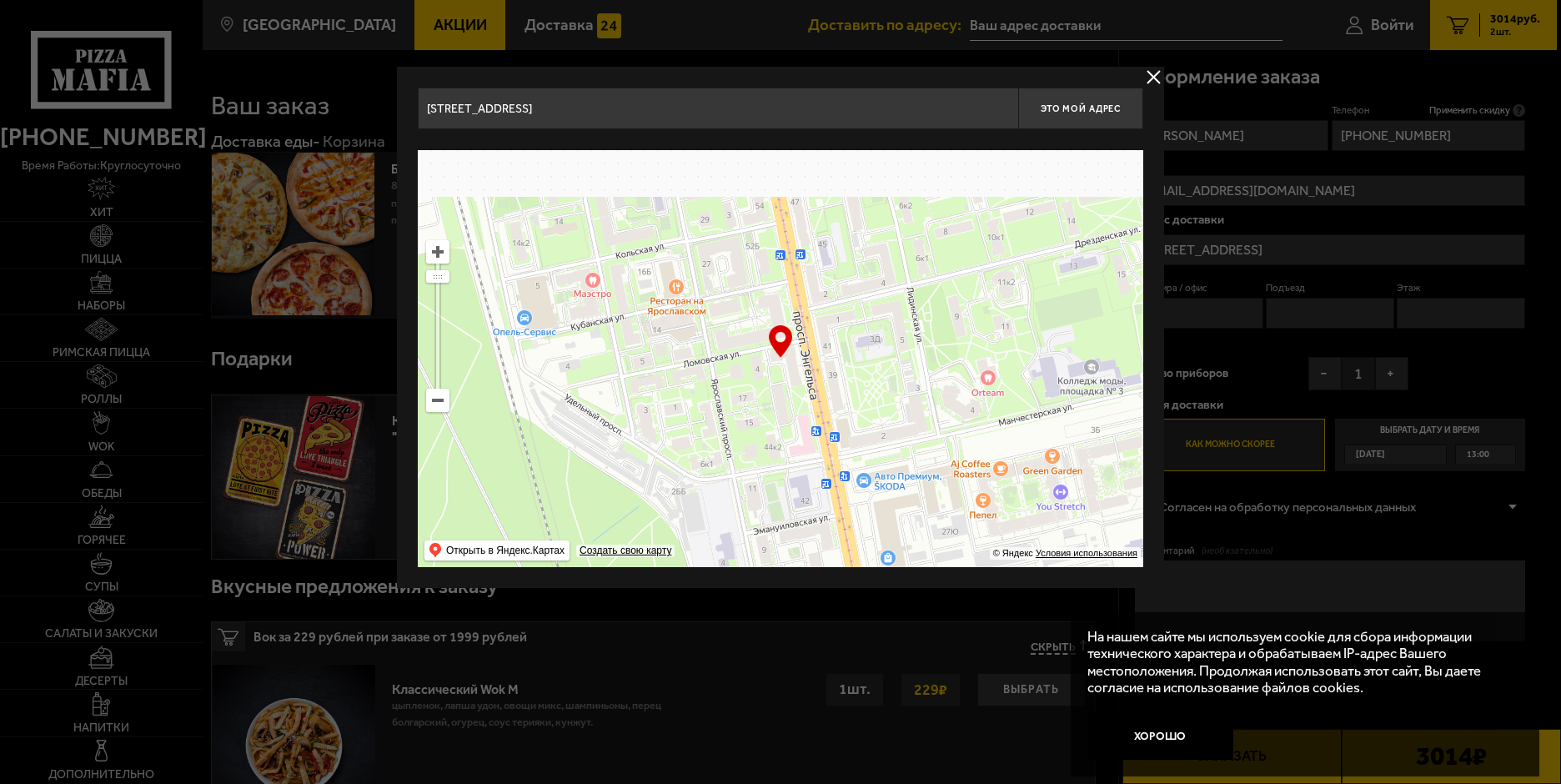
drag, startPoint x: 718, startPoint y: 487, endPoint x: 747, endPoint y: 551, distance: 70.3
click at [747, 551] on ymaps at bounding box center [780, 359] width 726 height 417
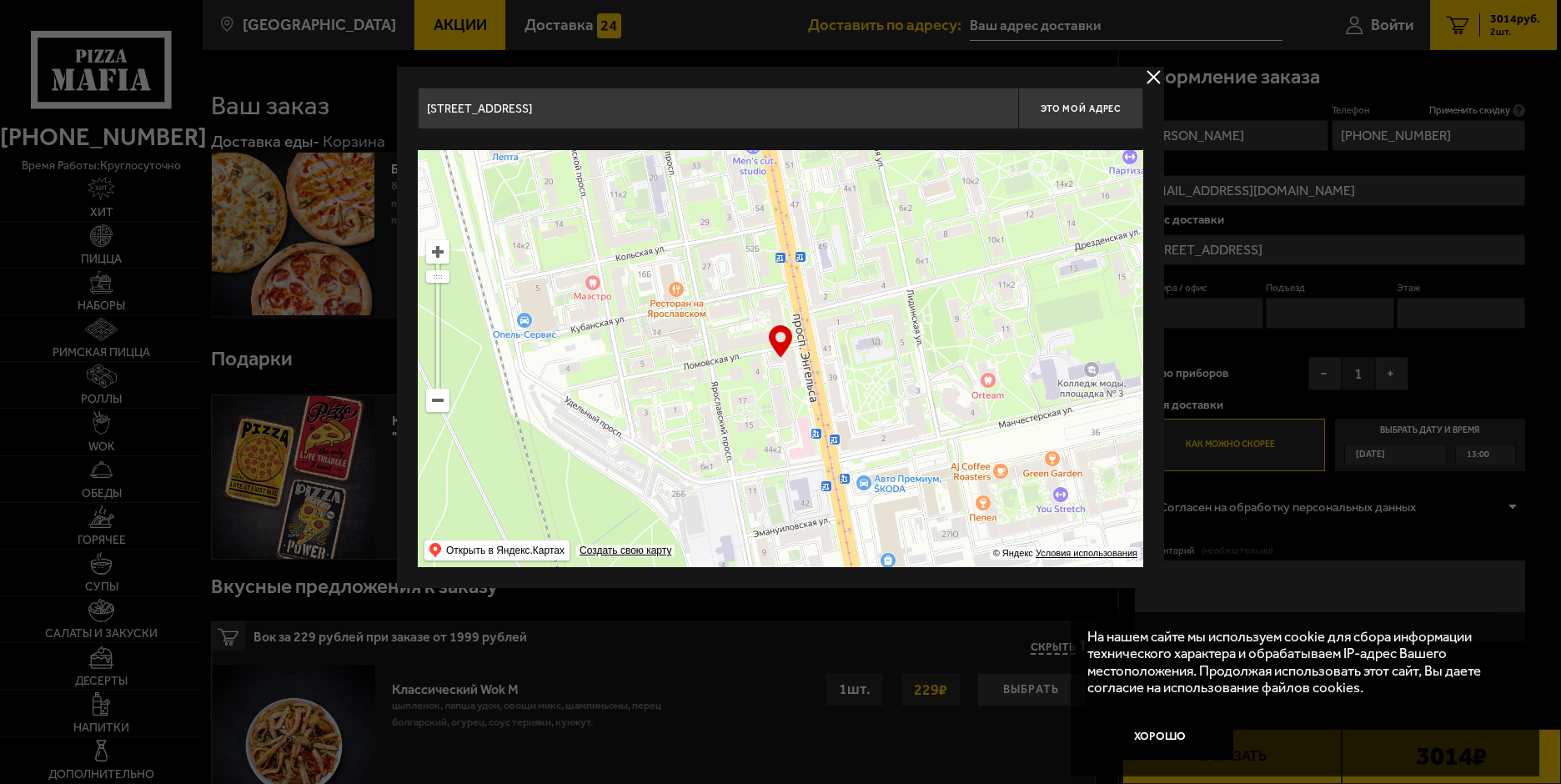
type input "[STREET_ADDRESS]"
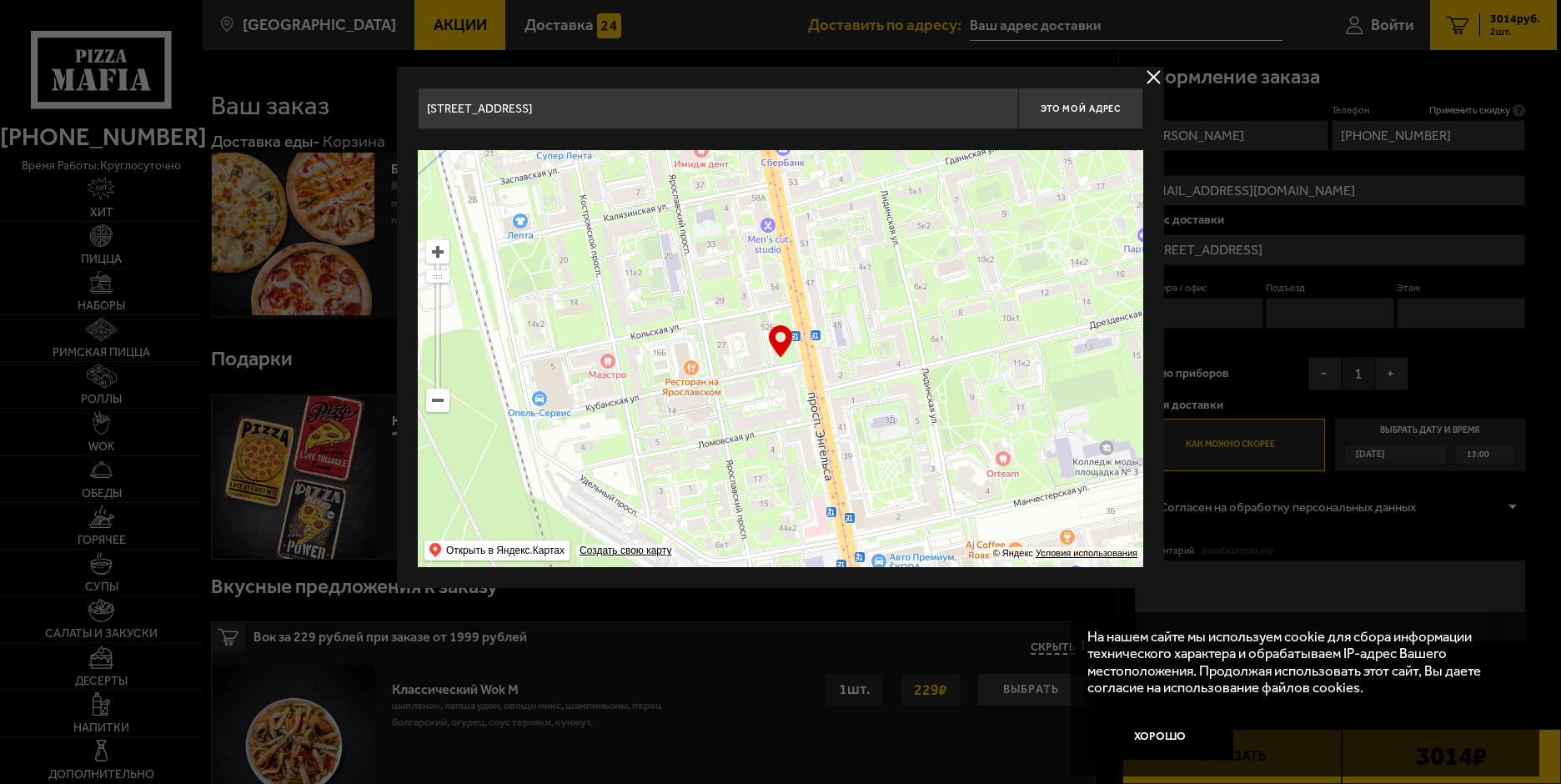
type input "[STREET_ADDRESS]"
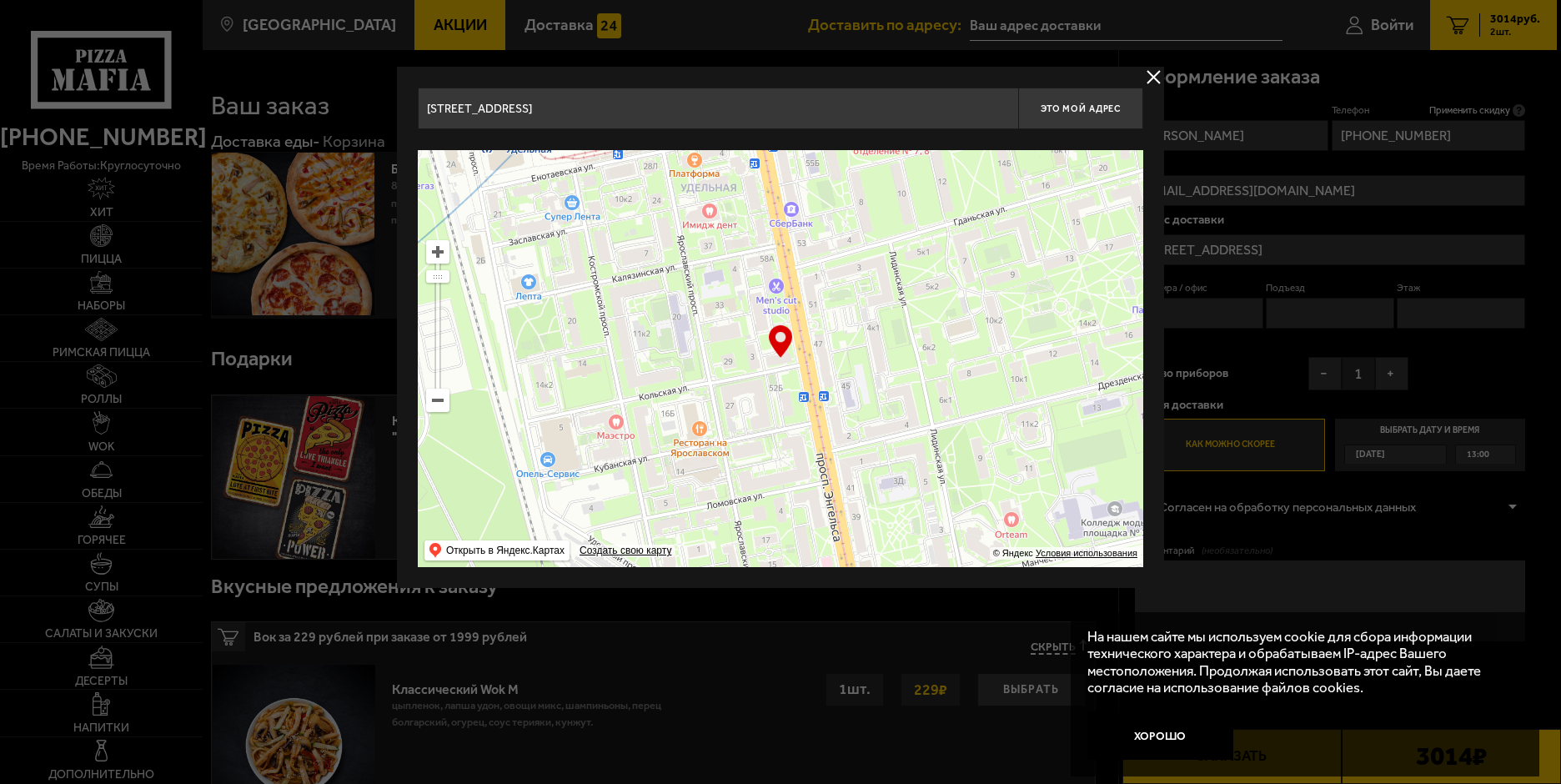
drag, startPoint x: 726, startPoint y: 322, endPoint x: 750, endPoint y: 467, distance: 147.0
click at [750, 467] on ymaps at bounding box center [780, 359] width 726 height 417
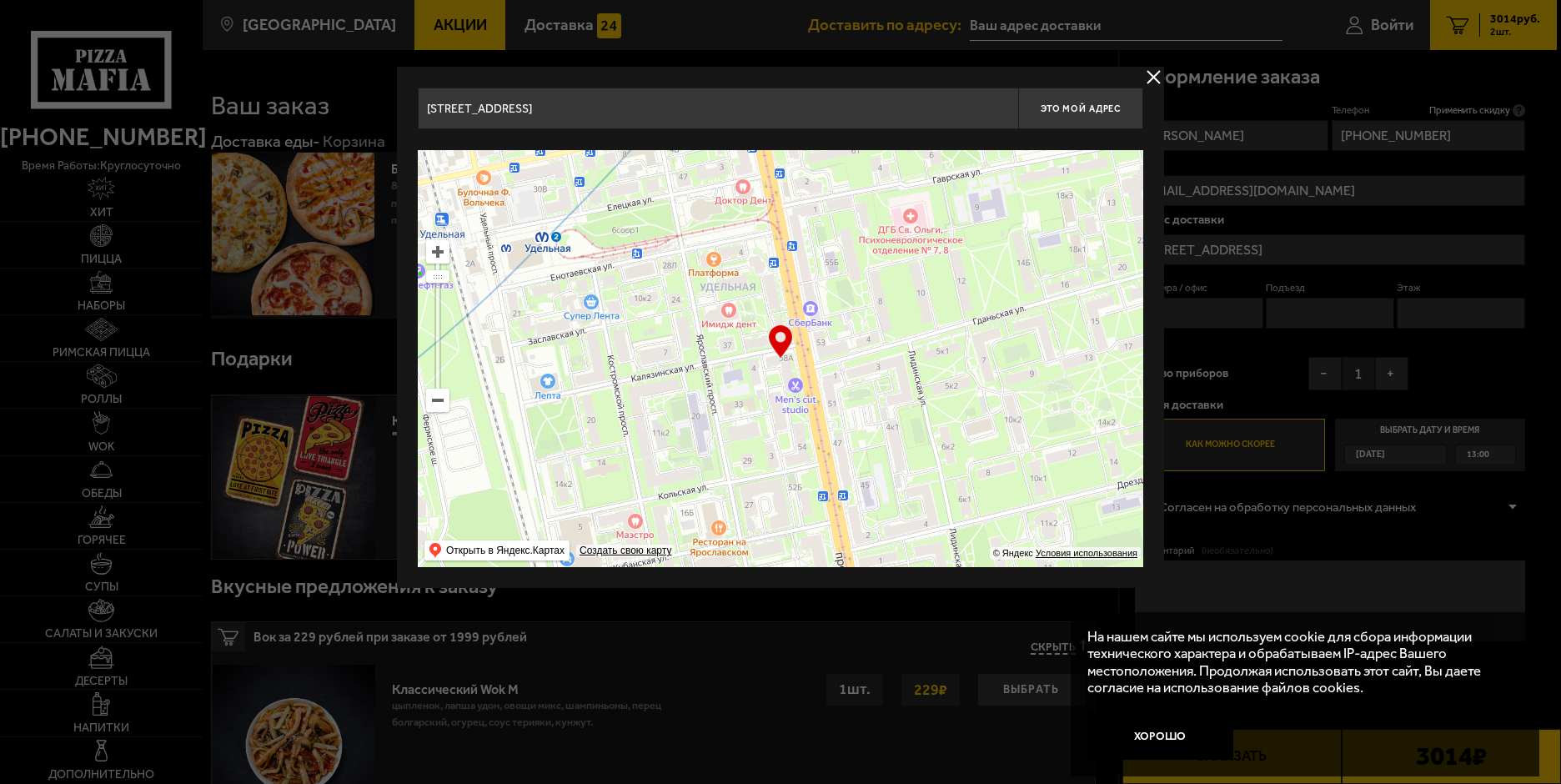
type input "[STREET_ADDRESS]"
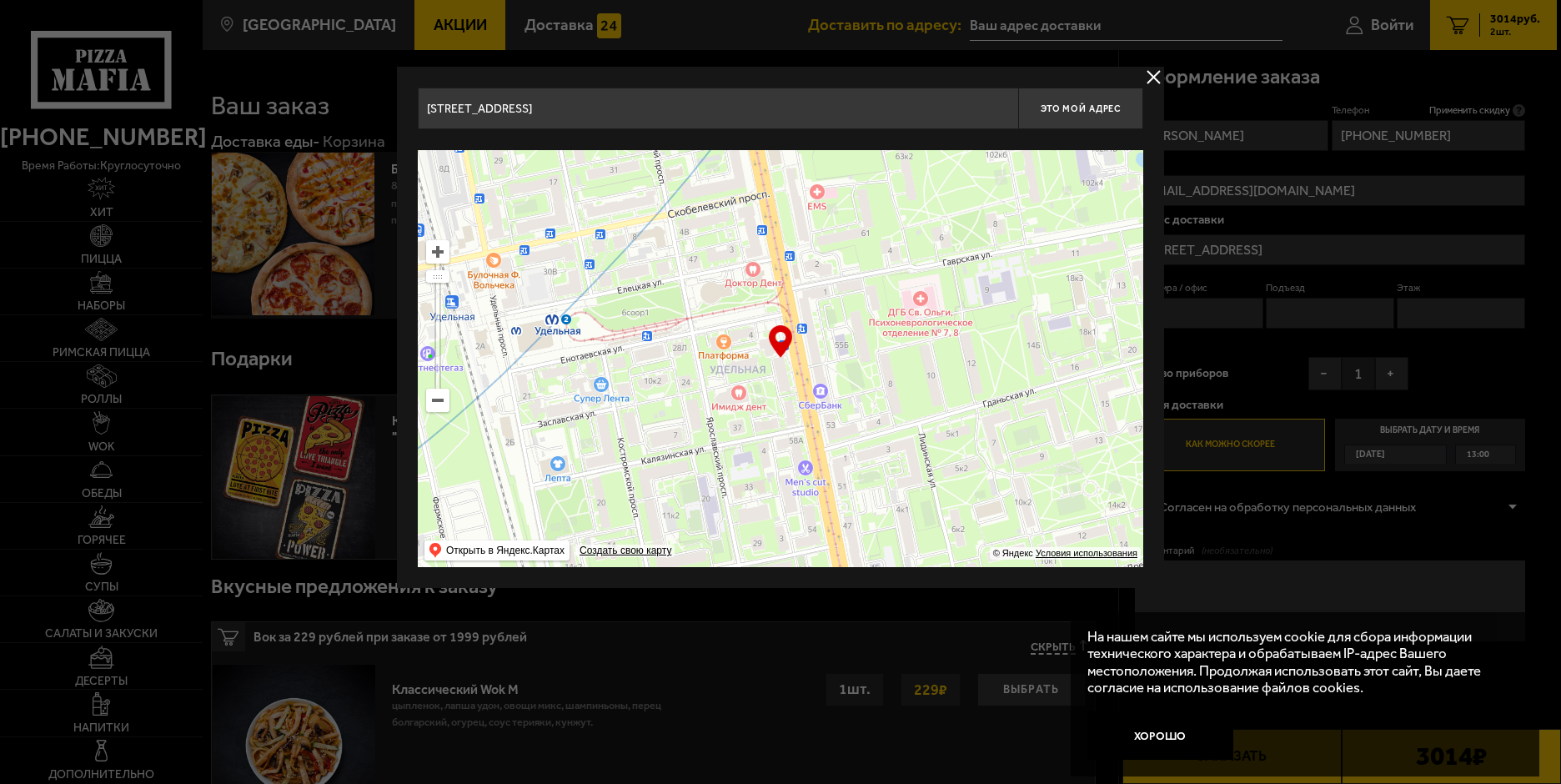
type input "[STREET_ADDRESS]"
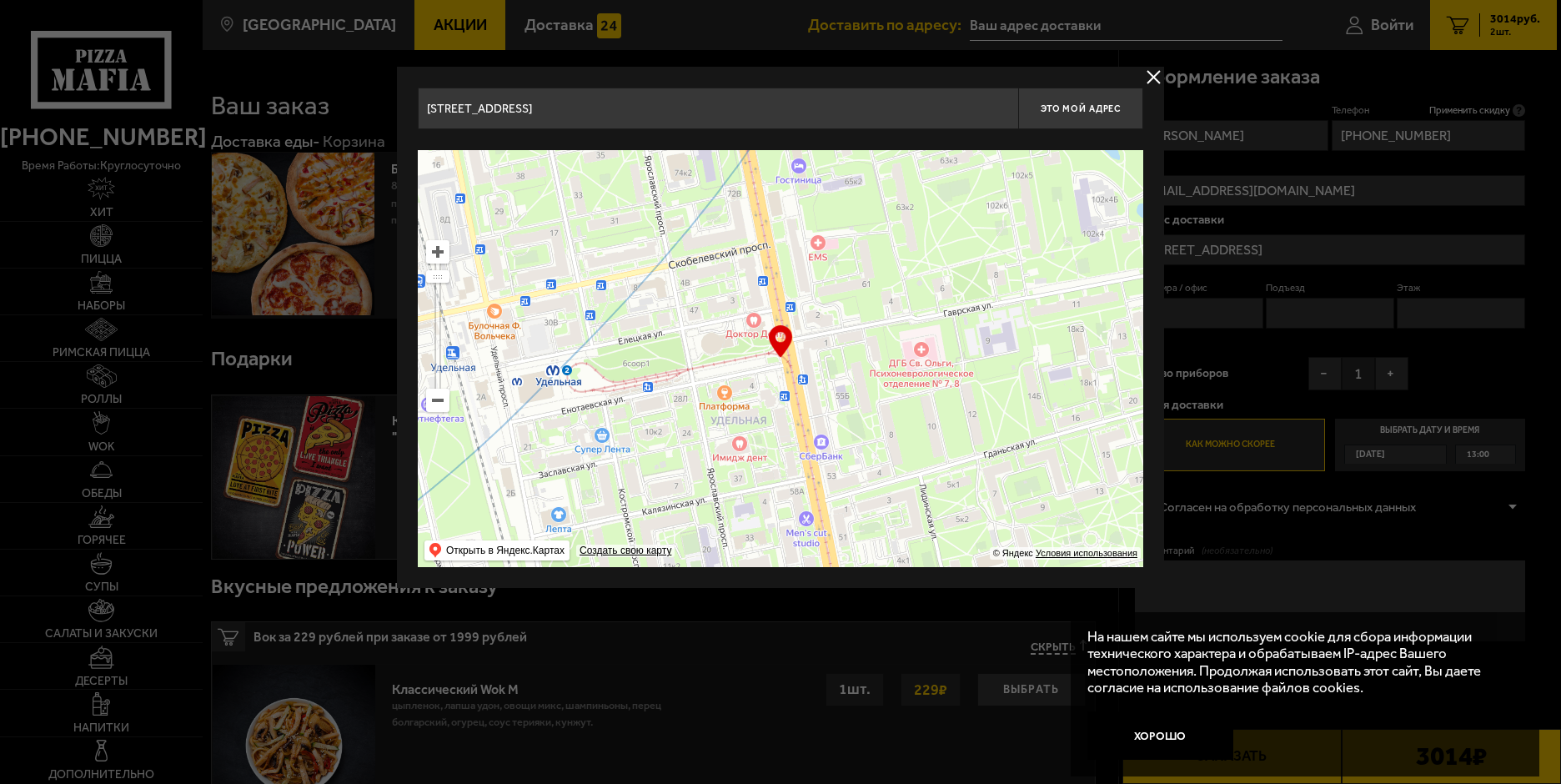
drag, startPoint x: 723, startPoint y: 276, endPoint x: 749, endPoint y: 456, distance: 181.9
click at [748, 456] on ymaps at bounding box center [780, 359] width 726 height 417
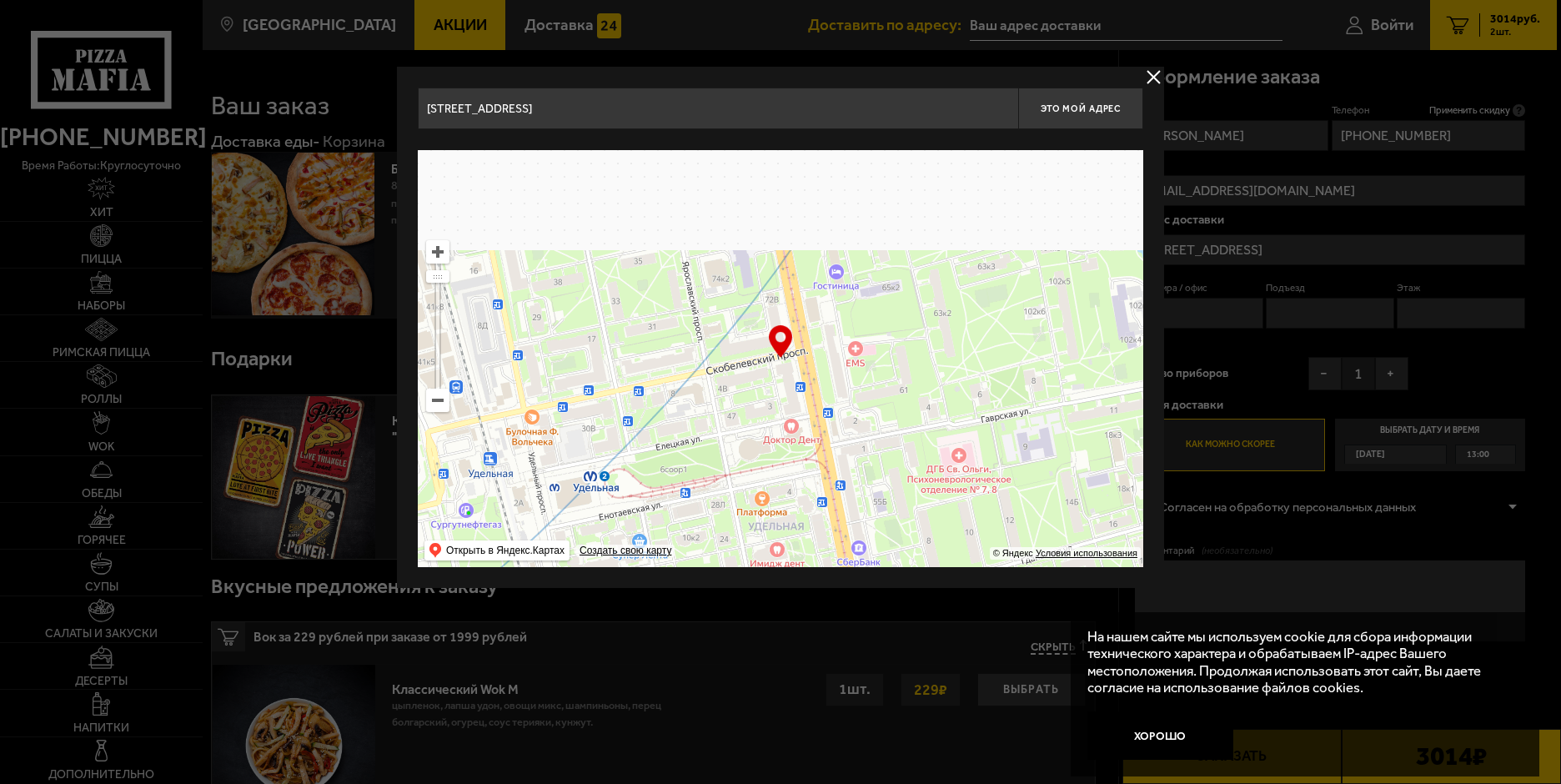
type input "[STREET_ADDRESS]"
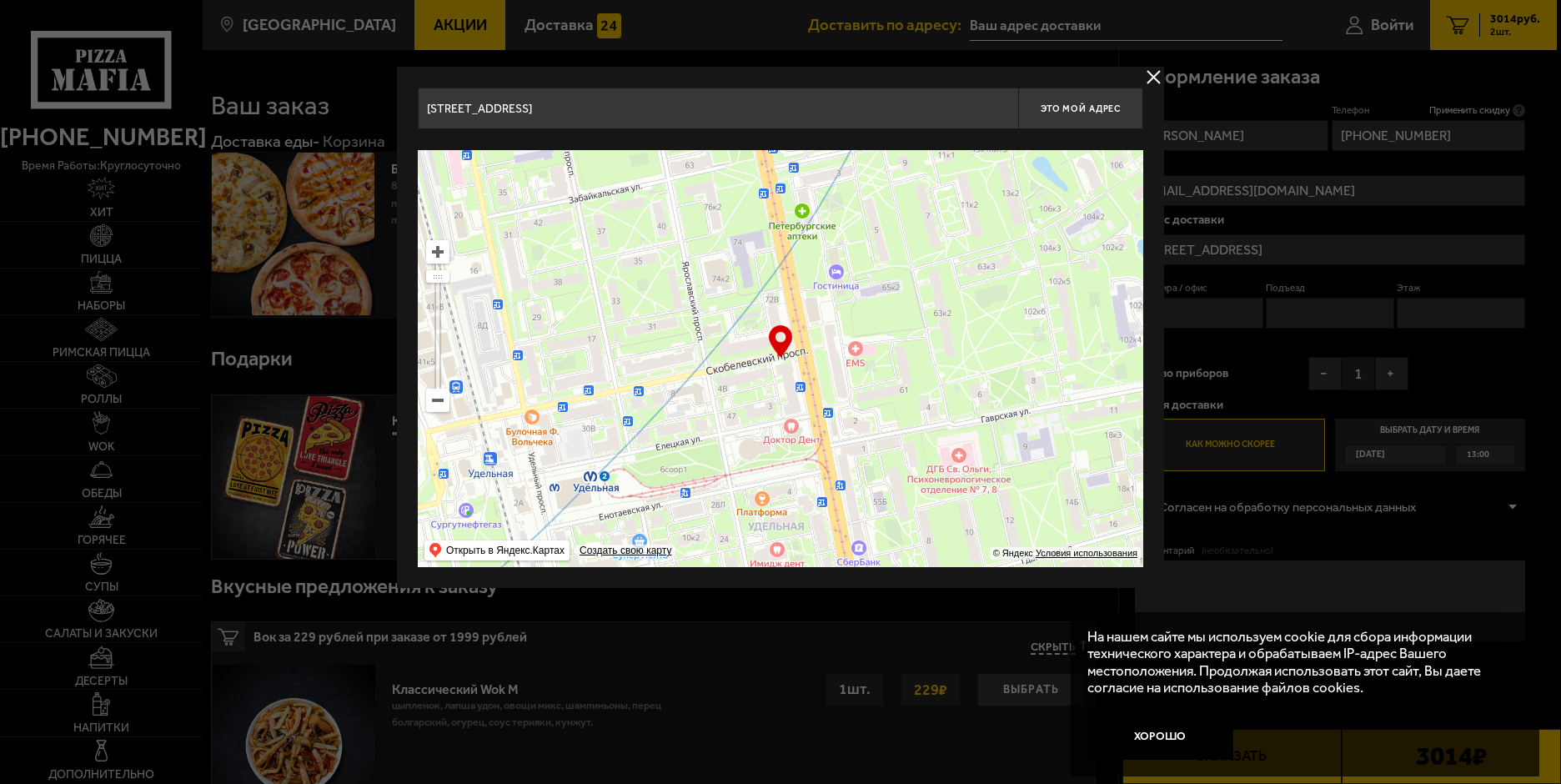
type input "[STREET_ADDRESS]"
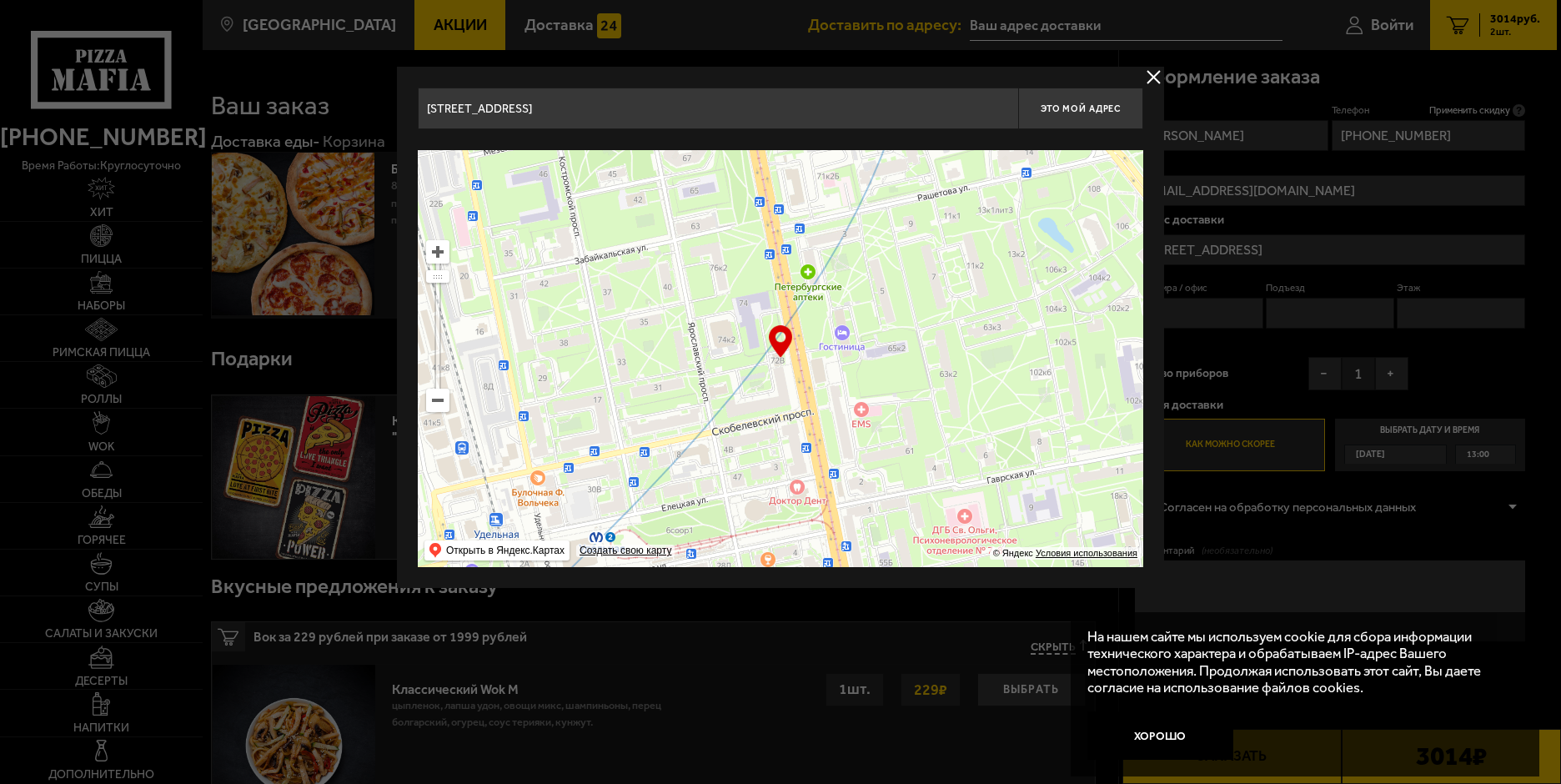
drag, startPoint x: 725, startPoint y: 322, endPoint x: 733, endPoint y: 409, distance: 87.4
click at [733, 409] on ymaps at bounding box center [780, 359] width 726 height 417
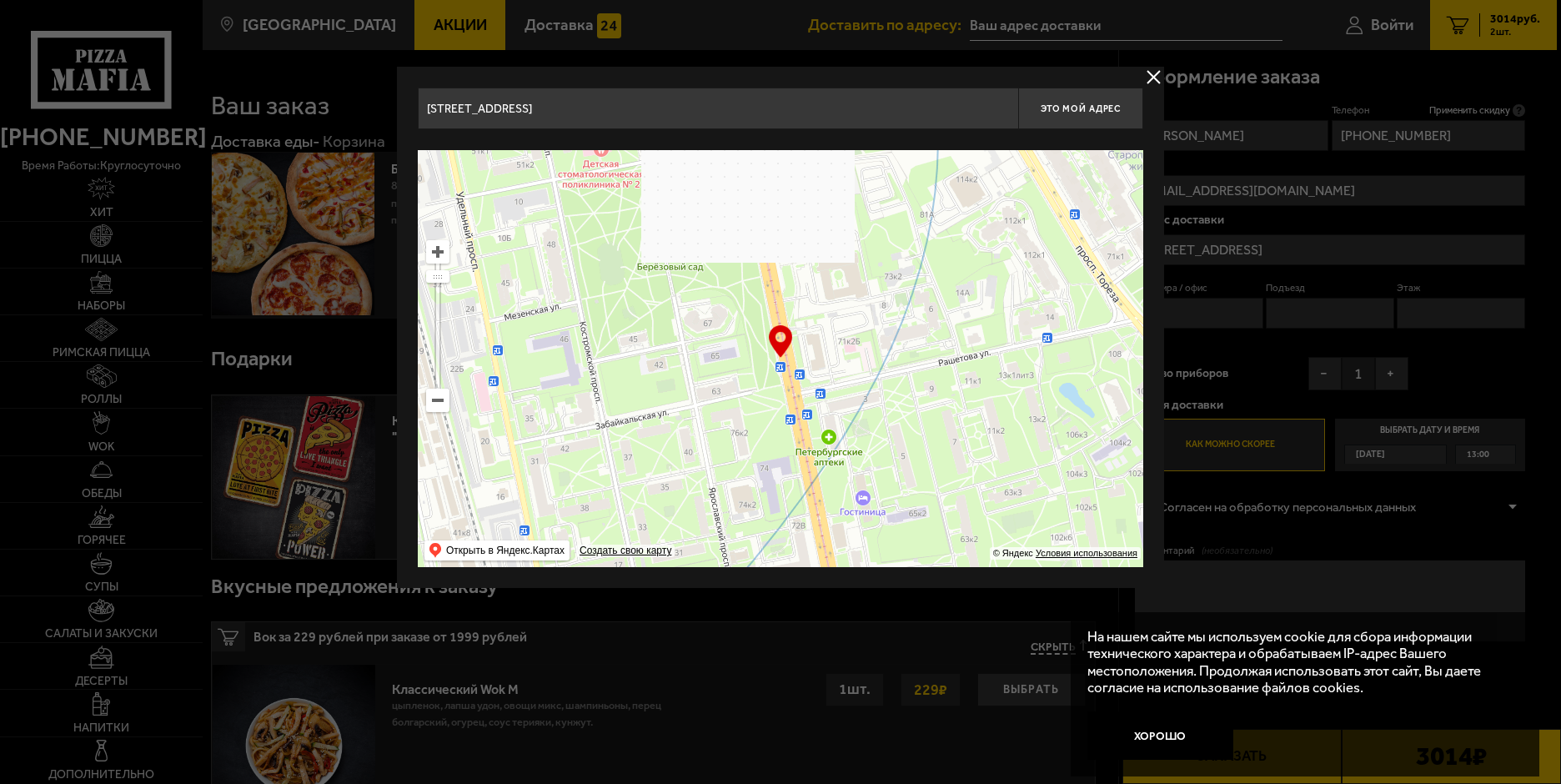
drag, startPoint x: 716, startPoint y: 326, endPoint x: 738, endPoint y: 442, distance: 118.1
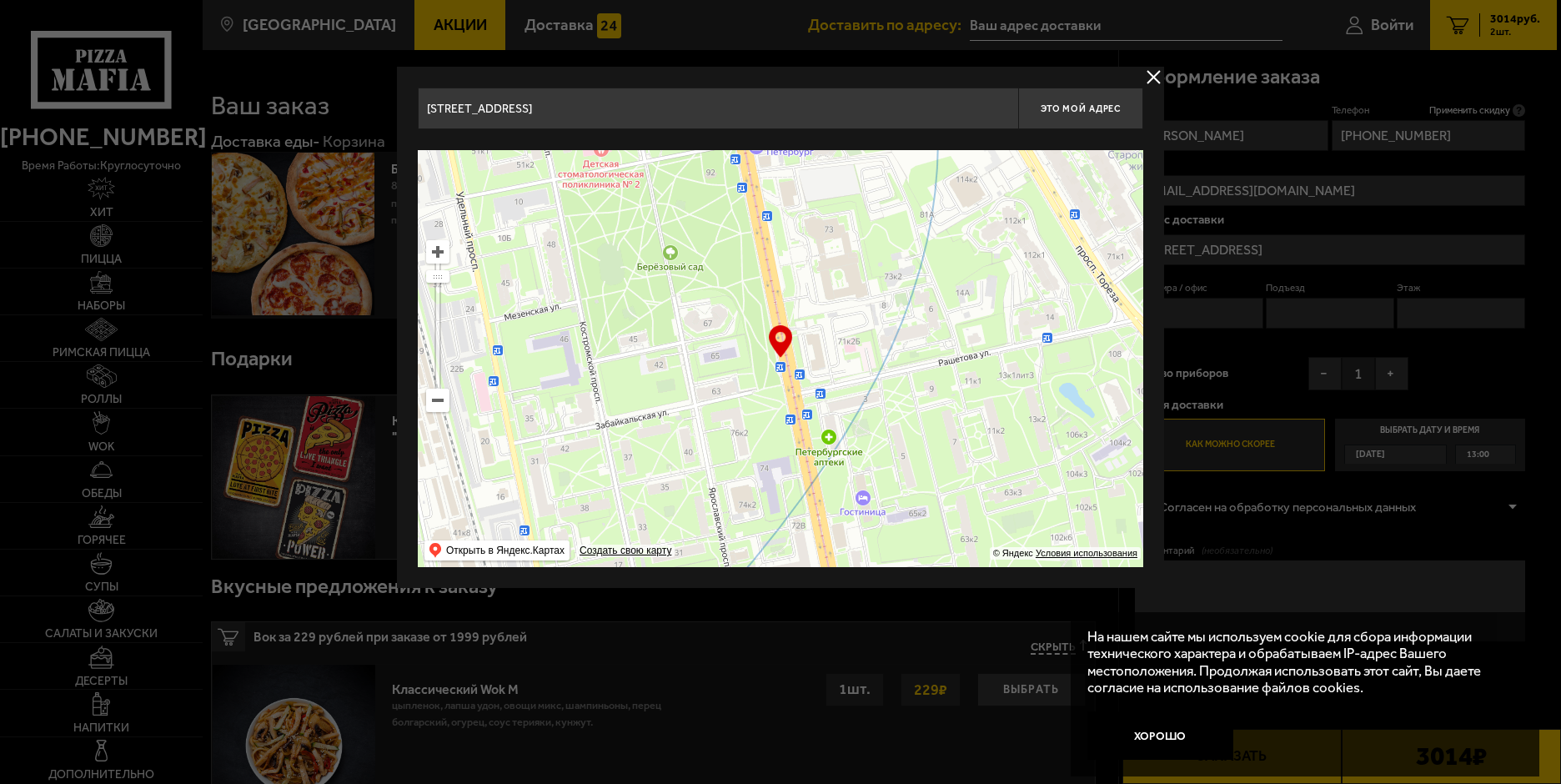
click at [738, 442] on ymaps at bounding box center [780, 359] width 726 height 417
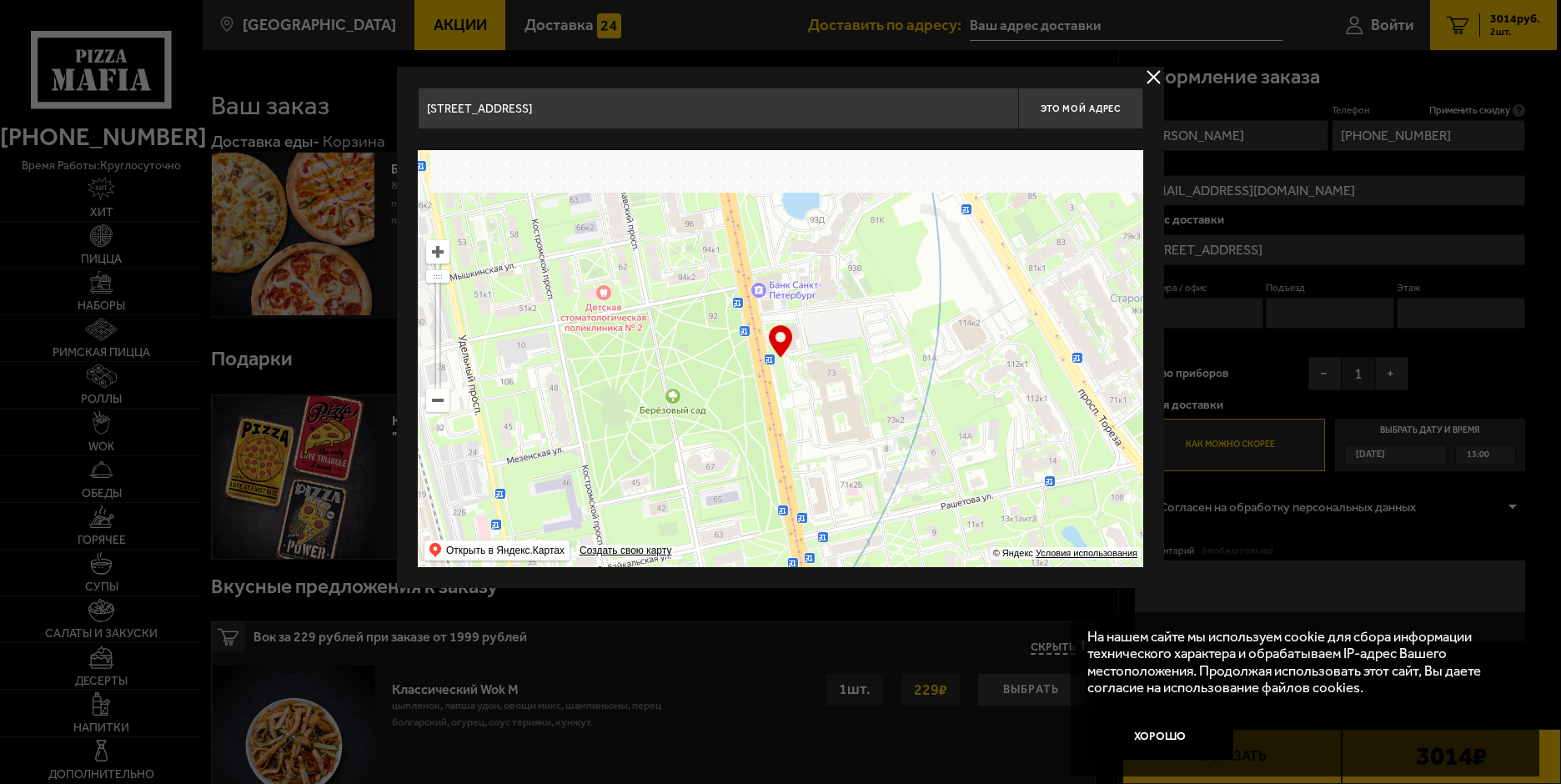
drag, startPoint x: 689, startPoint y: 243, endPoint x: 693, endPoint y: 387, distance: 144.1
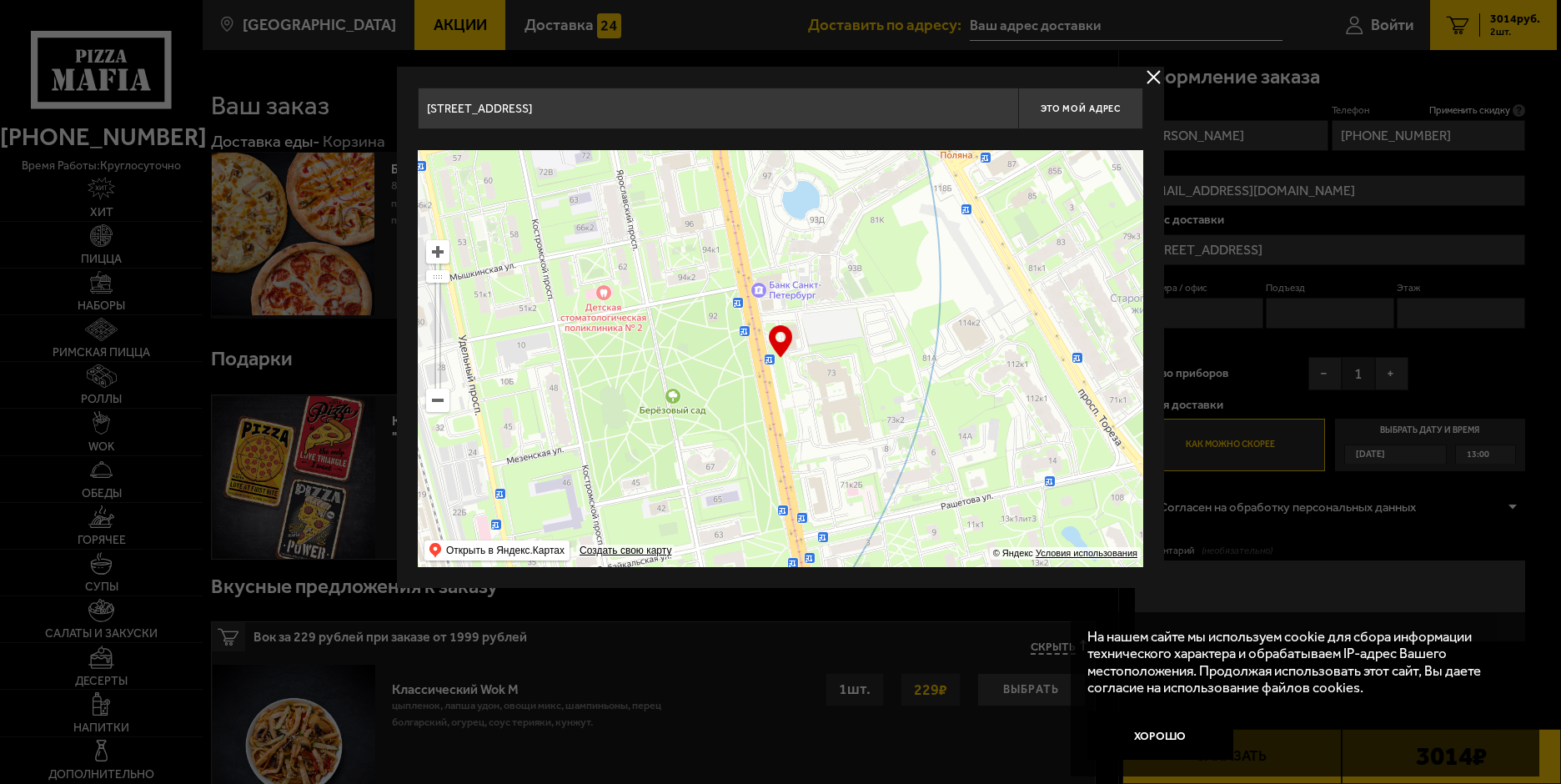
click at [693, 387] on ymaps at bounding box center [780, 359] width 726 height 417
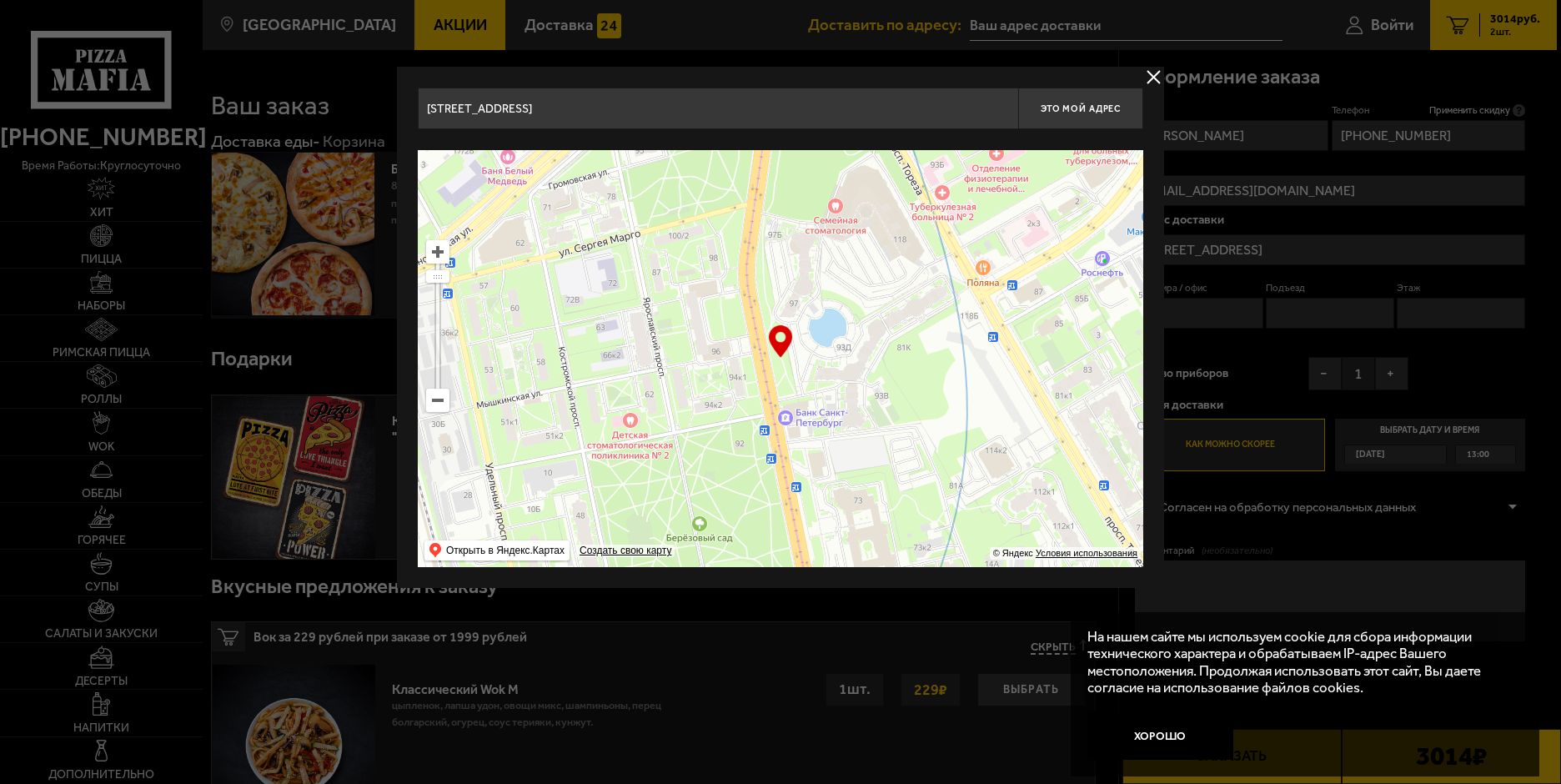
drag, startPoint x: 681, startPoint y: 239, endPoint x: 706, endPoint y: 355, distance: 118.7
click at [706, 355] on ymaps at bounding box center [780, 359] width 726 height 417
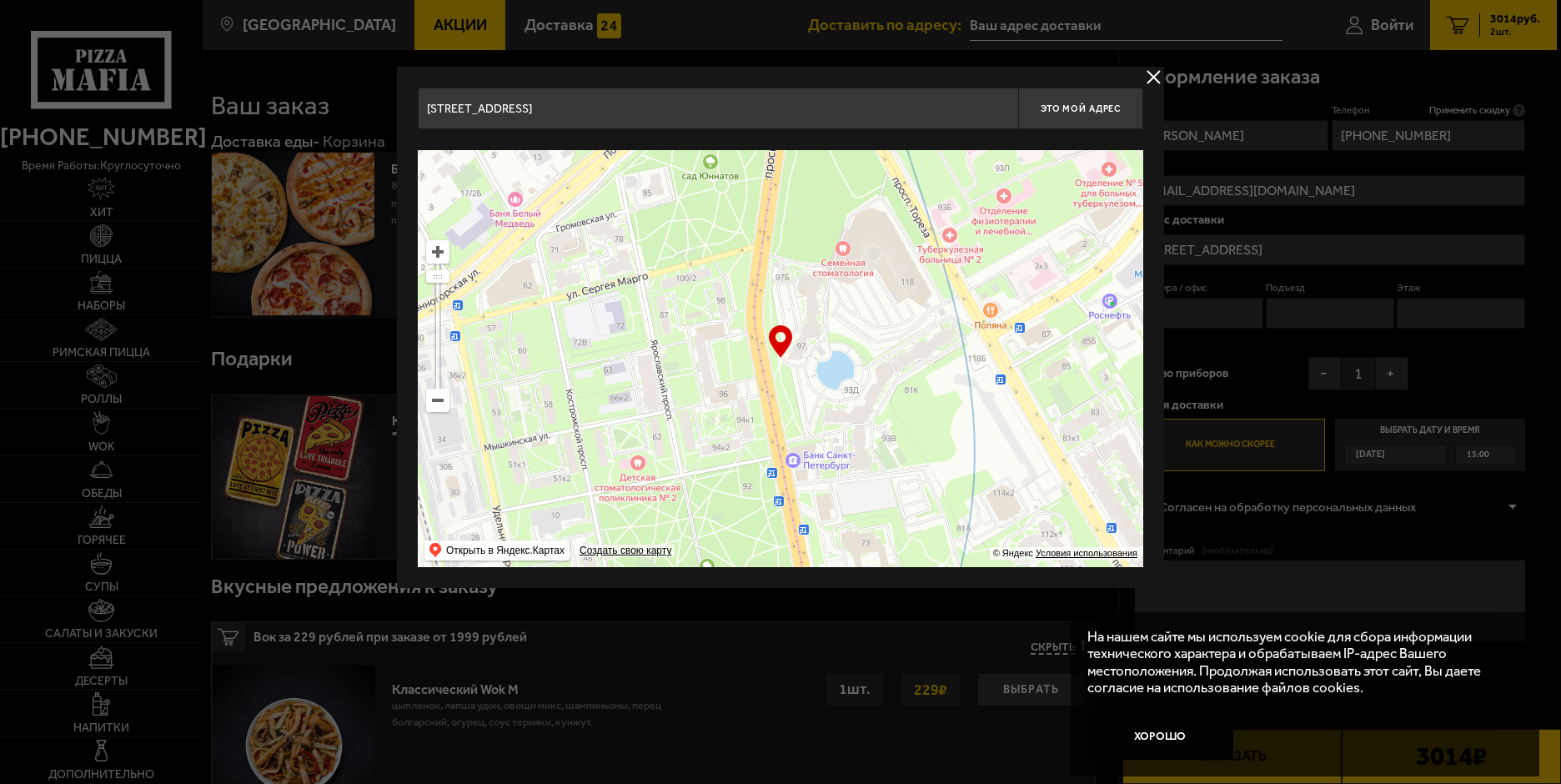
drag, startPoint x: 680, startPoint y: 264, endPoint x: 688, endPoint y: 316, distance: 52.6
click at [688, 316] on ymaps at bounding box center [780, 359] width 726 height 417
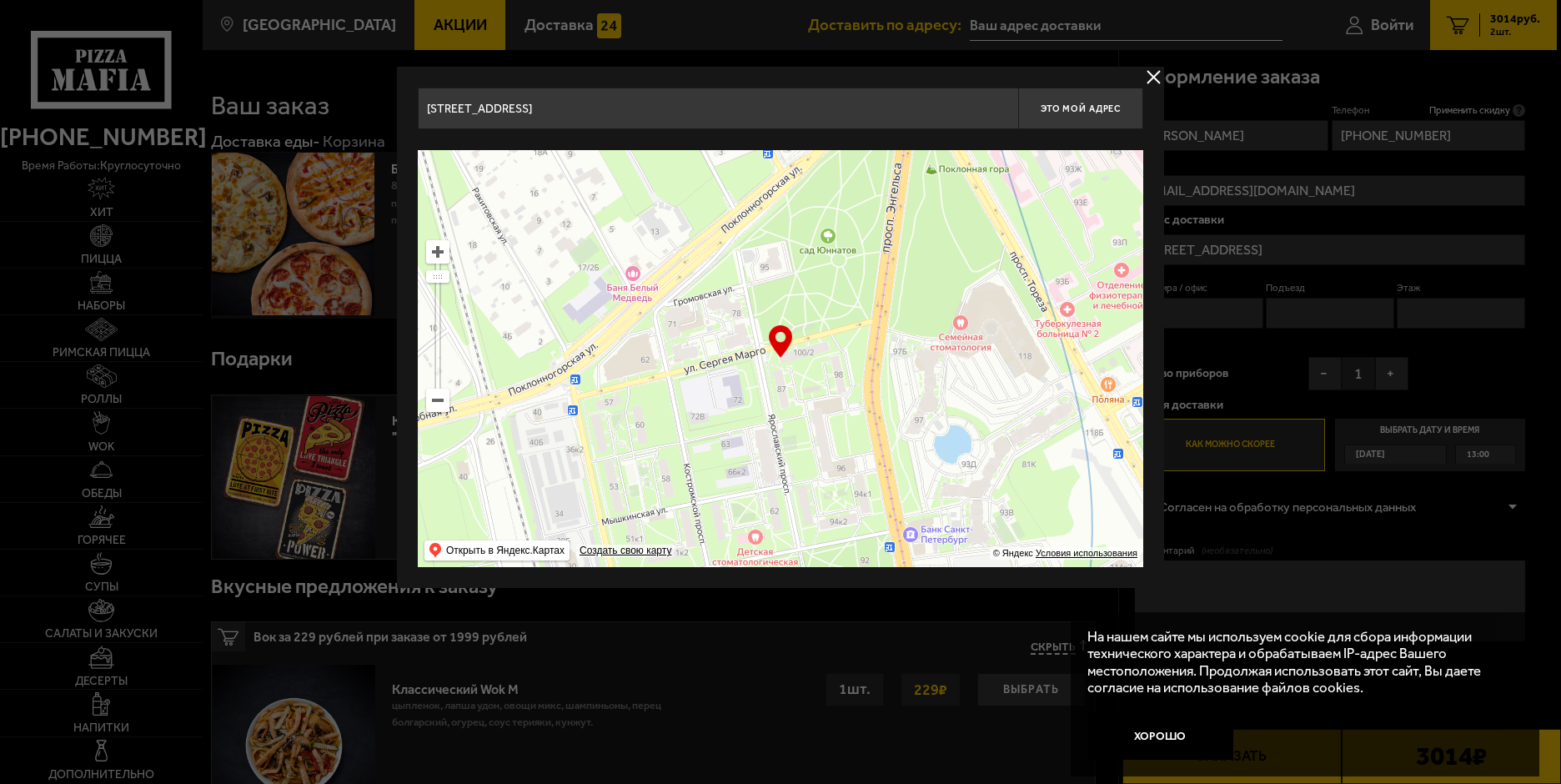
drag, startPoint x: 728, startPoint y: 235, endPoint x: 846, endPoint y: 300, distance: 134.7
click at [846, 300] on ymaps at bounding box center [780, 359] width 726 height 417
type input "[STREET_ADDRESS]"
click at [437, 255] on ymaps at bounding box center [437, 251] width 22 height 22
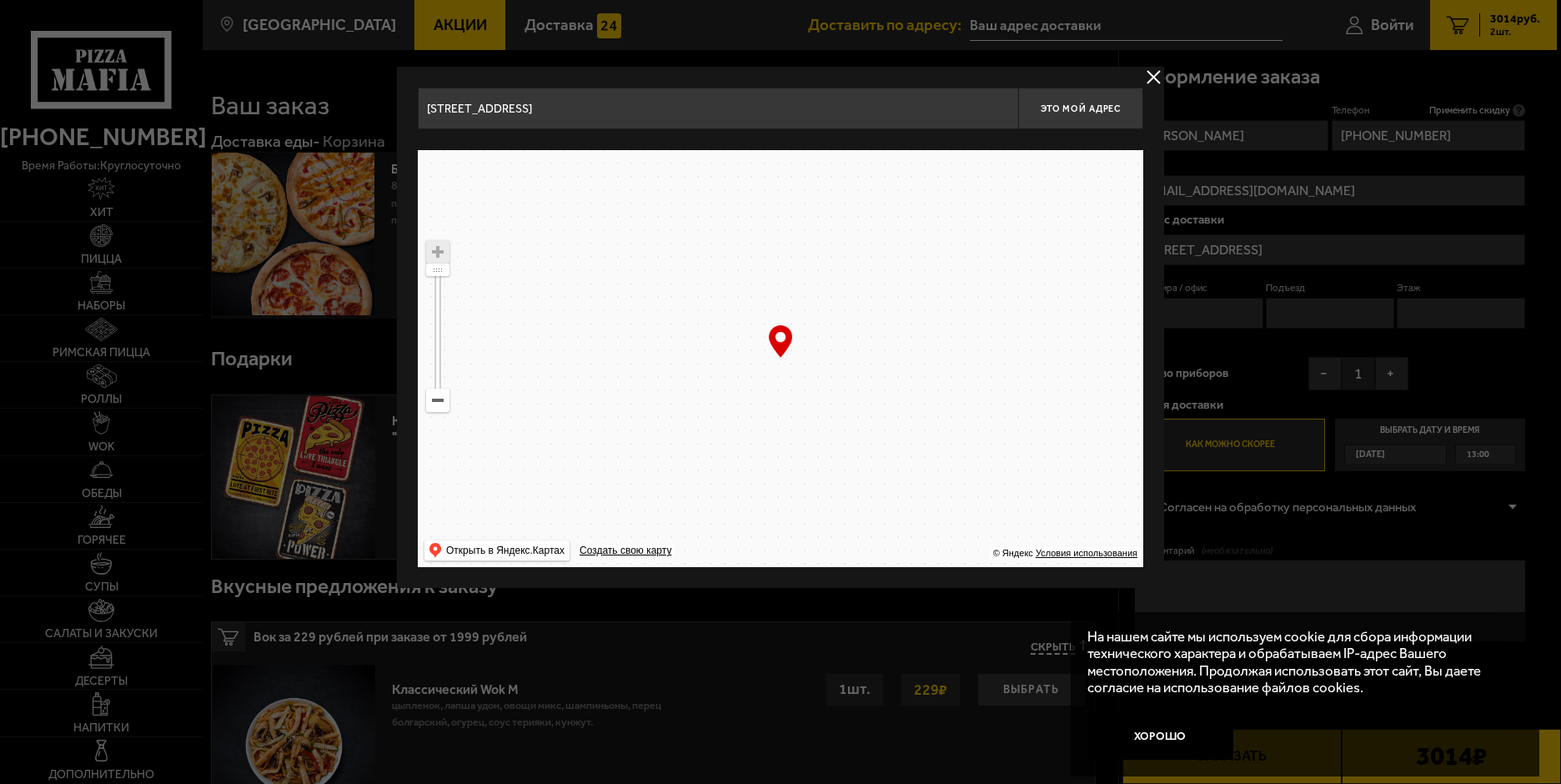
click at [662, 252] on ymaps at bounding box center [780, 359] width 726 height 417
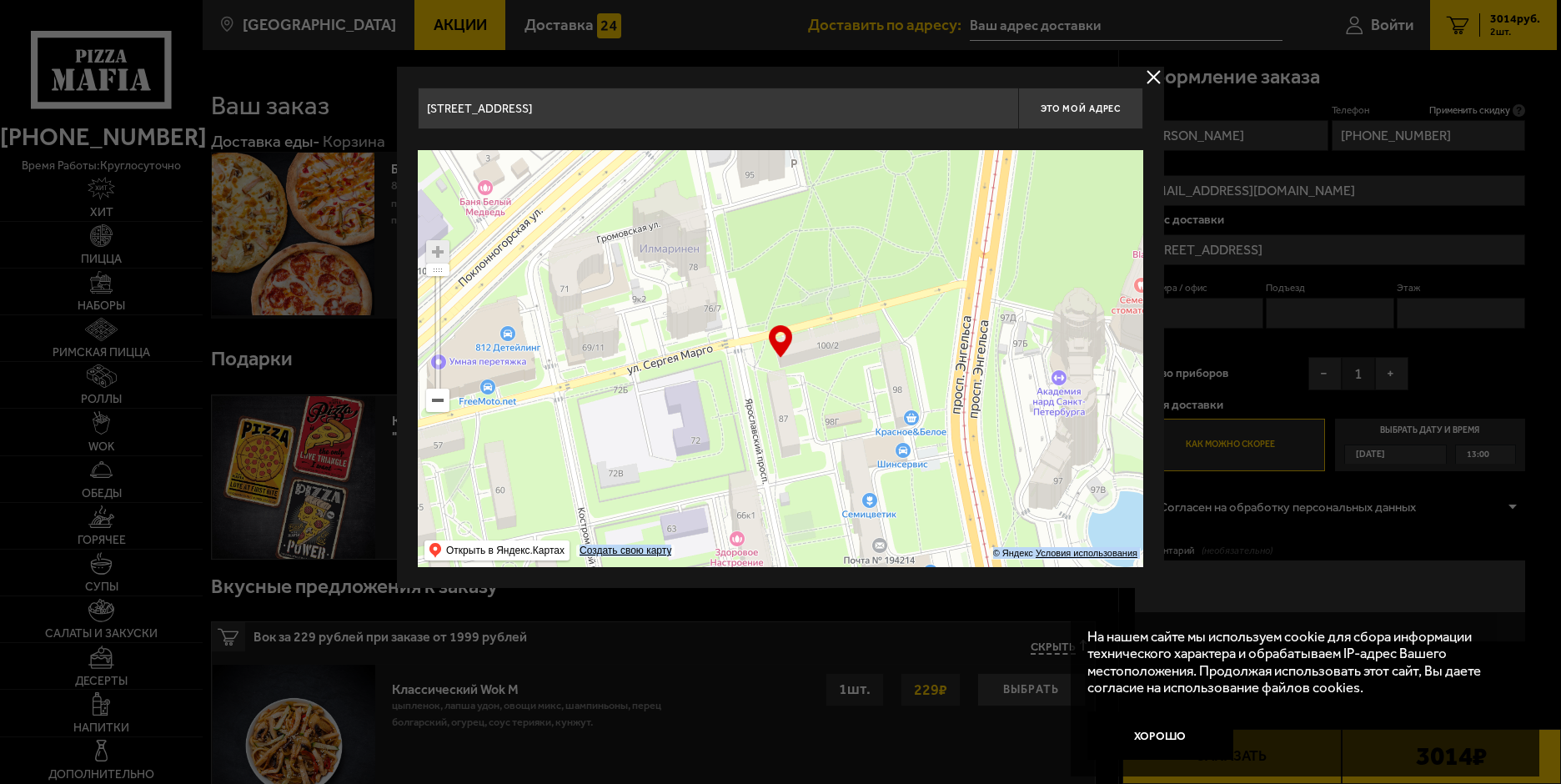
drag, startPoint x: 779, startPoint y: 342, endPoint x: 712, endPoint y: 273, distance: 96.2
click at [712, 273] on div "… © Яндекс Условия использования Открыть в Яндекс.Картах Создать свою карту" at bounding box center [780, 359] width 726 height 417
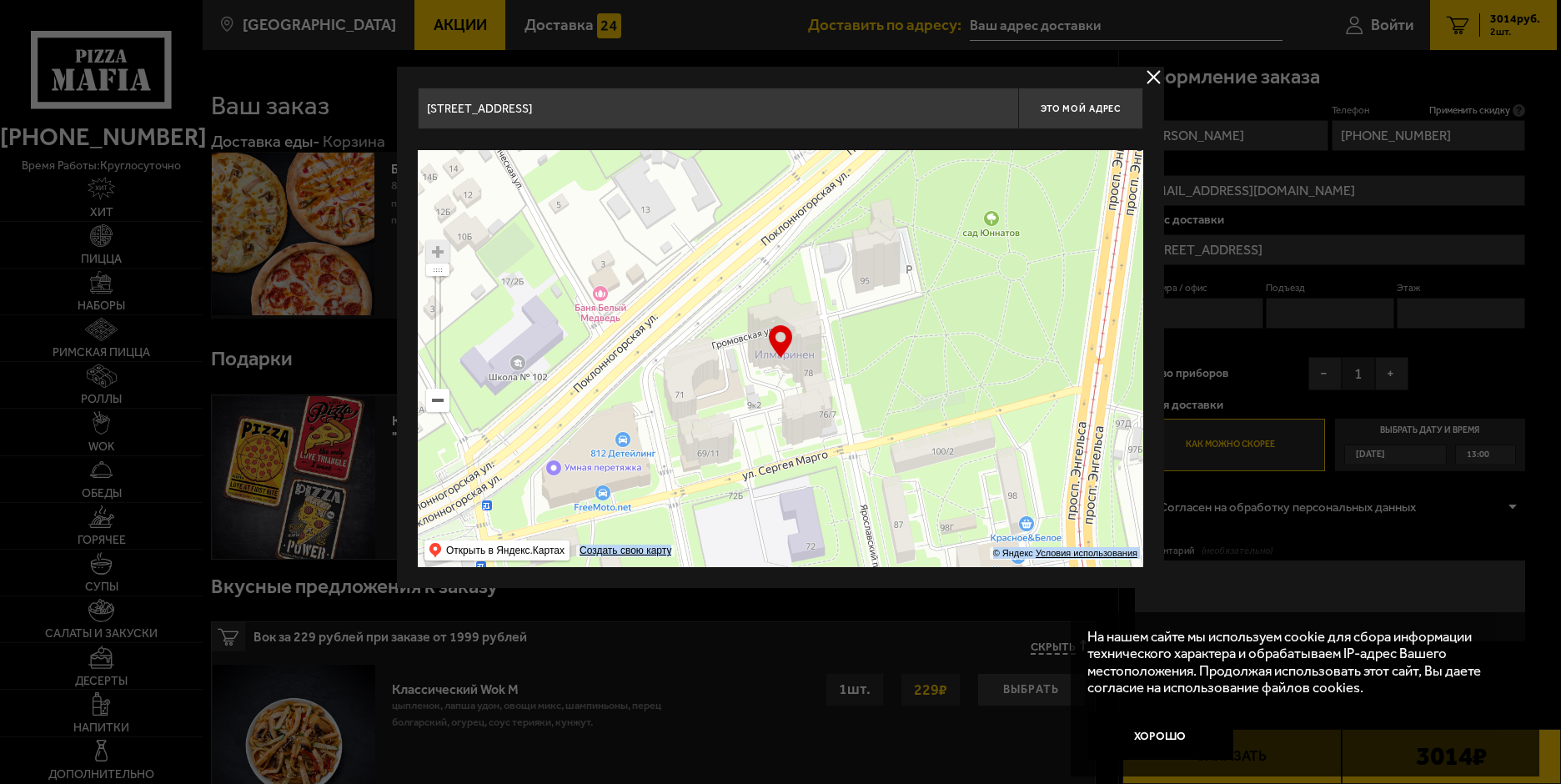
drag, startPoint x: 654, startPoint y: 238, endPoint x: 769, endPoint y: 343, distance: 155.7
click at [769, 343] on div "… © Яндекс Условия использования Открыть в Яндекс.Картах Создать свою карту" at bounding box center [780, 359] width 726 height 417
type input "[STREET_ADDRESS]"
click at [436, 253] on ymaps at bounding box center [437, 251] width 22 height 22
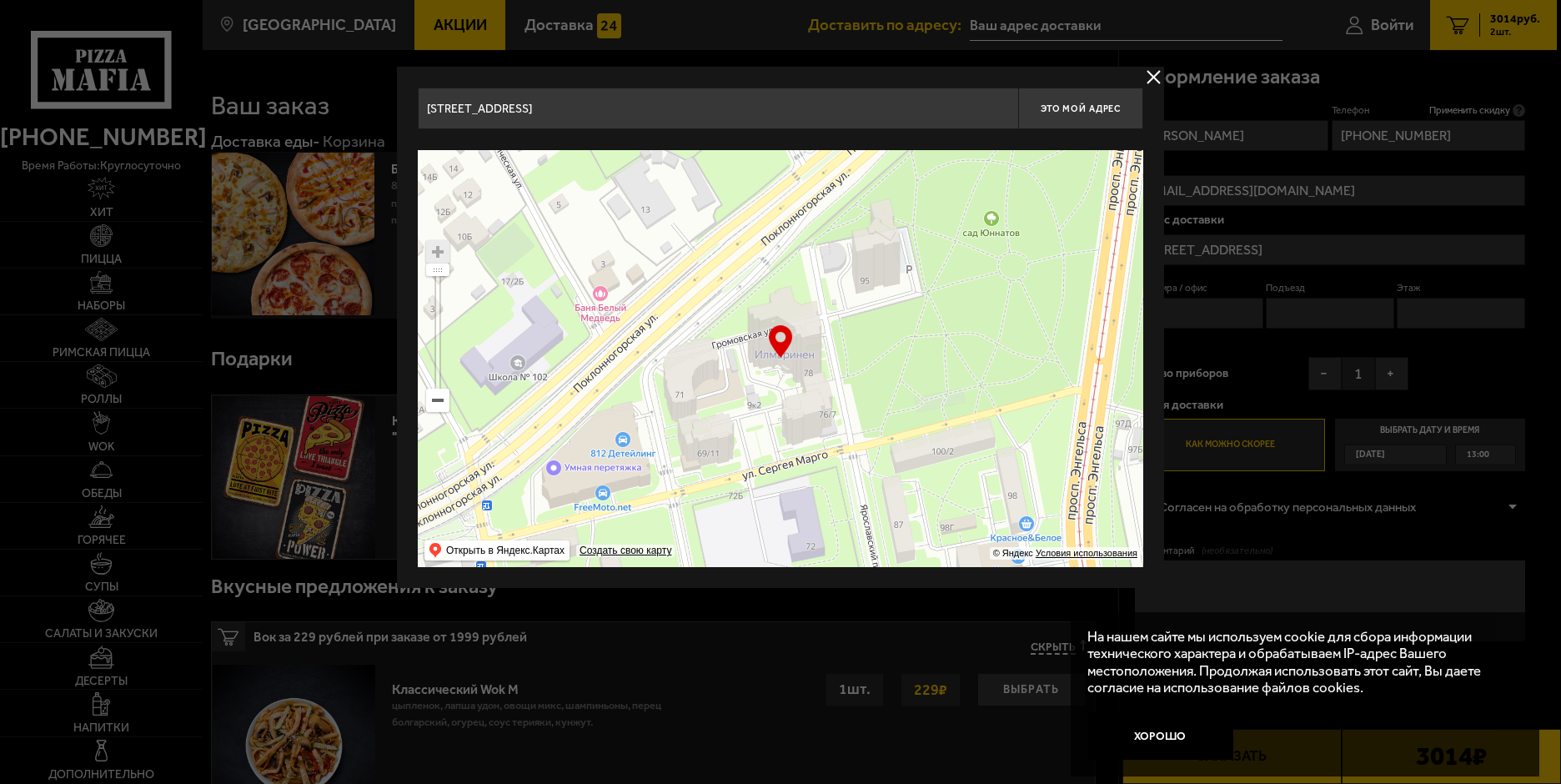
click at [780, 336] on div "… © Яндекс Условия использования Открыть в Яндекс.Картах Создать свою карту" at bounding box center [780, 359] width 726 height 417
click at [984, 328] on ymaps at bounding box center [780, 359] width 726 height 417
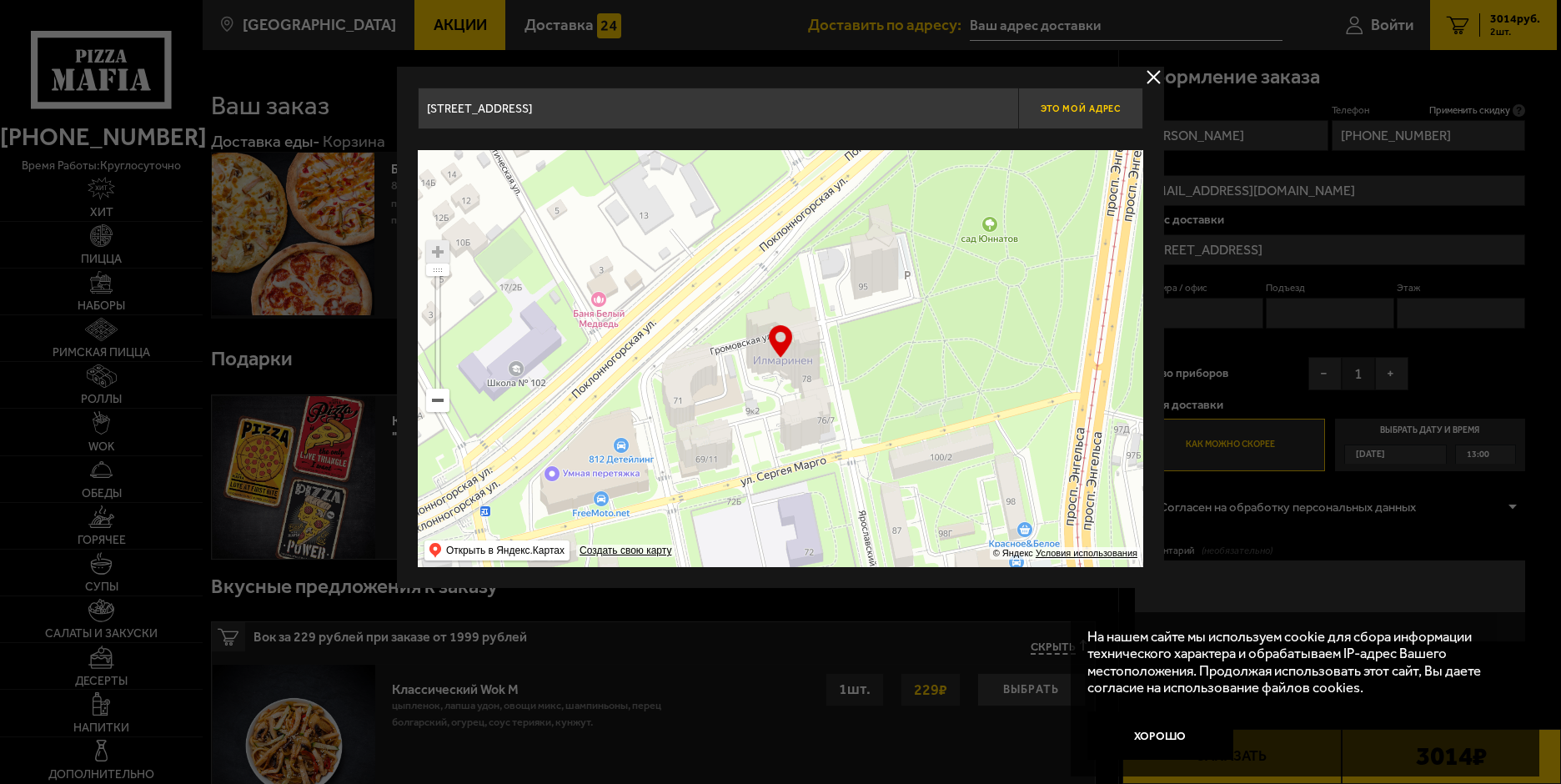
click at [1099, 101] on button "Это мой адрес" at bounding box center [1081, 109] width 125 height 42
type input "[STREET_ADDRESS]"
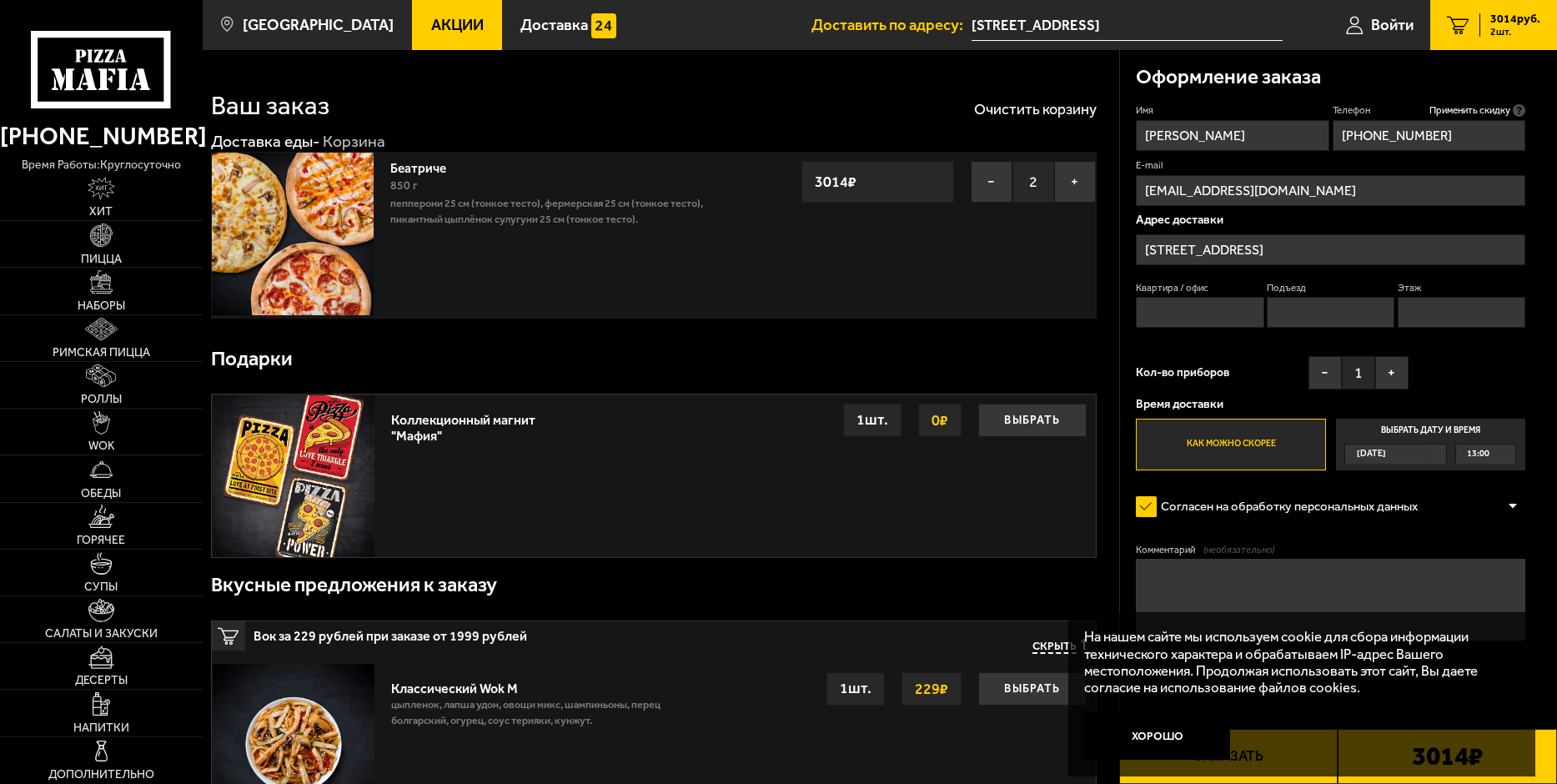
click at [1161, 310] on input "Квартира / офис" at bounding box center [1199, 312] width 127 height 31
type input "20-Н"
click at [1296, 310] on input "Подъезд" at bounding box center [1330, 312] width 127 height 31
type input "1"
click at [1420, 305] on input "Этаж" at bounding box center [1461, 312] width 127 height 31
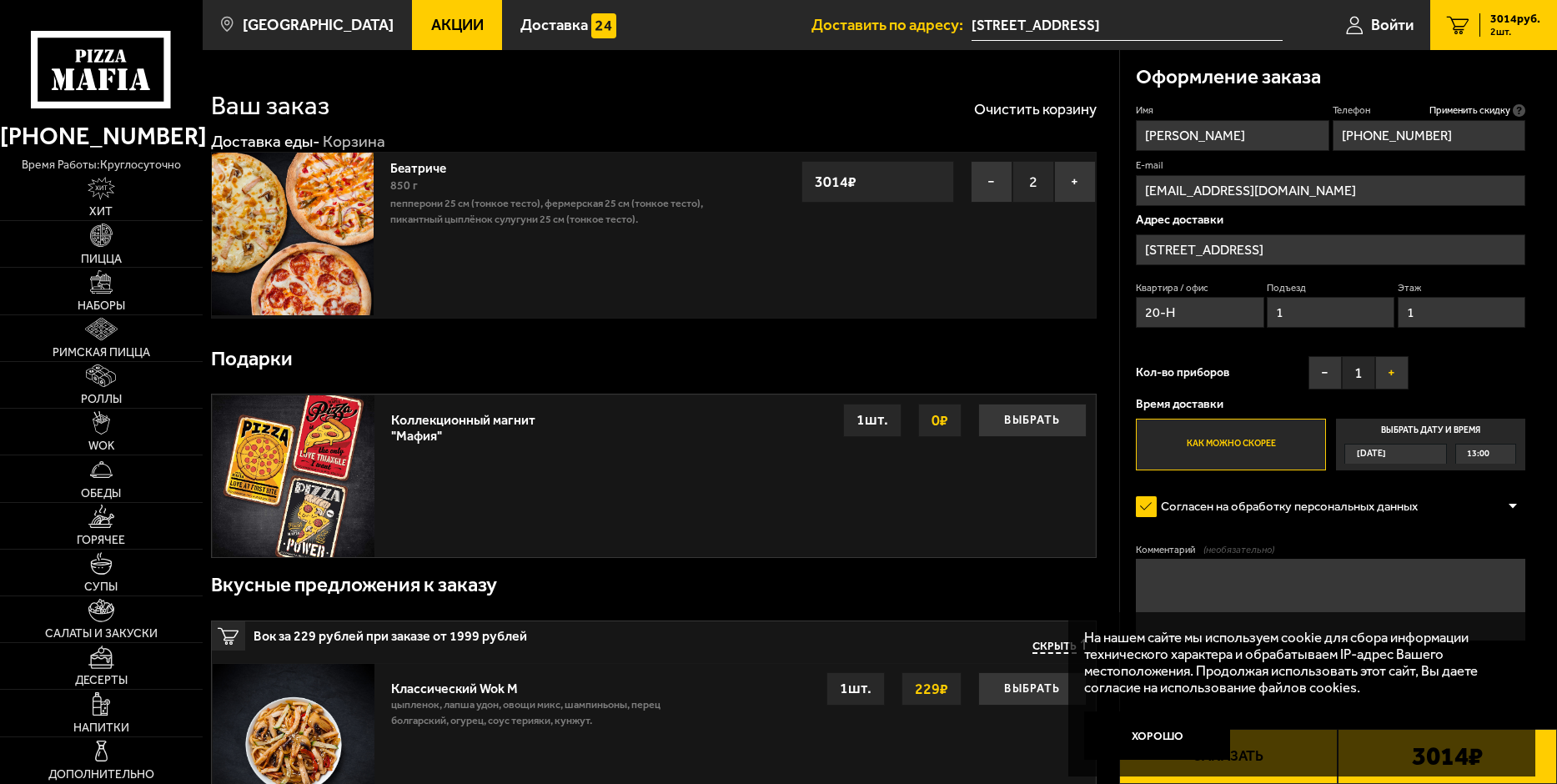
type input "1"
click at [1392, 371] on button "+" at bounding box center [1392, 372] width 33 height 33
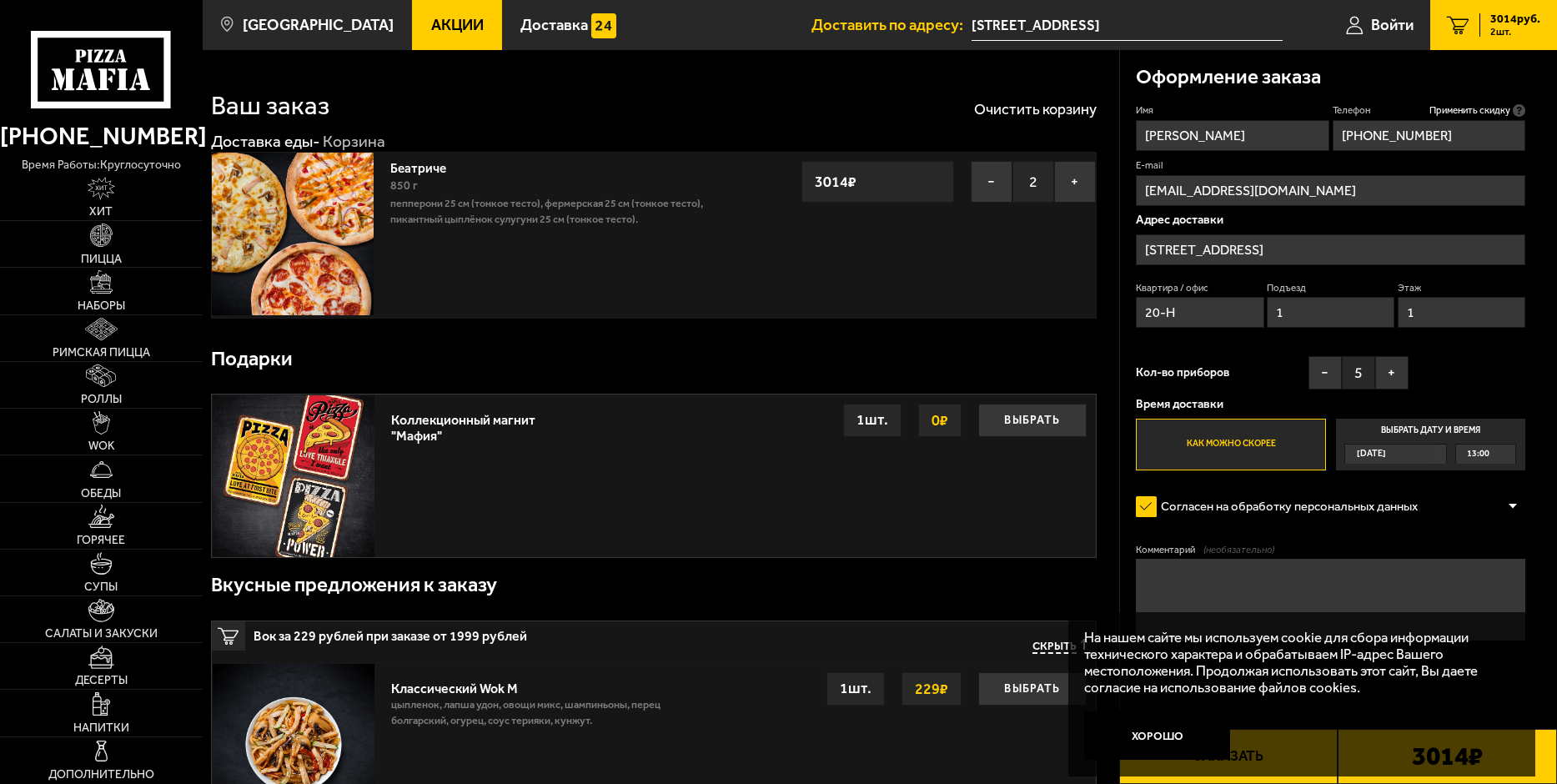
click at [1268, 443] on label "Как можно скорее" at bounding box center [1231, 445] width 190 height 52
click at [0, 0] on input "Как можно скорее" at bounding box center [0, 0] width 0 height 0
click at [1167, 580] on textarea "Комментарий (необязательно)" at bounding box center [1330, 599] width 389 height 81
paste textarea "mf0191"
type textarea "mf0191"
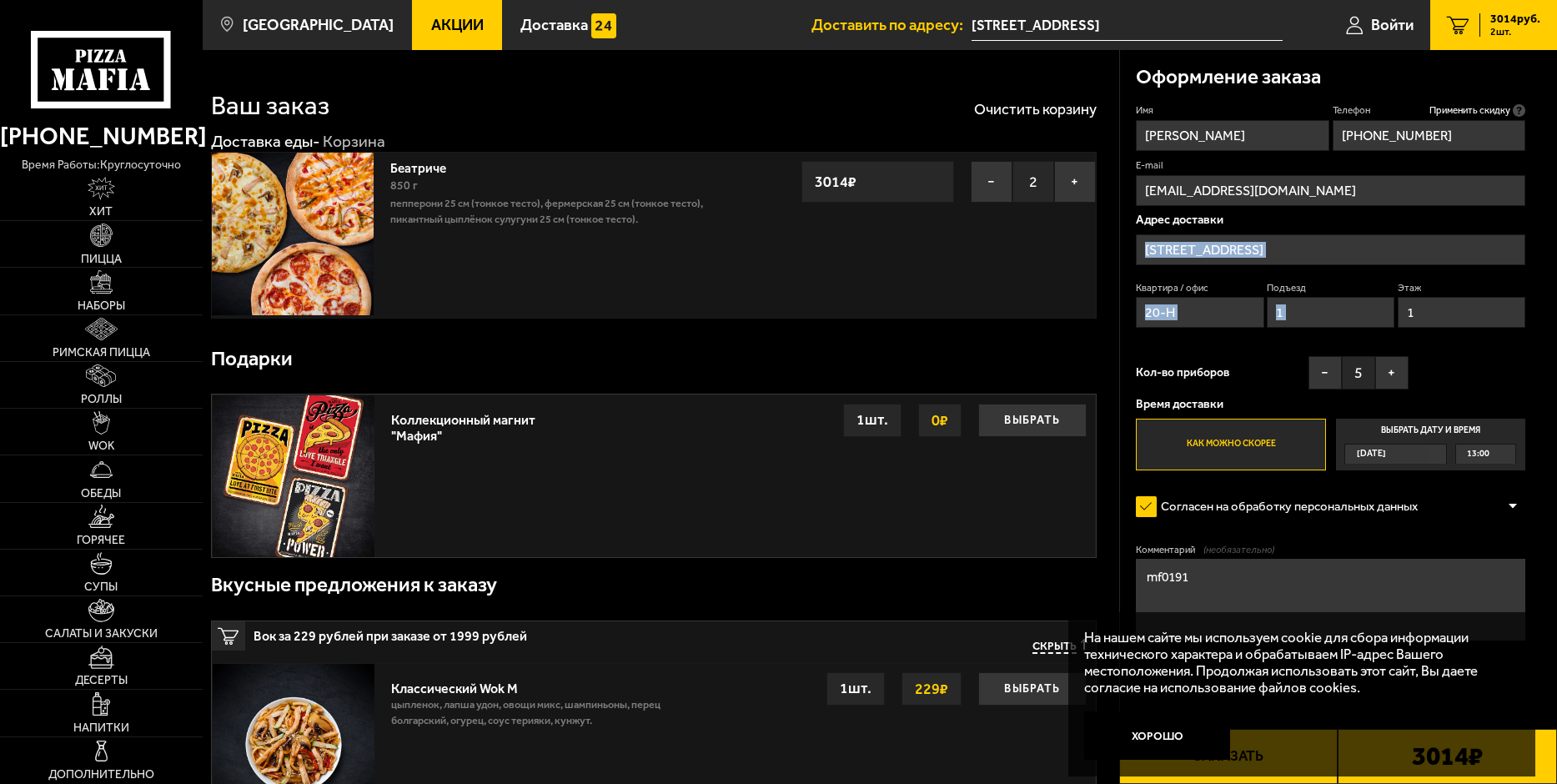
drag, startPoint x: 1556, startPoint y: 211, endPoint x: 1561, endPoint y: 311, distance: 100.1
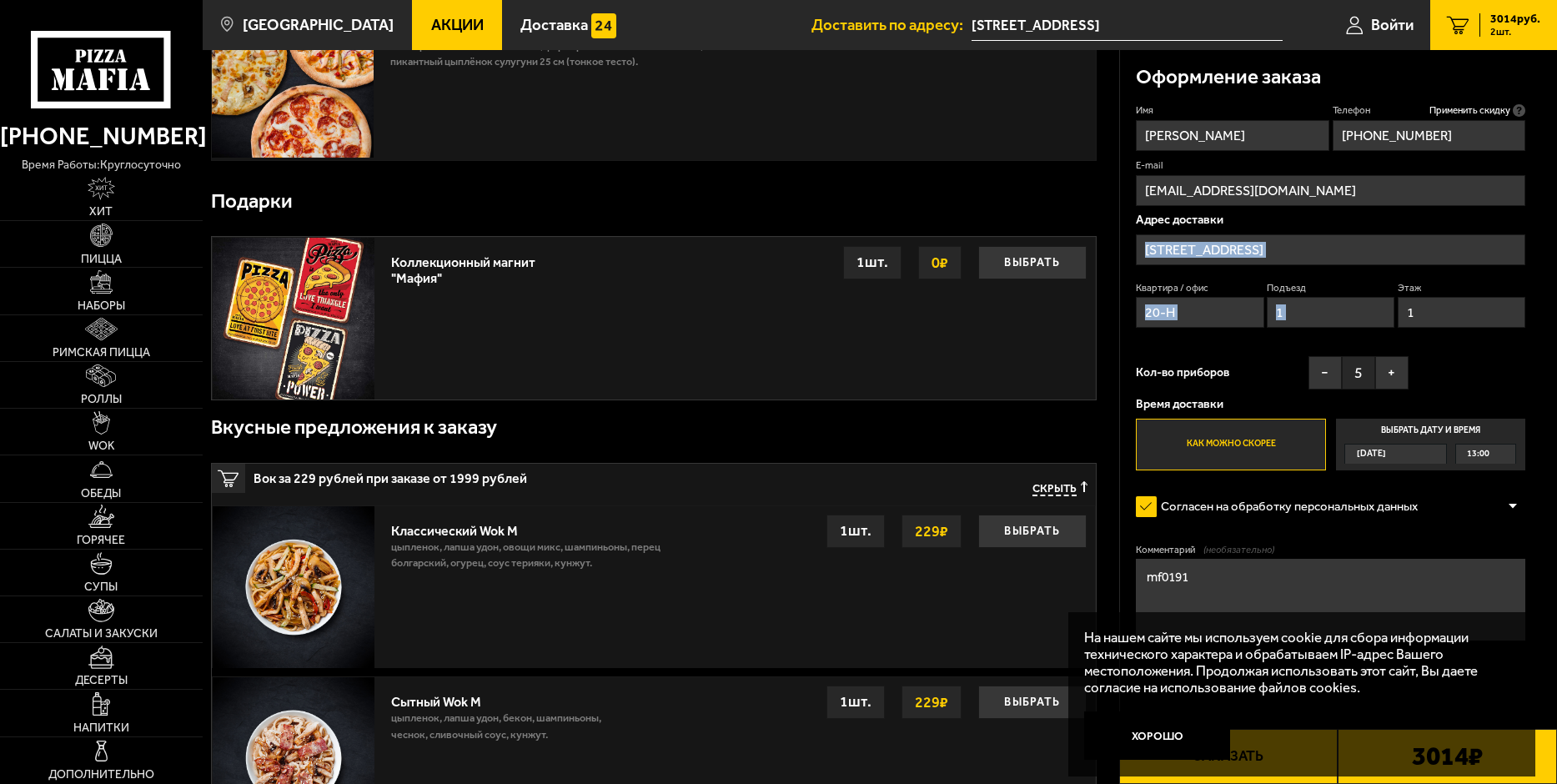
scroll to position [183, 0]
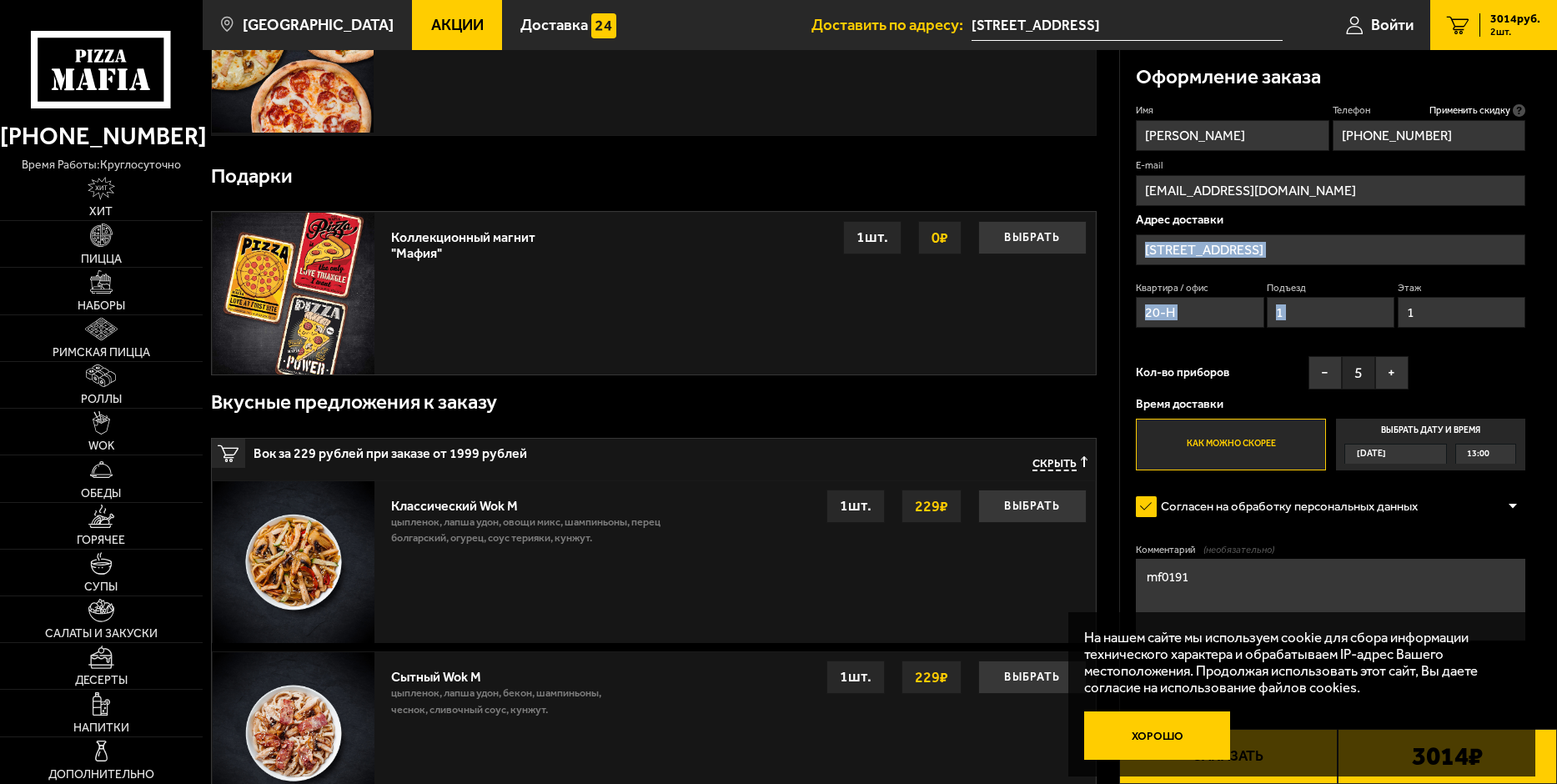
click at [1179, 733] on button "Хорошо" at bounding box center [1157, 735] width 146 height 49
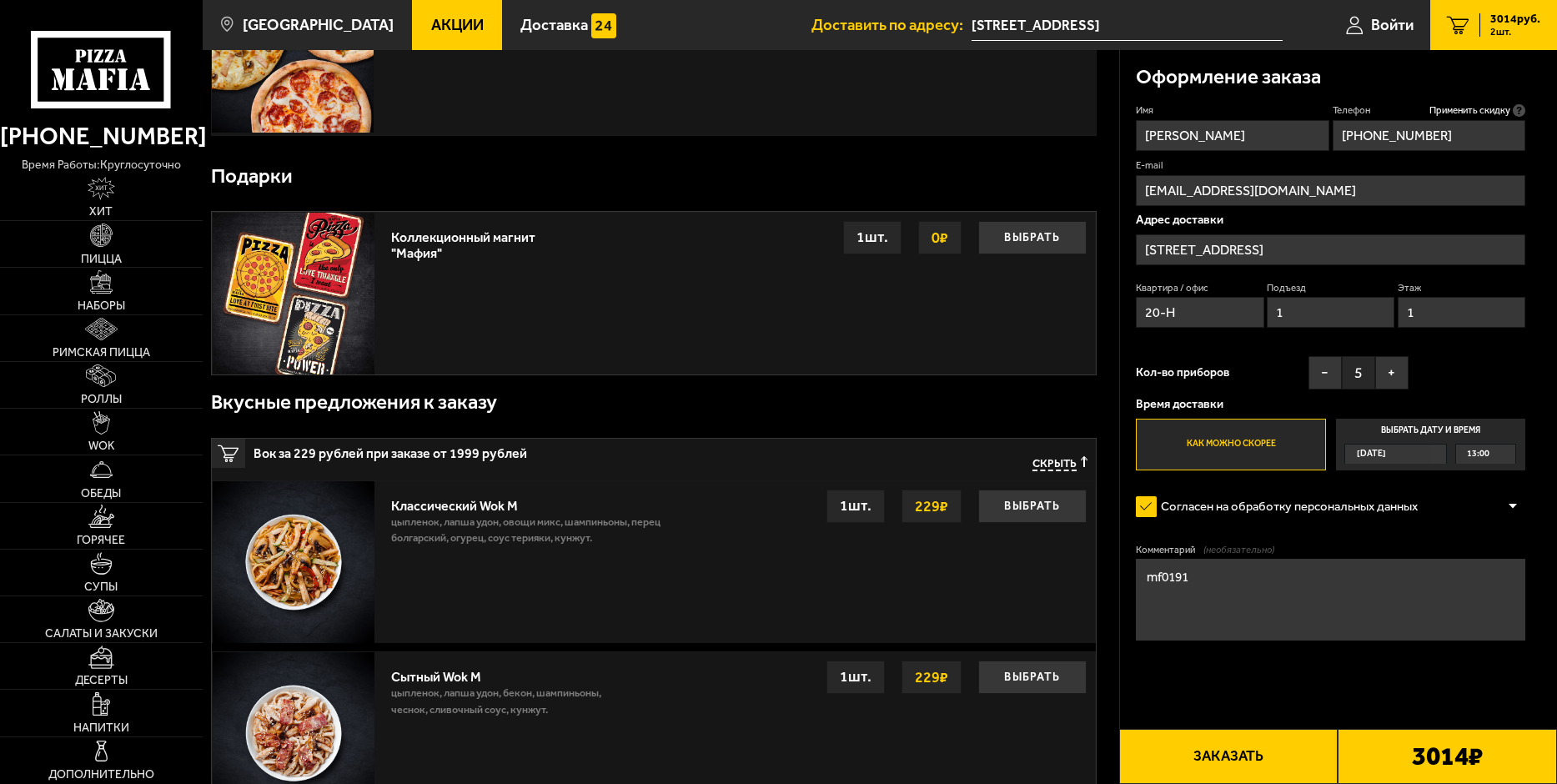
click at [1270, 687] on form "Имя [PERSON_NAME] Телефон Применить скидку Вы будете зарегистрированы автоматич…" at bounding box center [1330, 419] width 389 height 632
click at [1249, 601] on textarea "mf0191" at bounding box center [1330, 599] width 389 height 81
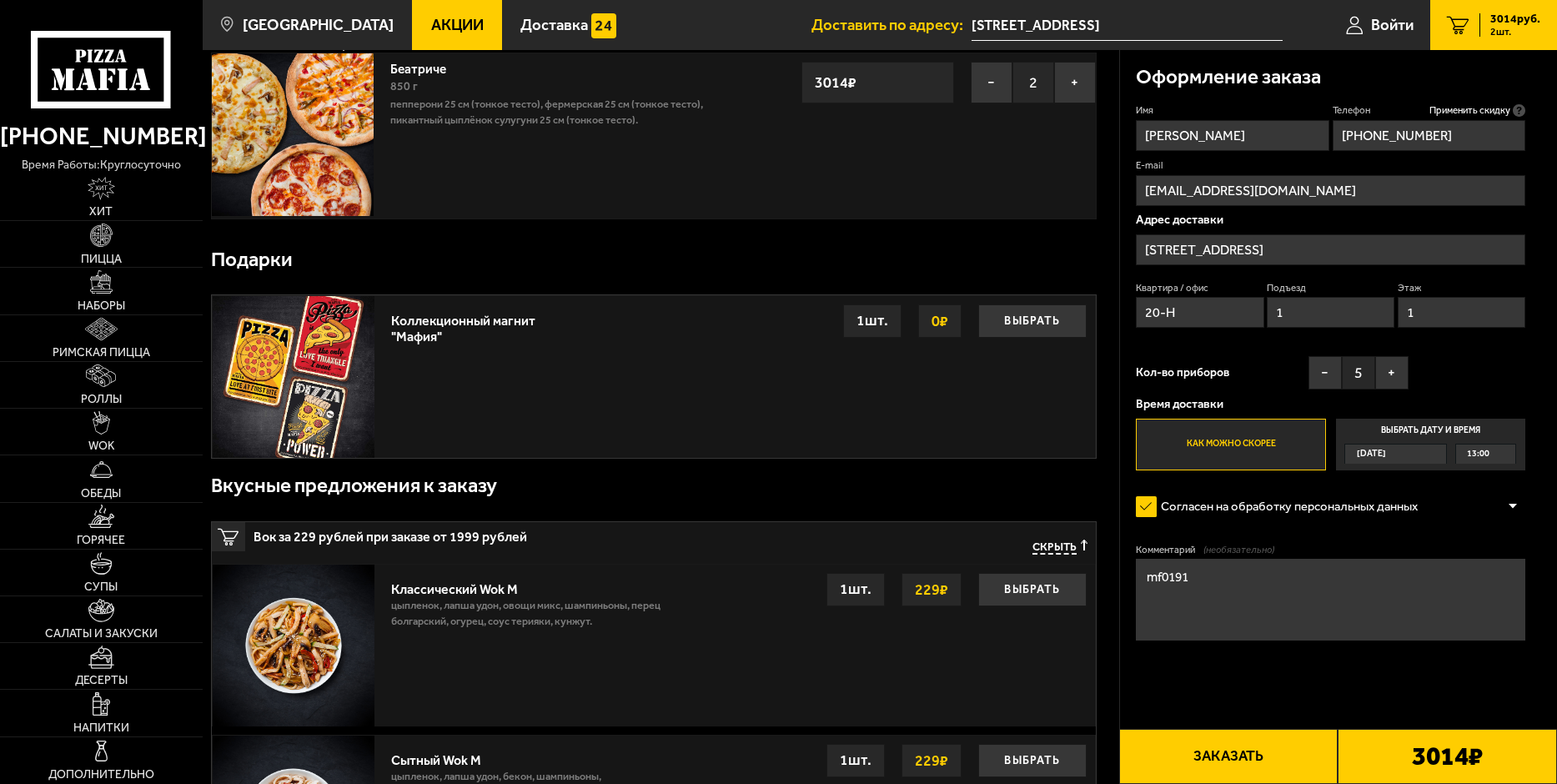
scroll to position [16, 0]
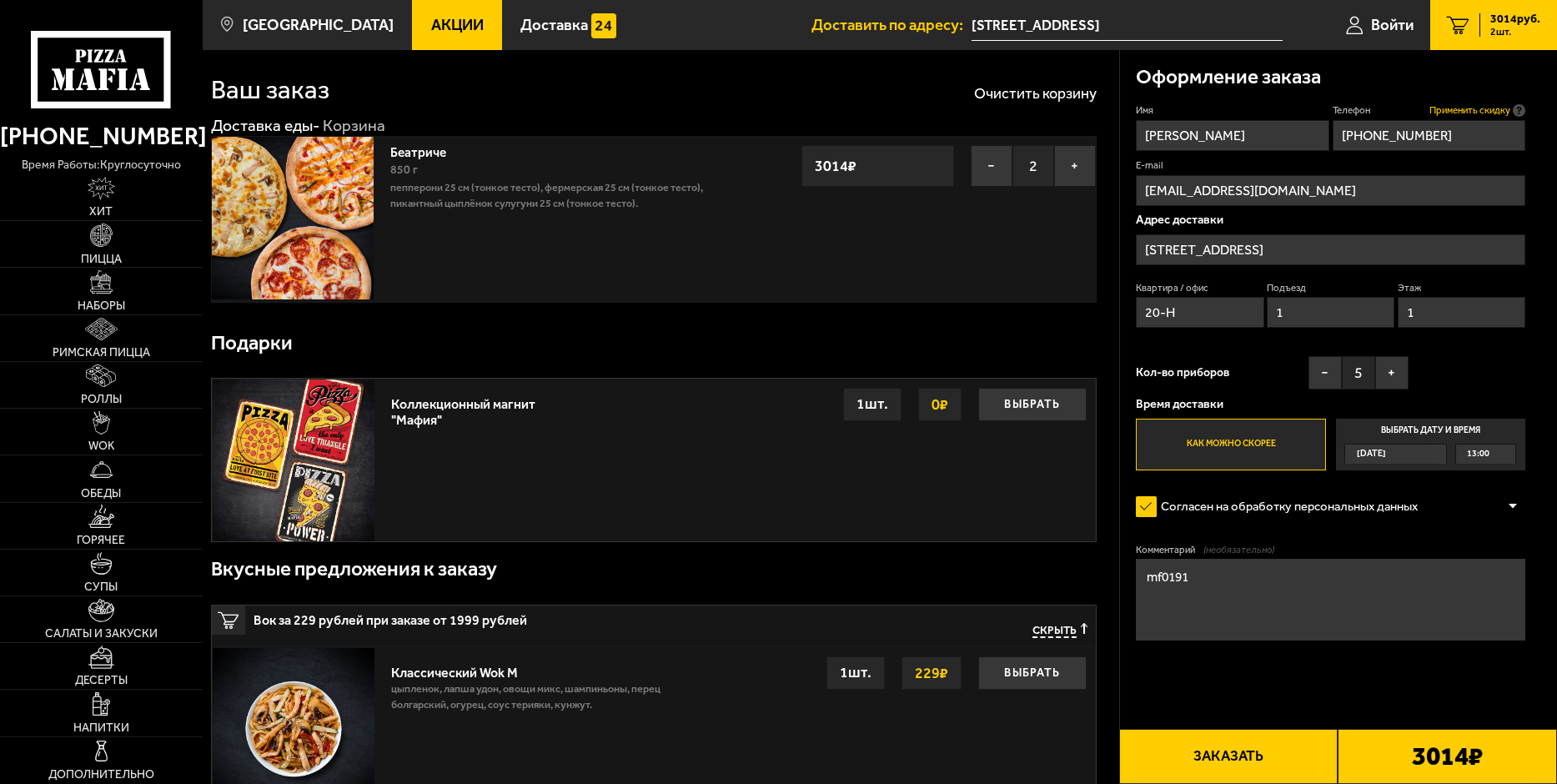
click at [1467, 107] on span "Применить скидку" at bounding box center [1470, 110] width 81 height 13
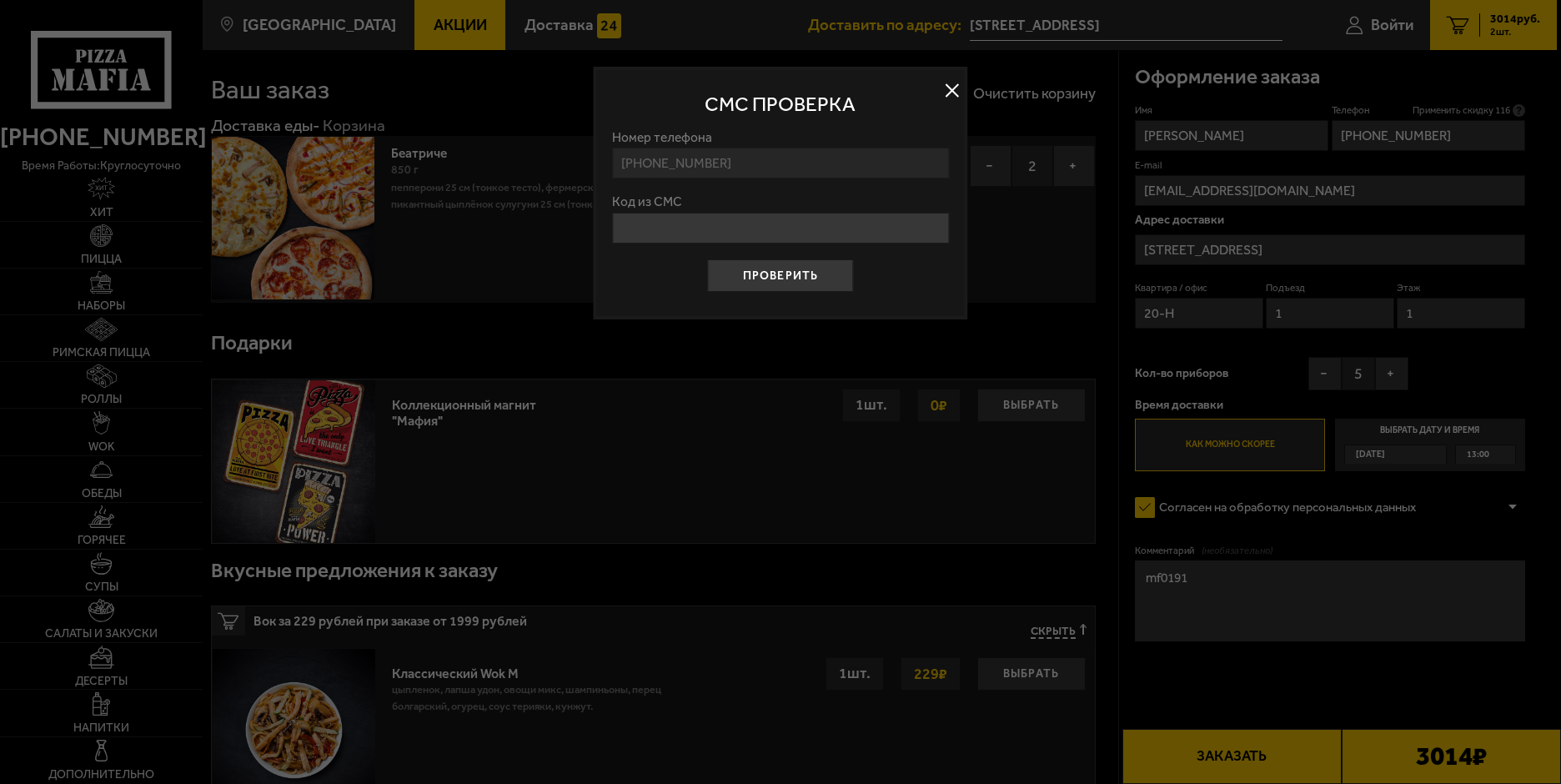
click at [639, 223] on input "Код из СМС" at bounding box center [780, 228] width 337 height 31
click at [639, 230] on input "Код из СМС" at bounding box center [780, 228] width 337 height 31
type input "471742"
click at [767, 272] on button "Проверить" at bounding box center [780, 275] width 146 height 33
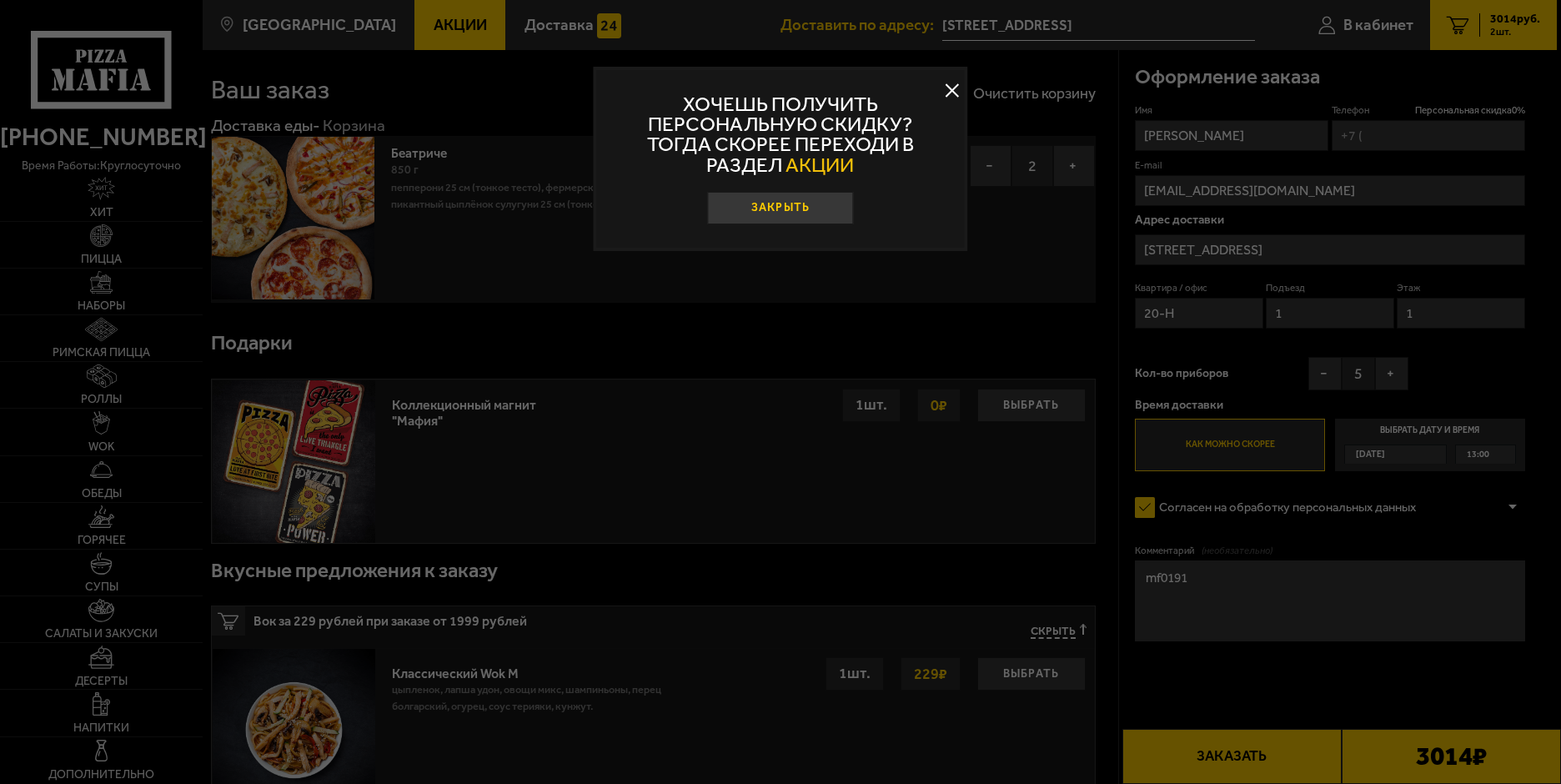
click at [775, 203] on button "Закрыть" at bounding box center [780, 208] width 146 height 33
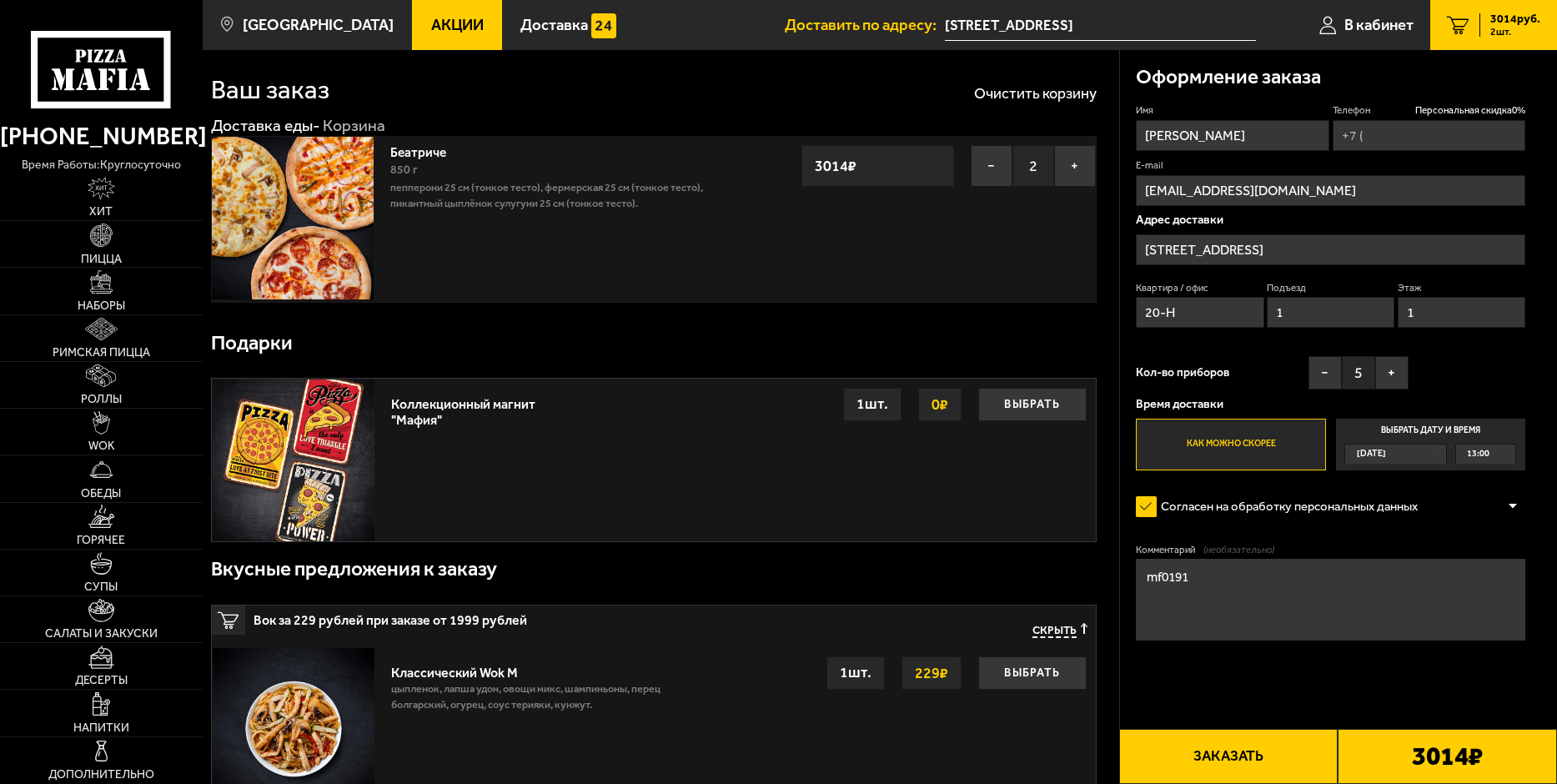
click at [1384, 123] on input "Телефон Персональная скидка 0 %" at bounding box center [1429, 136] width 192 height 31
type input "[PHONE_NUMBER]"
click at [271, 127] on link "Доставка еды -" at bounding box center [266, 125] width 109 height 19
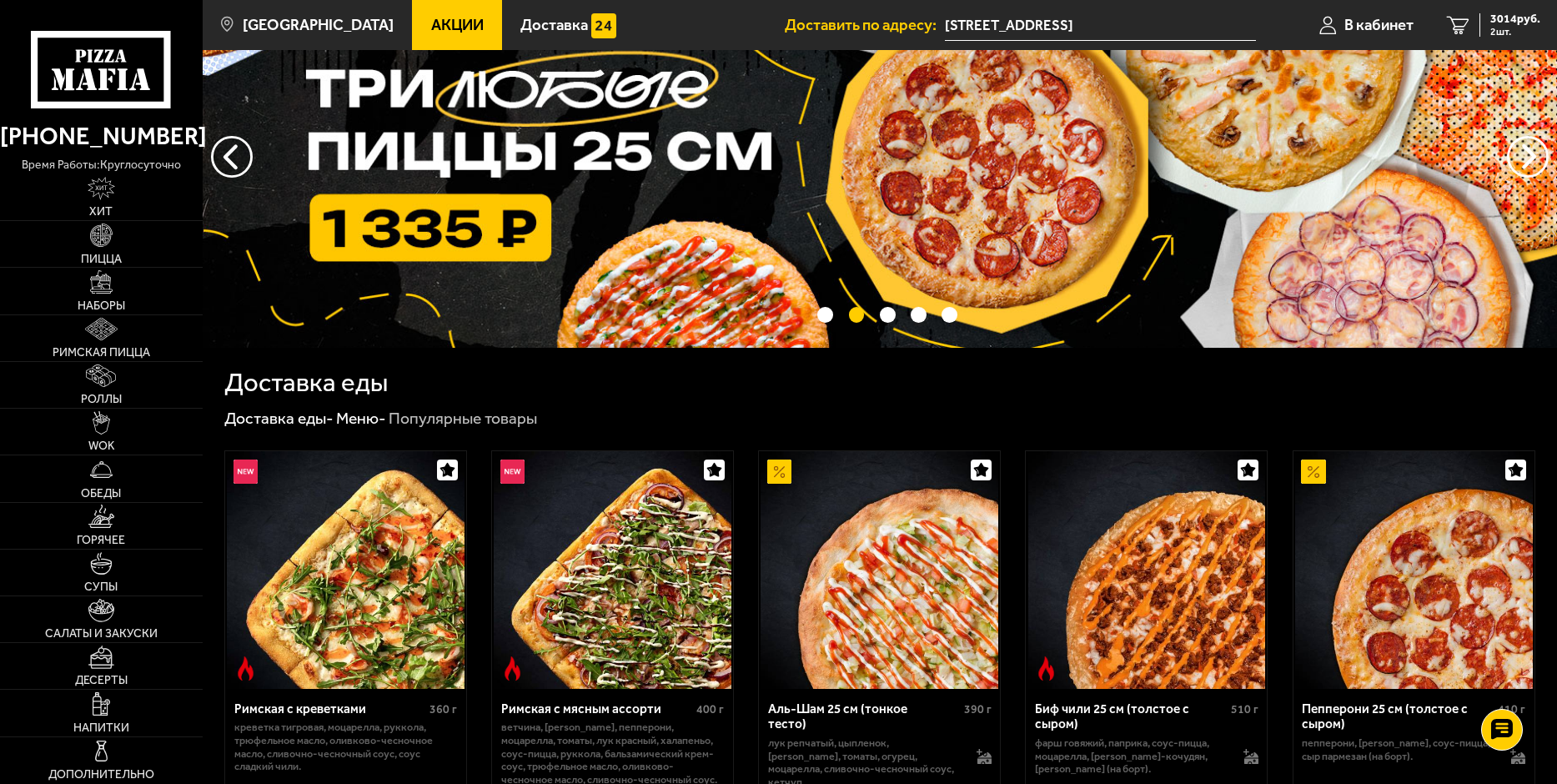
scroll to position [250, 0]
